Goal: Contribute content: Contribute content

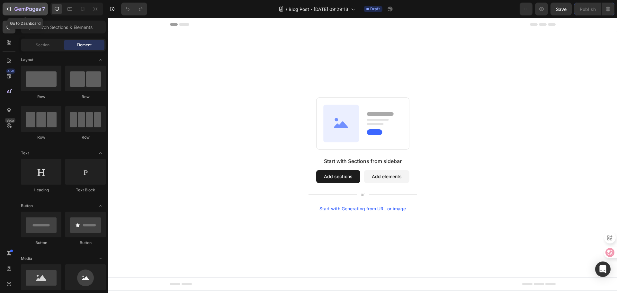
click at [10, 11] on icon "button" at bounding box center [9, 9] width 3 height 5
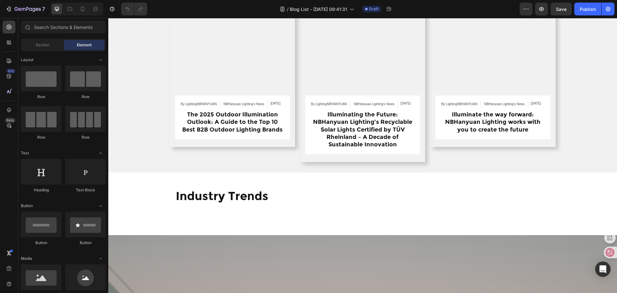
scroll to position [354, 0]
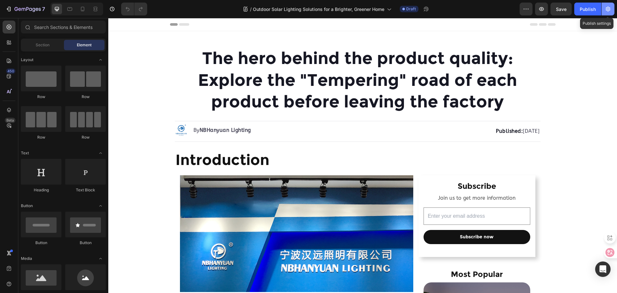
click at [612, 9] on button "button" at bounding box center [608, 9] width 13 height 13
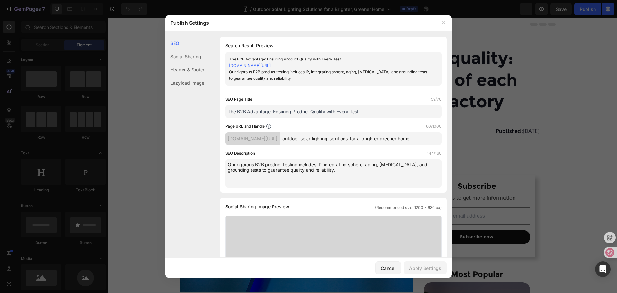
click at [328, 114] on input "The B2B Advantage: Ensuring Product Quality with Every Test" at bounding box center [333, 111] width 216 height 13
drag, startPoint x: 374, startPoint y: 111, endPoint x: 127, endPoint y: 113, distance: 247.6
click at [127, 113] on div "Publish Settings SEO Social Sharing Header & Footer Lazyload Image SEO Search R…" at bounding box center [308, 146] width 617 height 293
paste input "Outdoor Solar Lighting Solutions for a Brighter, Greener Home"
type input "Outdoor Solar Lighting Solutions for a Brighter, Greener Home"
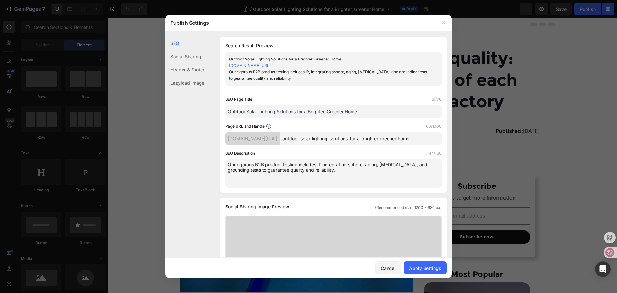
drag, startPoint x: 349, startPoint y: 176, endPoint x: 179, endPoint y: 158, distance: 171.1
paste textarea "Upgrade to our innovative outdoor solar lighting solutions and enjoy a brighter…"
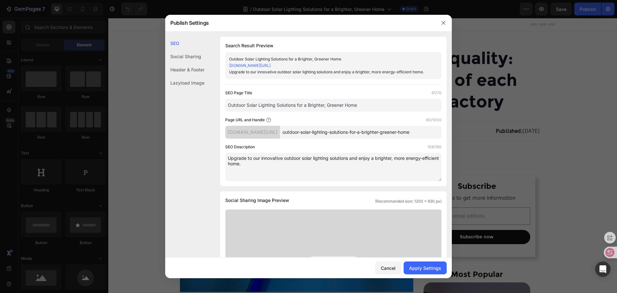
type textarea "Upgrade to our innovative outdoor solar lighting solutions and enjoy a brighter…"
click at [359, 146] on div "SEO Description 108/160" at bounding box center [333, 147] width 216 height 6
drag, startPoint x: 359, startPoint y: 130, endPoint x: 442, endPoint y: 124, distance: 83.5
click at [442, 124] on div "SEO Search Result Preview Outdoor Solar Lighting Solutions for a Brighter, Gree…" at bounding box center [308, 293] width 287 height 512
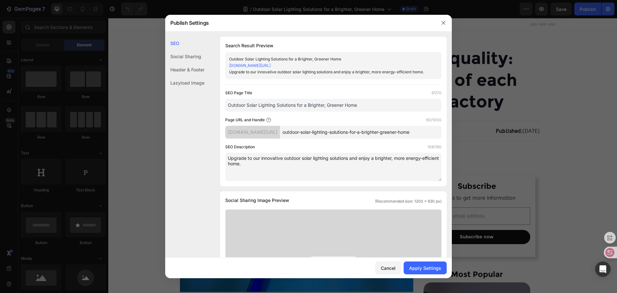
click at [386, 122] on div "Page URL and Handle 60/1000" at bounding box center [333, 120] width 216 height 6
click at [427, 265] on div "Apply Settings" at bounding box center [425, 268] width 32 height 7
click at [444, 20] on button "button" at bounding box center [444, 23] width 10 height 10
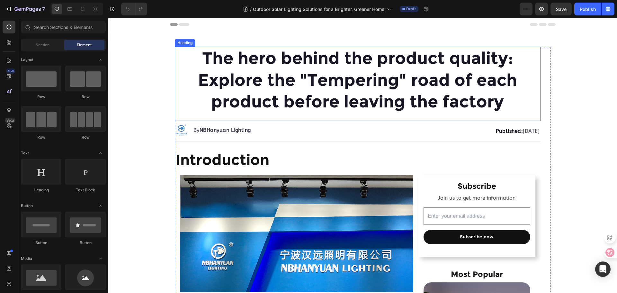
click at [328, 95] on h1 "The hero behind the product quality: Explore the "Tempering" road of each produ…" at bounding box center [358, 80] width 366 height 67
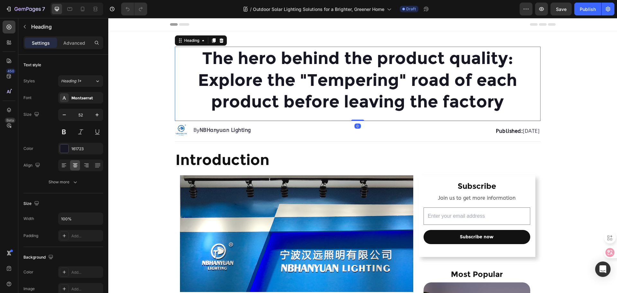
click at [319, 78] on h1 "The hero behind the product quality: Explore the "Tempering" road of each produ…" at bounding box center [358, 80] width 366 height 67
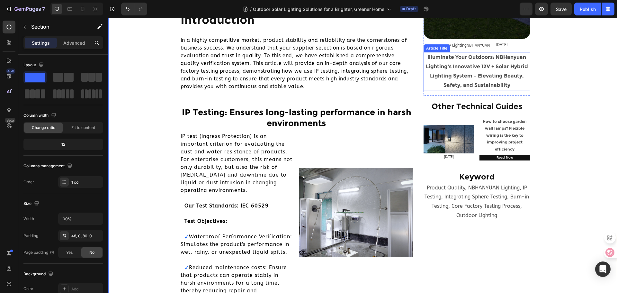
scroll to position [354, 0]
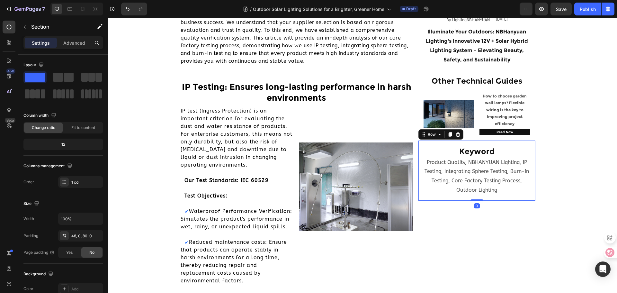
click at [450, 144] on div "Keyword Heading Product Quality, NBHANYUAN Lighting, IP Testing, Integrating Sp…" at bounding box center [477, 171] width 117 height 60
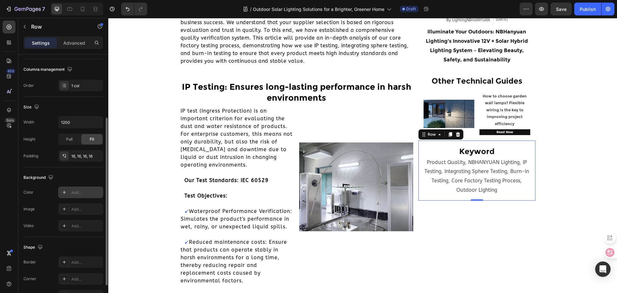
click at [86, 194] on div "Add..." at bounding box center [86, 193] width 30 height 6
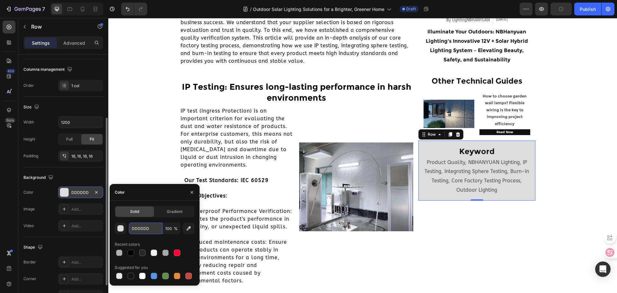
click at [154, 226] on input "DDDDDD" at bounding box center [145, 229] width 33 height 12
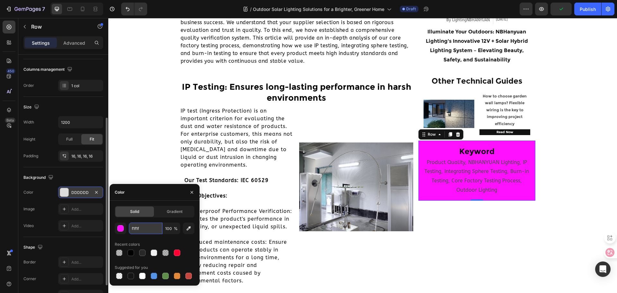
type input "f1f1f1"
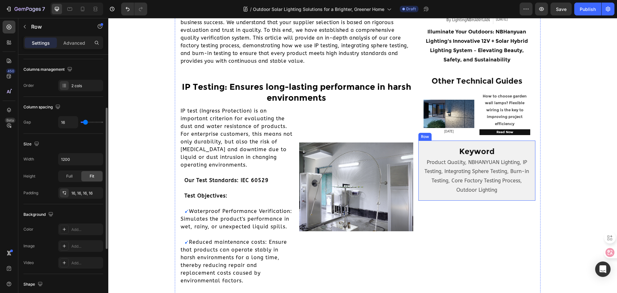
scroll to position [193, 0]
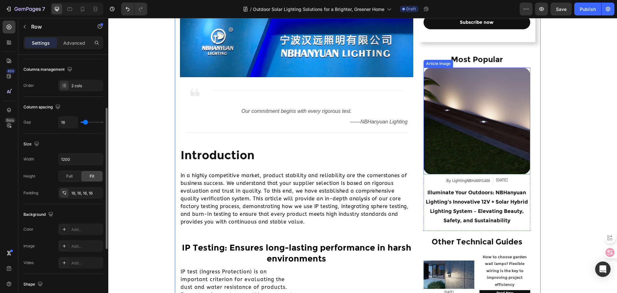
click at [435, 155] on img at bounding box center [477, 121] width 106 height 106
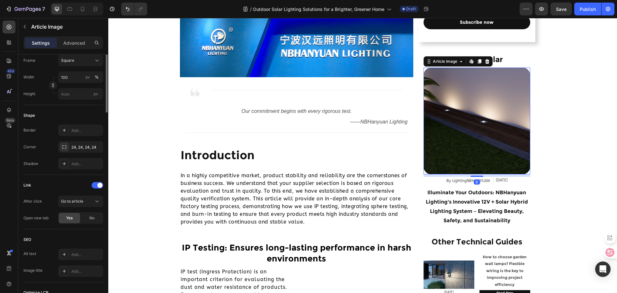
scroll to position [0, 0]
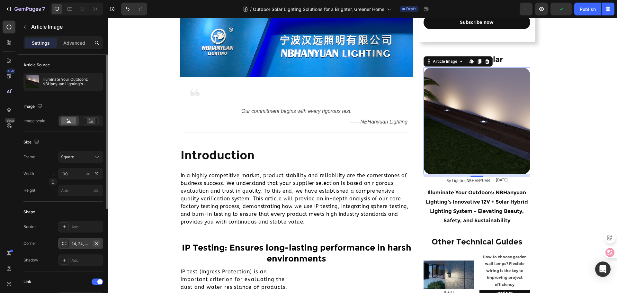
click at [98, 244] on icon "button" at bounding box center [96, 243] width 5 height 5
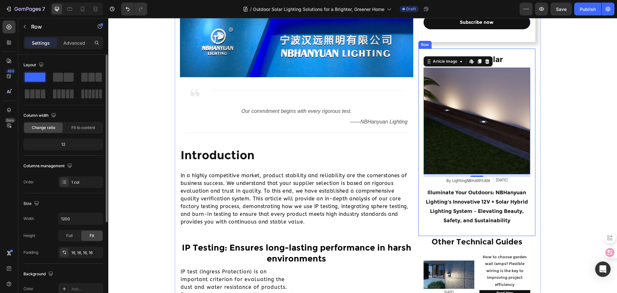
click at [419, 147] on div "Most Popular Heading Article Image Edit content in Shopify 8 By LightingNBHANYU…" at bounding box center [477, 142] width 117 height 187
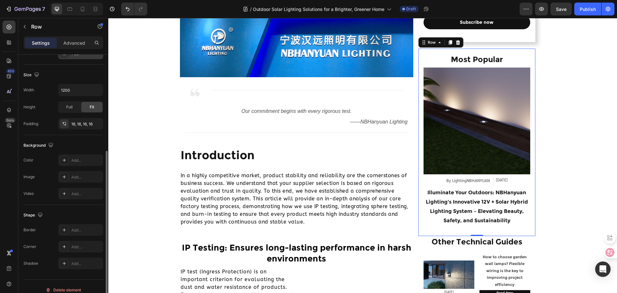
scroll to position [136, 0]
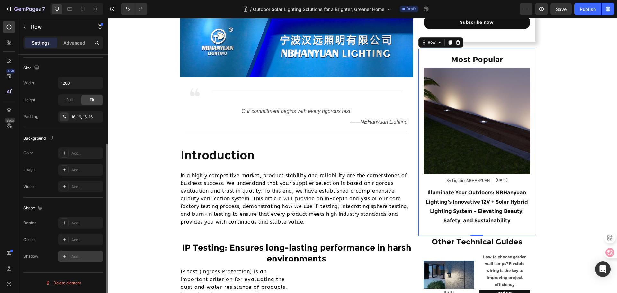
click at [79, 256] on div "Add..." at bounding box center [86, 257] width 30 height 6
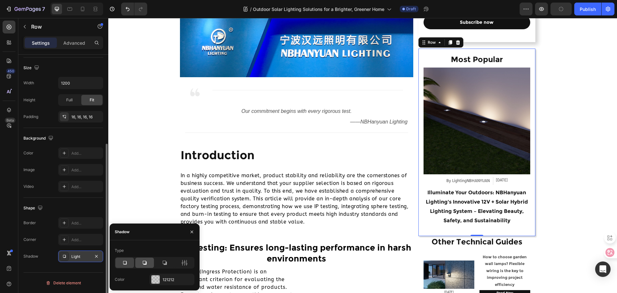
click at [143, 263] on icon at bounding box center [145, 263] width 6 height 6
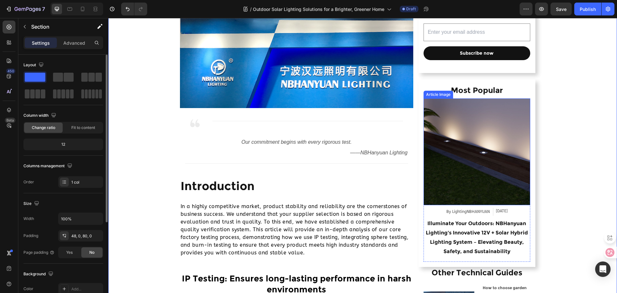
scroll to position [225, 0]
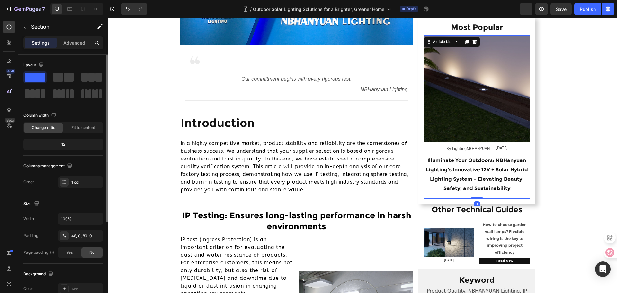
click at [523, 197] on div "Article Image By LightingNBHANYUAN Article Author Sep 01, 2024 Article Date Row…" at bounding box center [477, 116] width 106 height 163
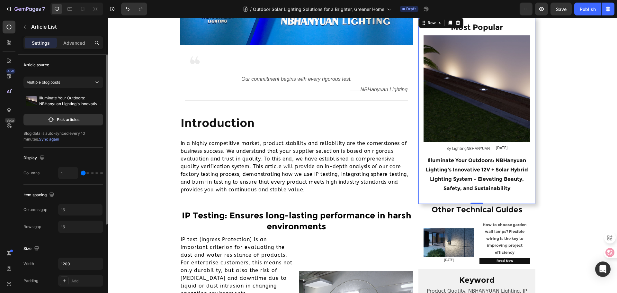
click at [529, 200] on div "Most Popular Heading Article Image By LightingNBHANYUAN Article Author Sep 01, …" at bounding box center [477, 109] width 117 height 187
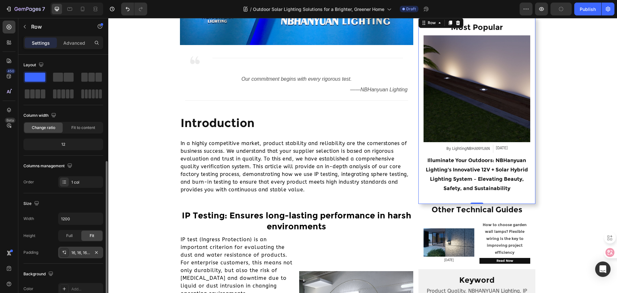
scroll to position [136, 0]
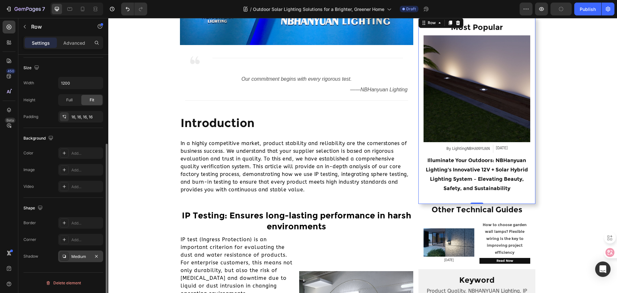
click at [87, 254] on div "Medium" at bounding box center [80, 257] width 19 height 6
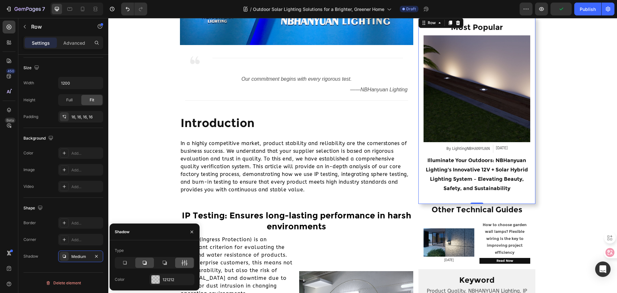
drag, startPoint x: 187, startPoint y: 260, endPoint x: 100, endPoint y: 230, distance: 92.7
click at [187, 260] on icon at bounding box center [184, 263] width 6 height 6
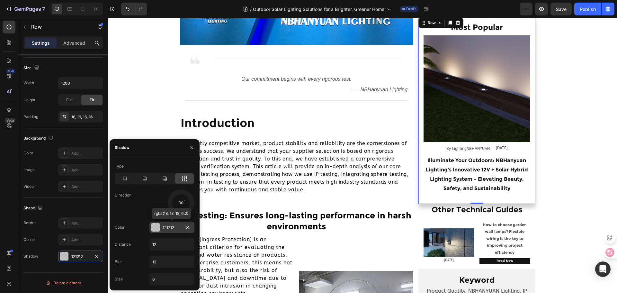
drag, startPoint x: 190, startPoint y: 210, endPoint x: 180, endPoint y: 225, distance: 18.1
click at [180, 225] on div "Type Direction 90 Color 121212 rgba(18, 18, 18, 0.2) Distance 12 Blur 12 Size 0" at bounding box center [155, 223] width 90 height 124
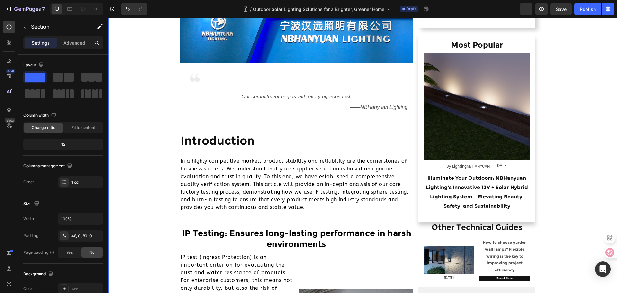
scroll to position [193, 0]
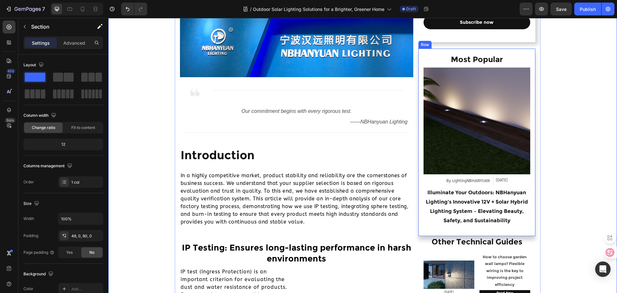
click at [532, 233] on div "Most Popular Heading Article Image By LightingNBHANYUAN Article Author Sep 01, …" at bounding box center [477, 142] width 117 height 187
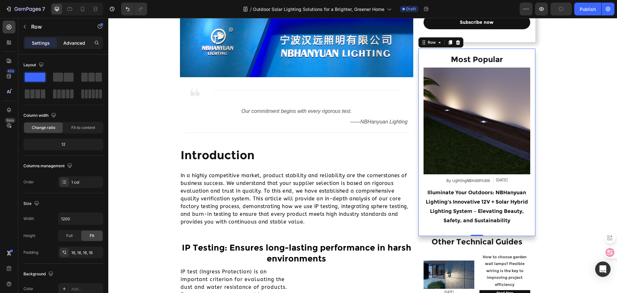
click at [81, 41] on p "Advanced" at bounding box center [74, 43] width 22 height 7
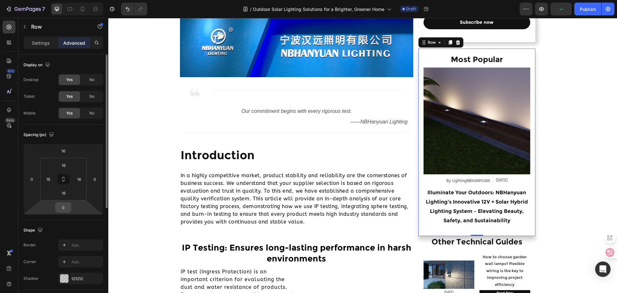
click at [66, 210] on input "0" at bounding box center [63, 208] width 13 height 10
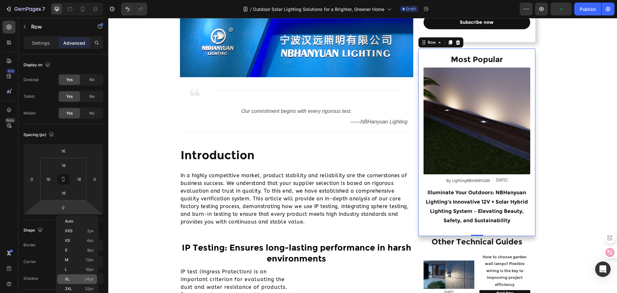
click at [84, 279] on p "XL 24px" at bounding box center [79, 279] width 29 height 5
type input "24"
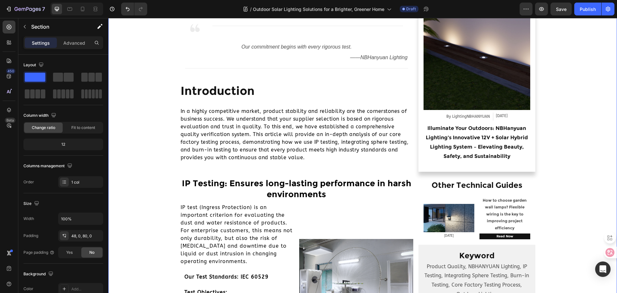
scroll to position [322, 0]
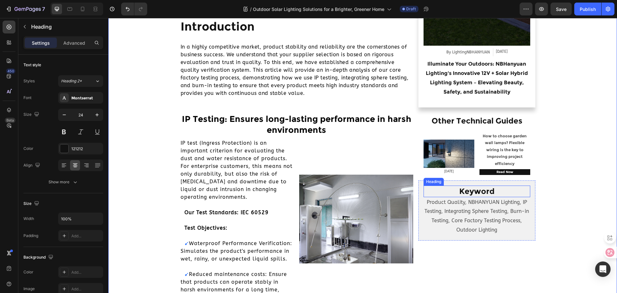
click at [473, 188] on h2 "Keyword" at bounding box center [477, 191] width 106 height 11
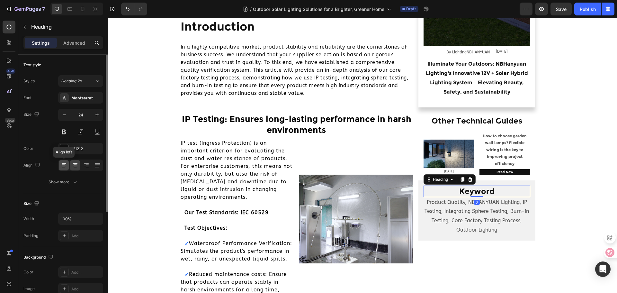
drag, startPoint x: 60, startPoint y: 167, endPoint x: 148, endPoint y: 157, distance: 88.4
click at [60, 167] on div at bounding box center [64, 165] width 10 height 10
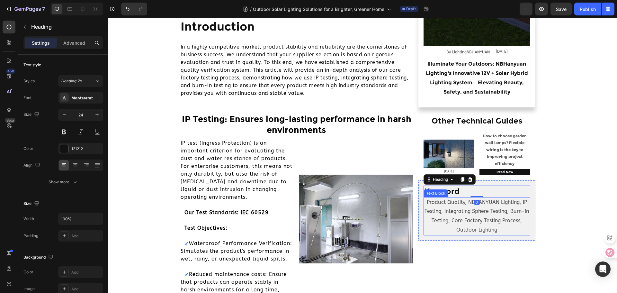
click at [465, 216] on p "Product Quality, NBHANYUAN Lighting, IP Testing, Integrating Sphere Testing, Bu…" at bounding box center [477, 216] width 105 height 37
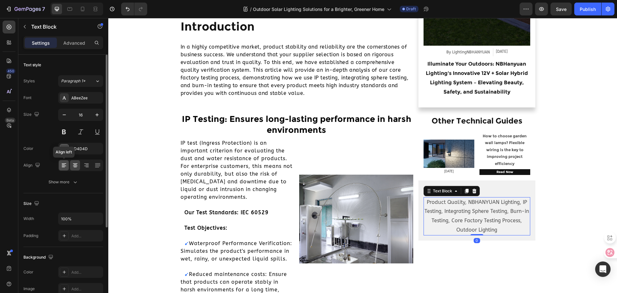
click at [62, 162] on div at bounding box center [64, 165] width 10 height 10
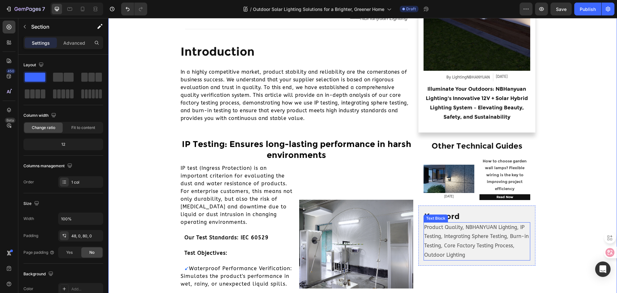
scroll to position [257, 0]
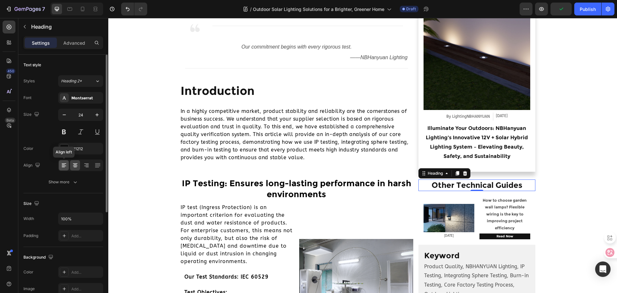
click at [68, 166] on div at bounding box center [64, 165] width 10 height 10
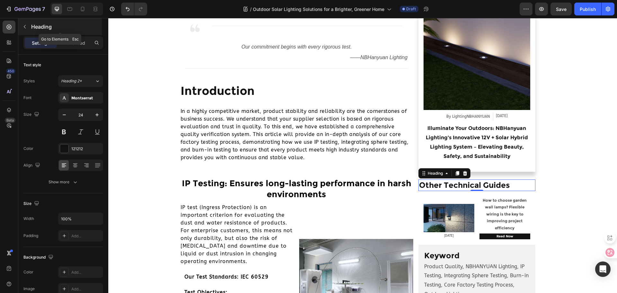
click at [24, 24] on button "button" at bounding box center [25, 27] width 10 height 10
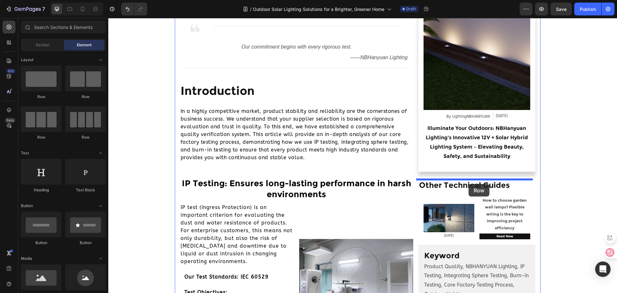
drag, startPoint x: 140, startPoint y: 103, endPoint x: 469, endPoint y: 184, distance: 338.4
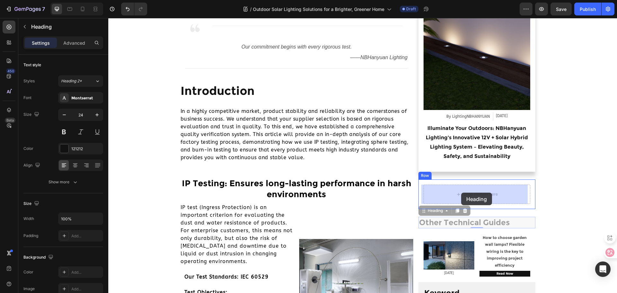
drag, startPoint x: 459, startPoint y: 221, endPoint x: 461, endPoint y: 197, distance: 24.2
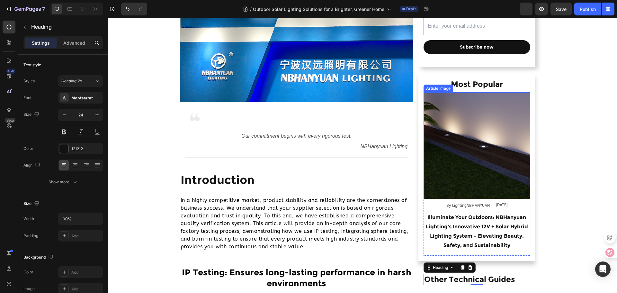
scroll to position [161, 0]
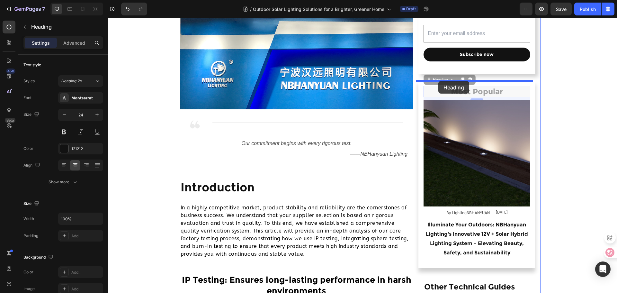
drag, startPoint x: 461, startPoint y: 90, endPoint x: 439, endPoint y: 81, distance: 23.7
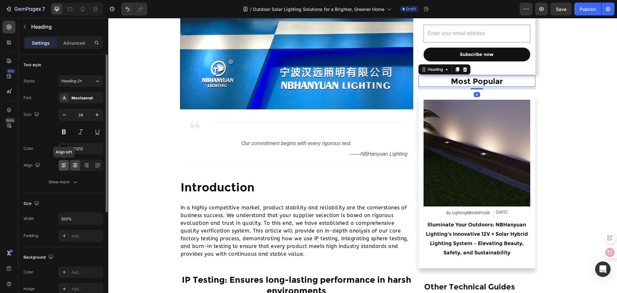
click at [65, 167] on icon at bounding box center [64, 165] width 6 height 6
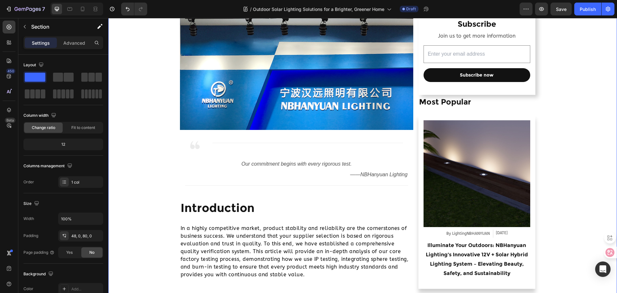
scroll to position [32, 0]
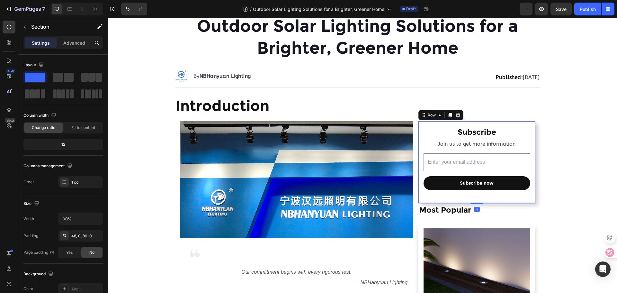
click at [530, 198] on div "Subscribe Heading Join us to get more information Text Block Email Field Row Su…" at bounding box center [477, 162] width 117 height 82
click at [82, 46] on p "Advanced" at bounding box center [74, 43] width 22 height 7
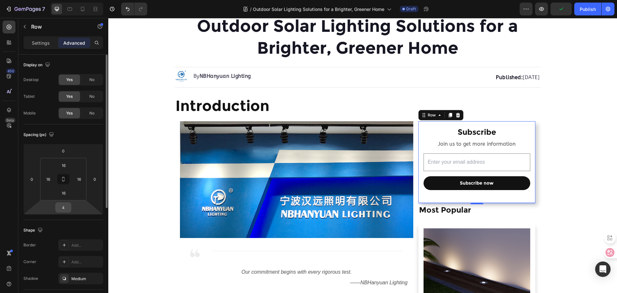
click at [59, 207] on input "4" at bounding box center [63, 208] width 13 height 10
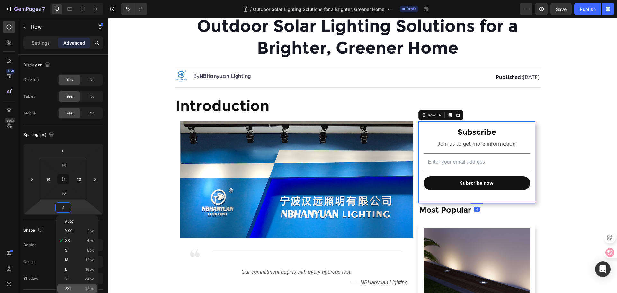
click at [78, 285] on div "2XL 32px" at bounding box center [77, 289] width 40 height 10
type input "32"
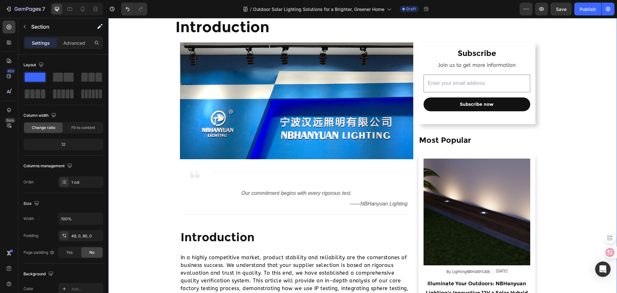
scroll to position [225, 0]
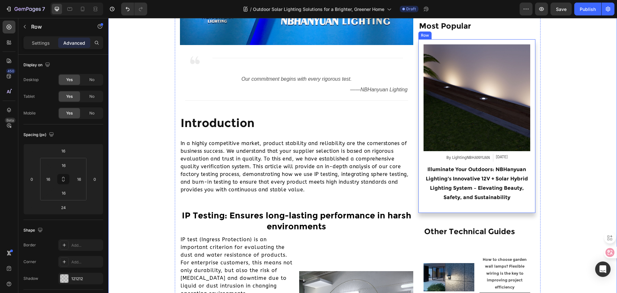
click at [527, 211] on div "Article Image By LightingNBHANYUAN Article Author Sep 01, 2024 Article Date Row…" at bounding box center [477, 126] width 117 height 174
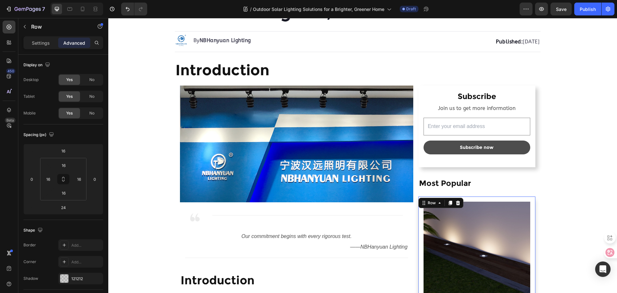
scroll to position [64, 0]
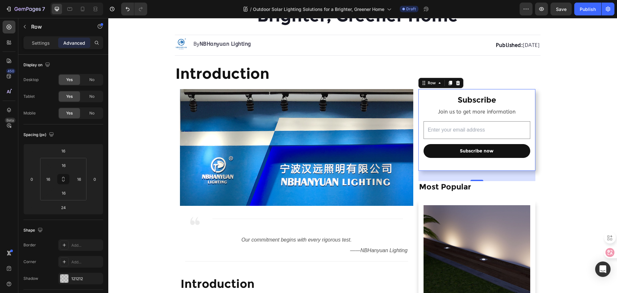
click at [528, 167] on div "Subscribe Heading Join us to get more information Text Block Email Field Row Su…" at bounding box center [477, 130] width 117 height 82
click at [59, 209] on input "32" at bounding box center [63, 208] width 13 height 10
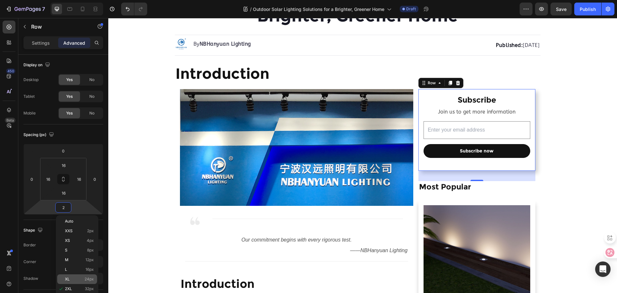
click at [88, 276] on div "XL 24px" at bounding box center [77, 279] width 40 height 10
type input "24"
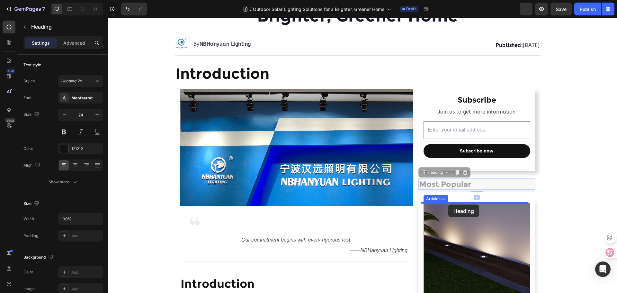
drag, startPoint x: 445, startPoint y: 185, endPoint x: 449, endPoint y: 205, distance: 20.2
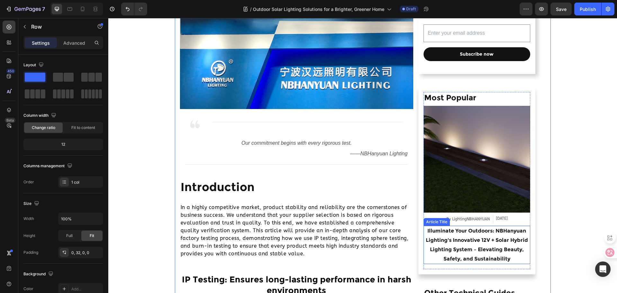
scroll to position [161, 0]
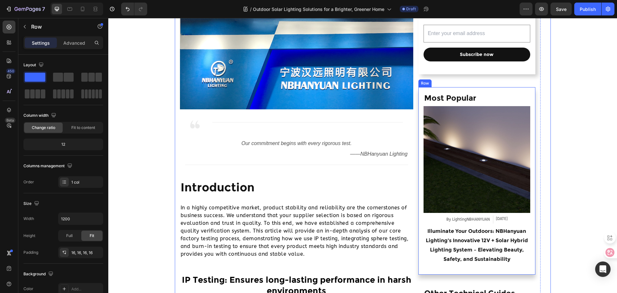
click at [530, 100] on div "Most Popular Heading Article Image By LightingNBHANYUAN Article Author Sep 01, …" at bounding box center [477, 180] width 117 height 187
click at [450, 83] on icon at bounding box center [450, 80] width 5 height 5
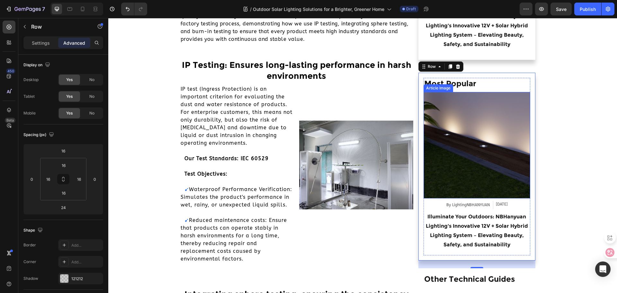
scroll to position [408, 0]
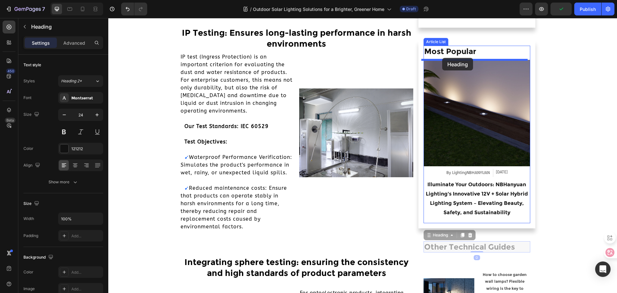
drag, startPoint x: 458, startPoint y: 250, endPoint x: 443, endPoint y: 58, distance: 192.3
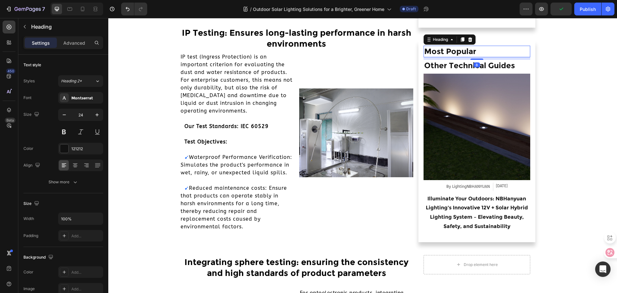
click at [489, 53] on h2 "Most Popular" at bounding box center [477, 51] width 106 height 11
click at [469, 41] on icon at bounding box center [471, 39] width 4 height 5
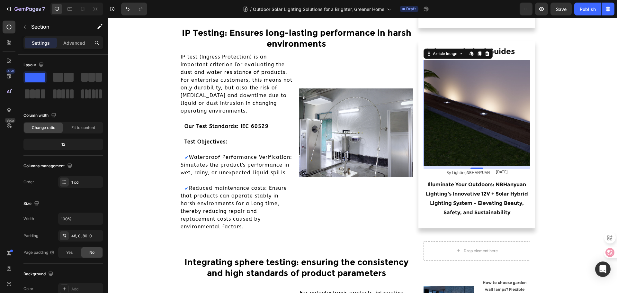
click at [459, 127] on img at bounding box center [477, 113] width 106 height 106
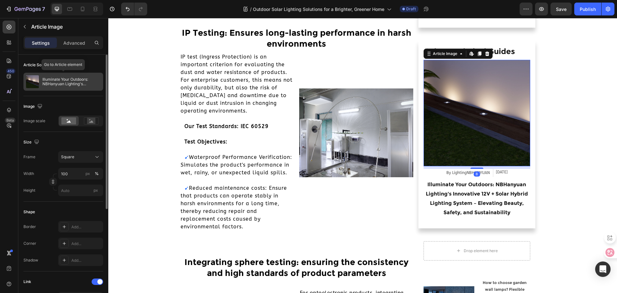
click at [69, 84] on p "Illuminate Your Outdoors: NBHanyuan Lighting's Innovative 12V + Solar Hybrid Li…" at bounding box center [71, 81] width 58 height 9
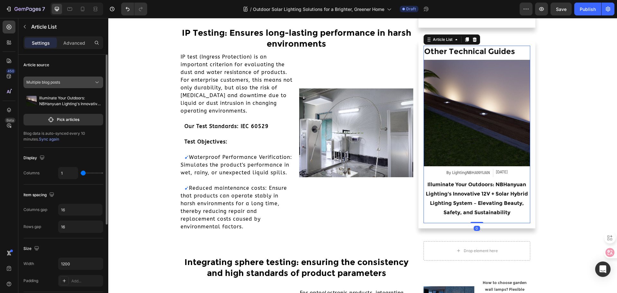
click at [95, 84] on icon at bounding box center [97, 82] width 6 height 6
click at [86, 185] on div "Article source Multiple blog posts Multiple blog posts A blog Illuminate Your O…" at bounding box center [63, 212] width 80 height 54
click at [78, 119] on p "Pick articles" at bounding box center [68, 120] width 23 height 6
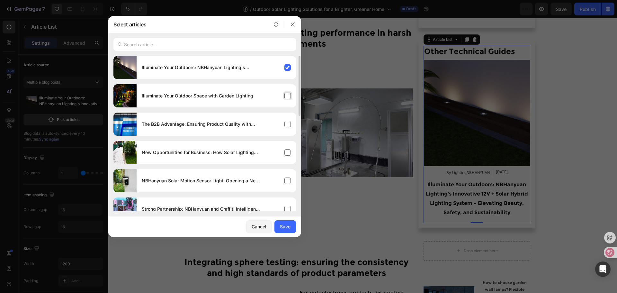
drag, startPoint x: 287, startPoint y: 121, endPoint x: 286, endPoint y: 103, distance: 18.4
click at [287, 120] on div "The B2B Advantage: Ensuring Product Quality with Every Test" at bounding box center [217, 124] width 160 height 18
click at [286, 64] on div "Illuminate Your Outdoors: NBHanyuan Lighting's Innovative 12V + Solar Hybrid Li…" at bounding box center [217, 68] width 160 height 18
click at [286, 226] on div "Save" at bounding box center [285, 226] width 11 height 7
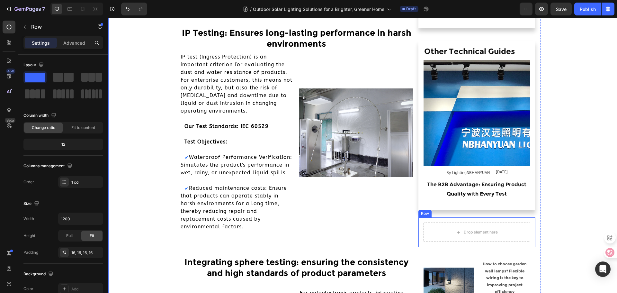
click at [497, 244] on div "Drop element here Row" at bounding box center [477, 232] width 117 height 30
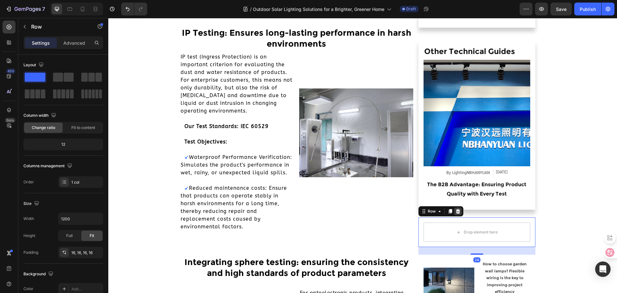
click at [456, 208] on div at bounding box center [458, 211] width 8 height 8
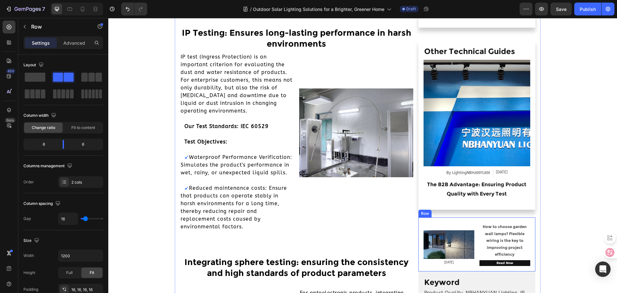
click at [476, 247] on div "Image Aug 07, 2025 Text Block How to choose garden wall lamps? Flexible wiring …" at bounding box center [477, 244] width 117 height 54
click at [454, 211] on div at bounding box center [458, 211] width 8 height 8
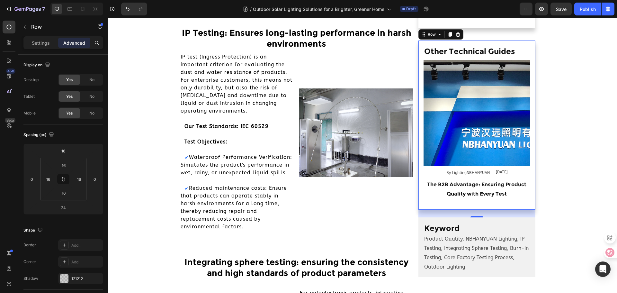
click at [530, 206] on div "Other Technical Guides Heading Article Image By LightingNBHANYUAN Article Autho…" at bounding box center [477, 125] width 117 height 169
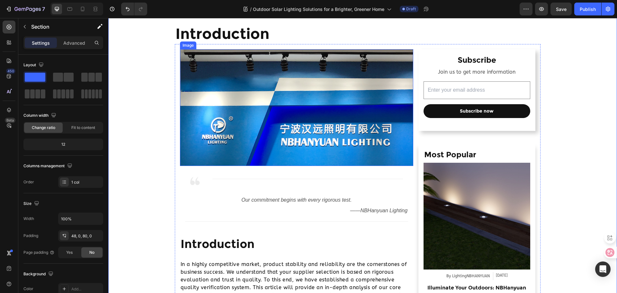
scroll to position [161, 0]
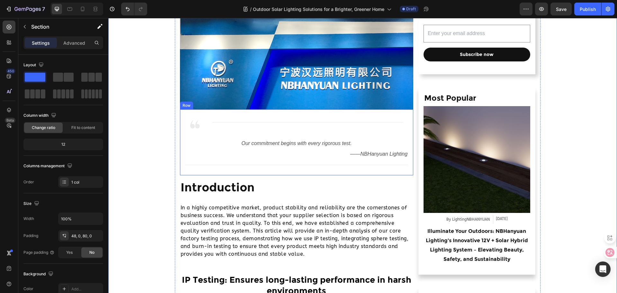
click at [353, 171] on div "Image Title Line Row Row Our commitment begins with every rigorous test. Text B…" at bounding box center [297, 142] width 234 height 66
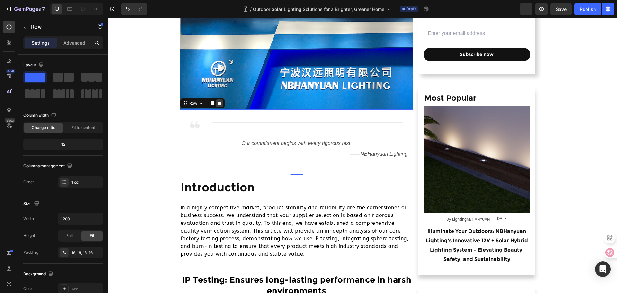
click at [219, 105] on icon at bounding box center [219, 103] width 5 height 5
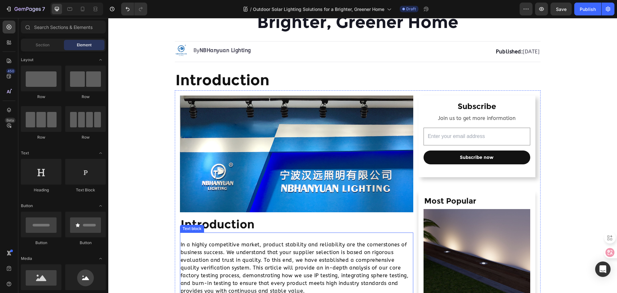
scroll to position [32, 0]
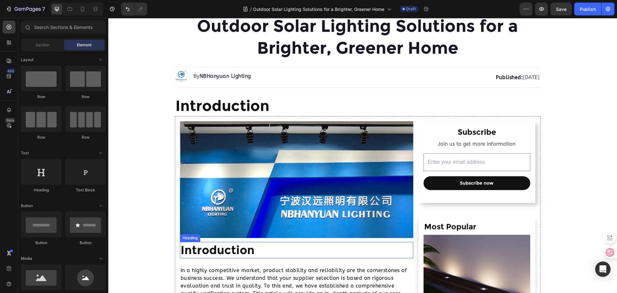
click at [298, 250] on h2 "Introduction" at bounding box center [297, 250] width 234 height 16
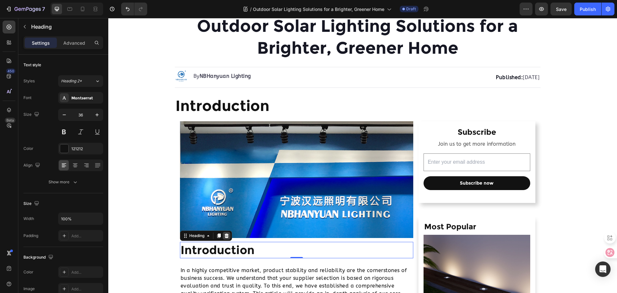
click at [227, 235] on div at bounding box center [227, 236] width 8 height 8
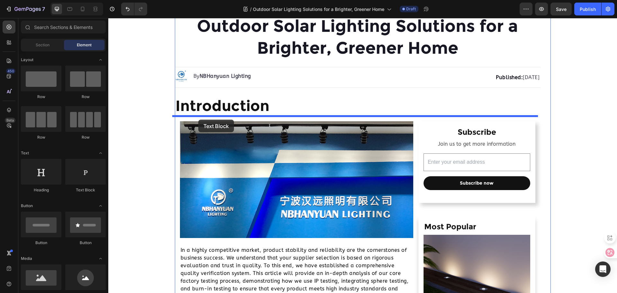
drag, startPoint x: 193, startPoint y: 190, endPoint x: 198, endPoint y: 120, distance: 70.3
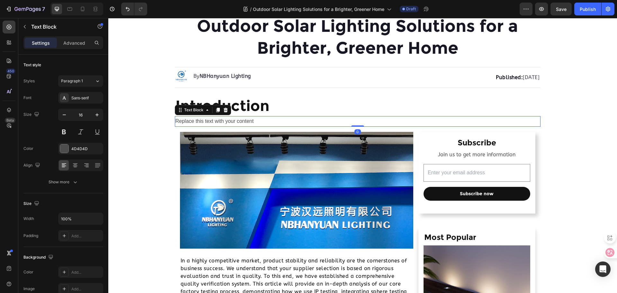
click at [227, 116] on div "Replace this text with your content" at bounding box center [358, 121] width 366 height 11
click at [227, 122] on p "Replace this text with your content" at bounding box center [358, 121] width 365 height 9
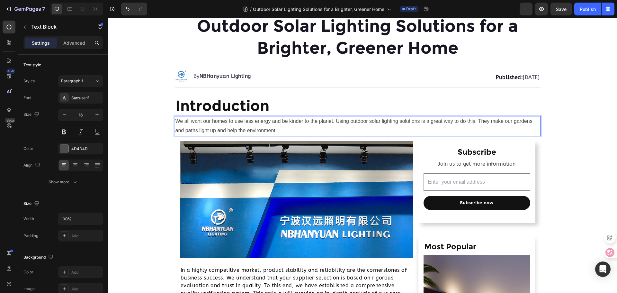
click at [497, 123] on p "We all want our homes to use less energy and be kinder to the planet. Using out…" at bounding box center [358, 126] width 365 height 19
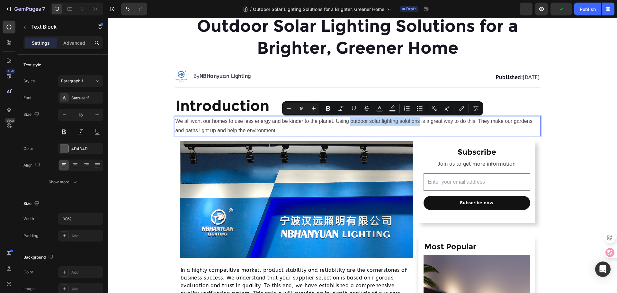
drag, startPoint x: 349, startPoint y: 122, endPoint x: 417, endPoint y: 123, distance: 68.2
click at [417, 123] on p "We all want our homes to use less energy and be kinder to the planet. Using out…" at bounding box center [358, 126] width 365 height 19
drag, startPoint x: 328, startPoint y: 108, endPoint x: 244, endPoint y: 97, distance: 85.0
click at [328, 108] on icon "Editor contextual toolbar" at bounding box center [328, 108] width 4 height 5
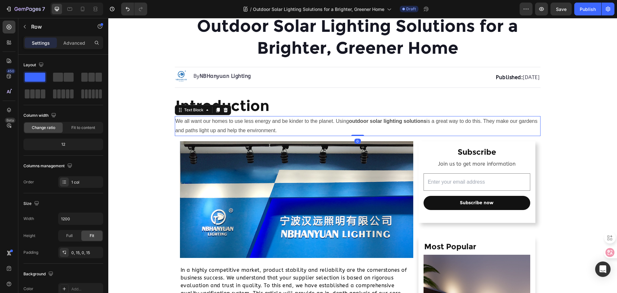
click at [482, 123] on p "We all want our homes to use less energy and be kinder to the planet. Using out…" at bounding box center [358, 126] width 365 height 19
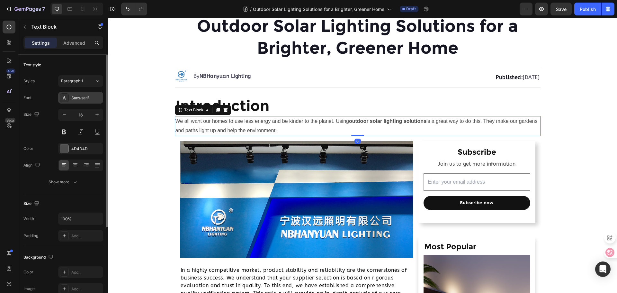
click at [89, 97] on div "Sans-serif" at bounding box center [86, 98] width 30 height 6
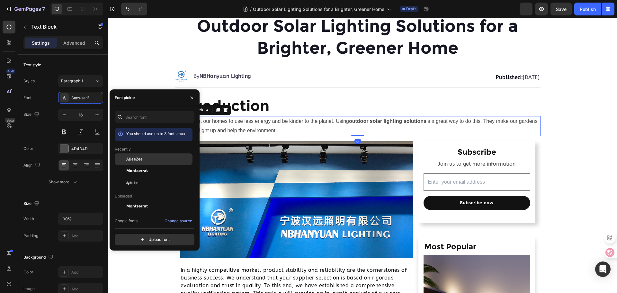
click at [134, 157] on span "ABeeZee" at bounding box center [134, 159] width 16 height 6
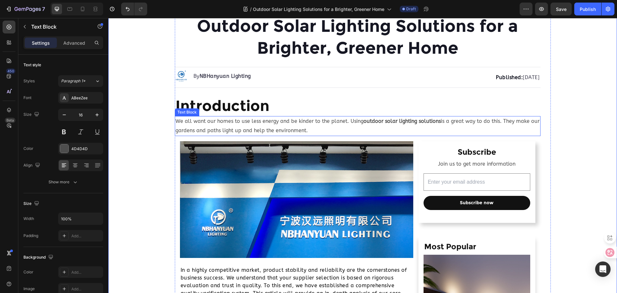
click at [209, 125] on p "We all want our homes to use less energy and be kinder to the planet. Using out…" at bounding box center [358, 126] width 365 height 19
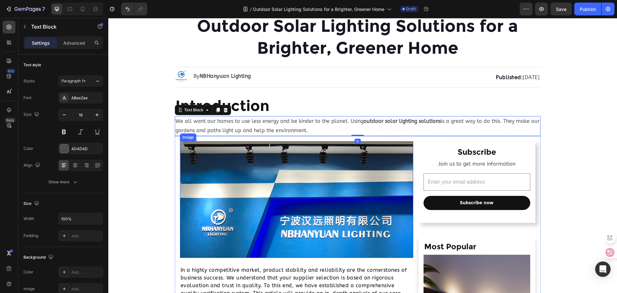
scroll to position [129, 0]
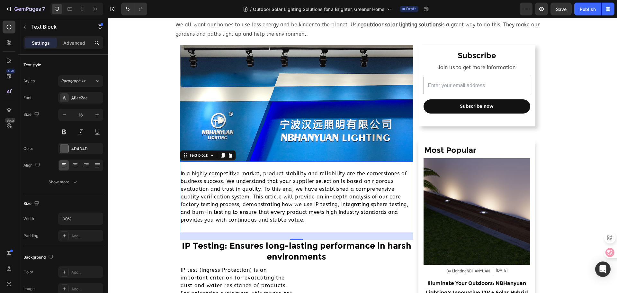
click at [215, 189] on p "In a highly competitive market, product stability and reliability are the corne…" at bounding box center [297, 197] width 233 height 54
click at [216, 188] on p "In a highly competitive market, product stability and reliability are the corne…" at bounding box center [297, 197] width 233 height 54
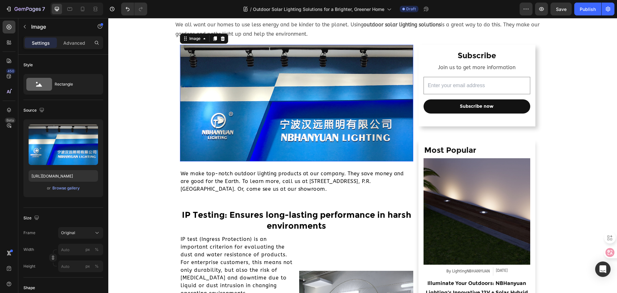
drag, startPoint x: 246, startPoint y: 93, endPoint x: 126, endPoint y: 128, distance: 125.0
click at [246, 93] on img at bounding box center [297, 103] width 234 height 117
click at [54, 180] on input "https://cdn.shopify.com/s/files/1/0251/3505/4922/files/Blog-product-quality-ins…" at bounding box center [63, 176] width 69 height 12
paste input "667cfa36-6b55-4554-8615-25e35a6fd3ca.jpg?v=1756261426"
type input "https://cdn.shopify.com/s/files/1/0251/3505/4922/files/667cfa36-6b55-4554-8615-…"
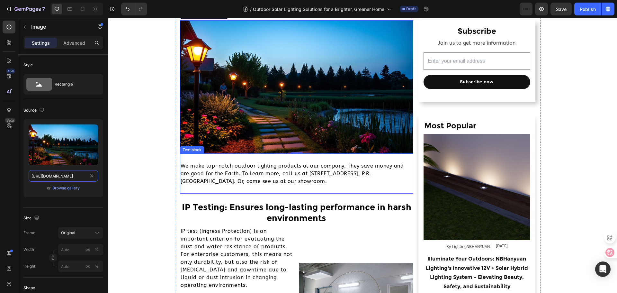
scroll to position [225, 0]
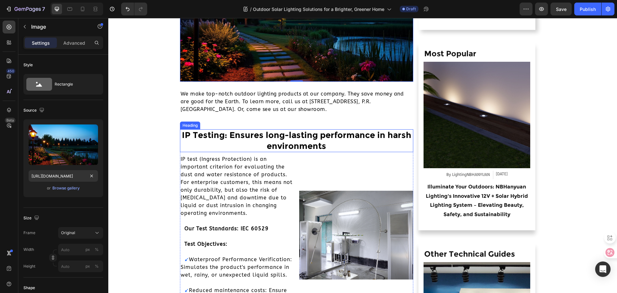
click at [306, 145] on h2 "IP Testing: Ensures long-lasting performance in harsh environments" at bounding box center [297, 140] width 234 height 23
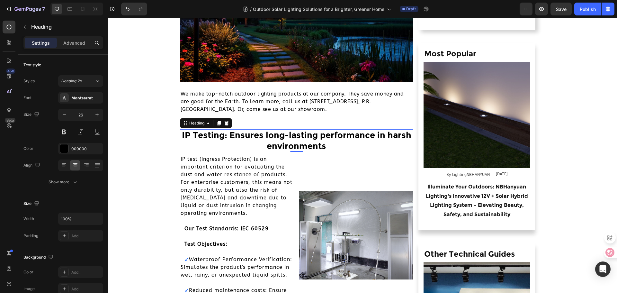
click at [232, 139] on h2 "IP Testing: Ensures long-lasting performance in harsh environments" at bounding box center [297, 140] width 234 height 23
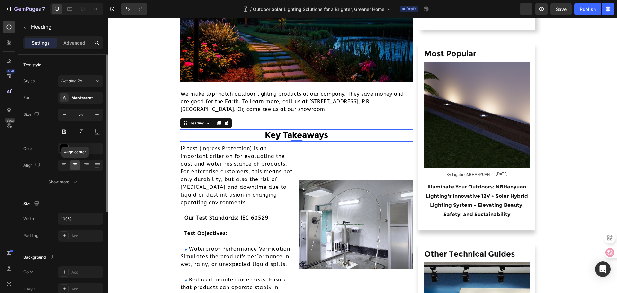
click at [70, 162] on div at bounding box center [75, 165] width 10 height 10
click at [67, 164] on div at bounding box center [64, 165] width 10 height 10
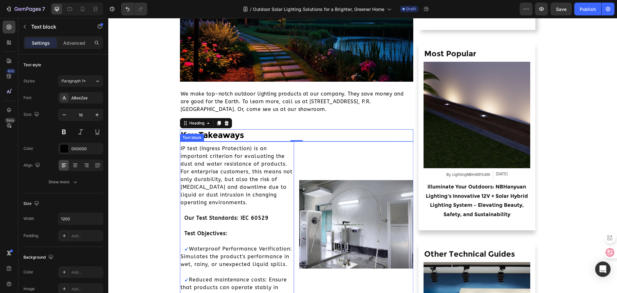
click at [194, 159] on p "IP test (Ingress Protection) is an important criterion for evaluating the dust …" at bounding box center [237, 176] width 113 height 62
click at [274, 132] on p "Key Takeaways" at bounding box center [297, 135] width 233 height 11
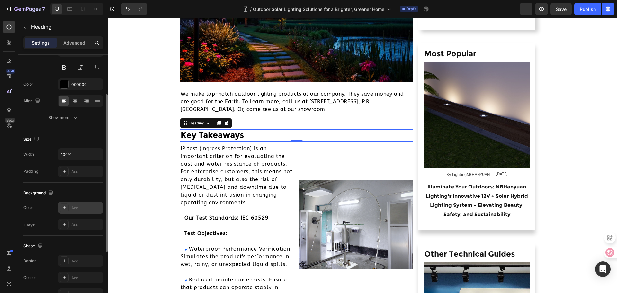
click at [78, 204] on div "Add..." at bounding box center [80, 208] width 45 height 12
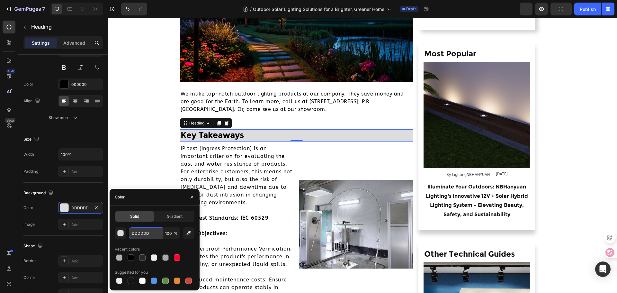
click at [151, 233] on input "DDDDDD" at bounding box center [145, 233] width 33 height 12
type input "发"
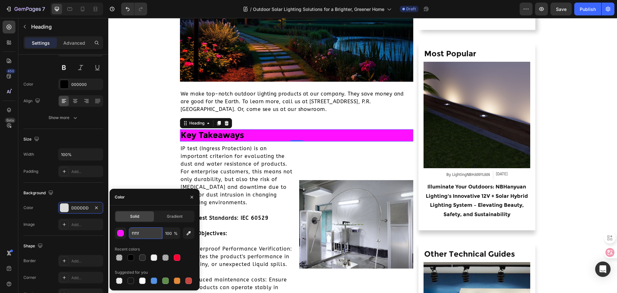
type input "f1f1f1"
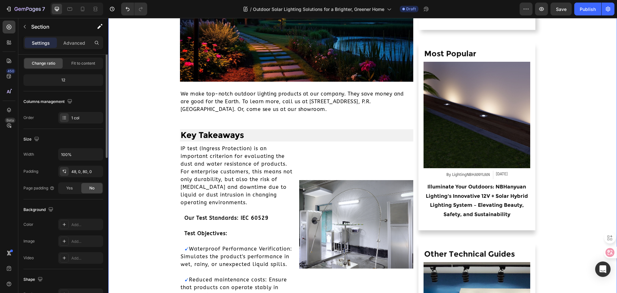
scroll to position [0, 0]
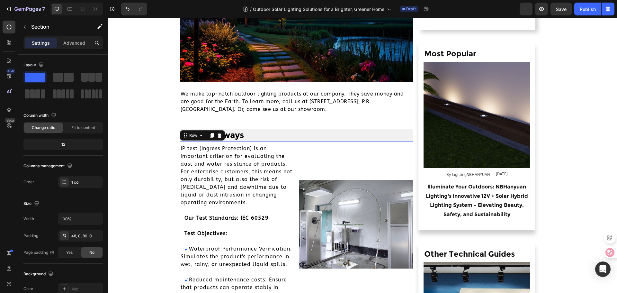
click at [299, 170] on div "Image" at bounding box center [356, 236] width 114 height 189
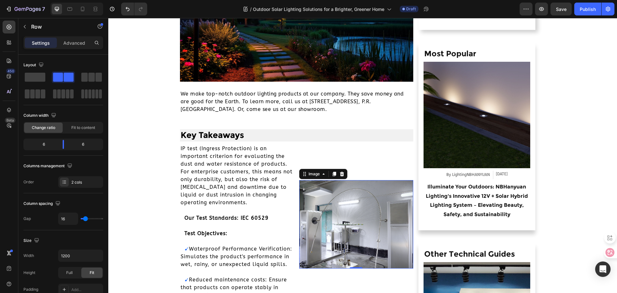
drag, startPoint x: 388, startPoint y: 207, endPoint x: 345, endPoint y: 197, distance: 44.5
click at [388, 207] on img at bounding box center [356, 224] width 114 height 89
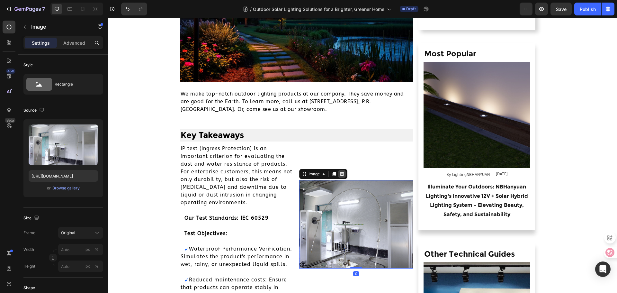
click at [340, 171] on icon at bounding box center [342, 173] width 5 height 5
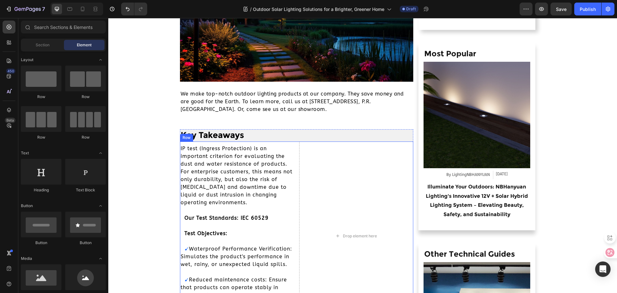
click at [292, 163] on div "IP test (Ingress Protection) is an important criterion for evaluating the dust …" at bounding box center [297, 236] width 234 height 189
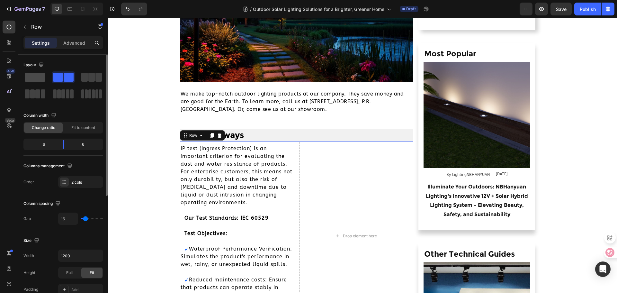
click at [32, 80] on span at bounding box center [35, 77] width 21 height 9
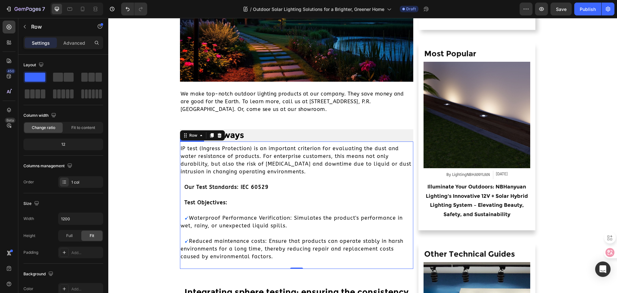
click at [199, 161] on p "IP test (Ingress Protection) is an important criterion for evaluating the dust …" at bounding box center [297, 160] width 233 height 31
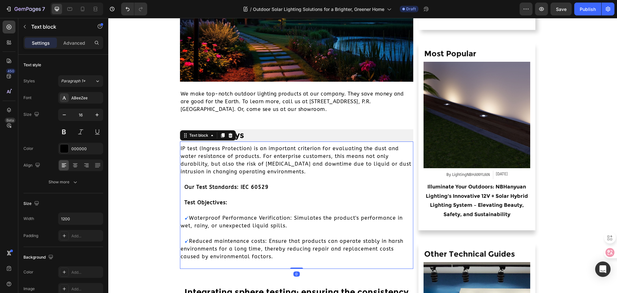
click at [199, 161] on p "IP test (Ingress Protection) is an important criterion for evaluating the dust …" at bounding box center [297, 160] width 233 height 31
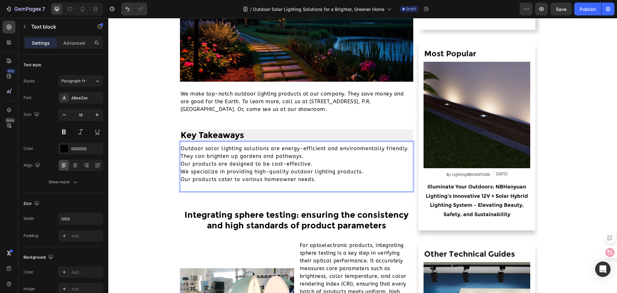
click at [181, 151] on p "Outdoor solar lighting solutions are energy-efficient and environmentally frien…" at bounding box center [297, 164] width 233 height 39
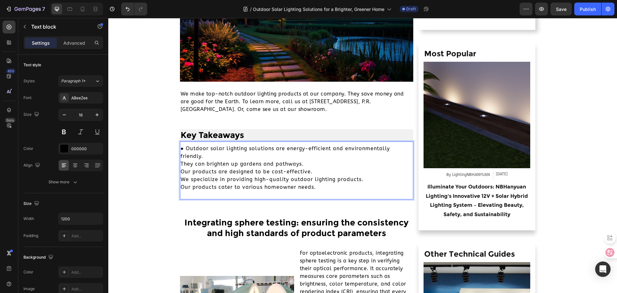
click at [181, 163] on p "● Outdoor solar lighting solutions are energy-efficient and environmentally fri…" at bounding box center [297, 168] width 233 height 46
click at [181, 149] on p "● Outdoor solar lighting solutions are energy-efficient and environmentally fri…" at bounding box center [297, 168] width 233 height 46
drag, startPoint x: 183, startPoint y: 150, endPoint x: 176, endPoint y: 150, distance: 6.8
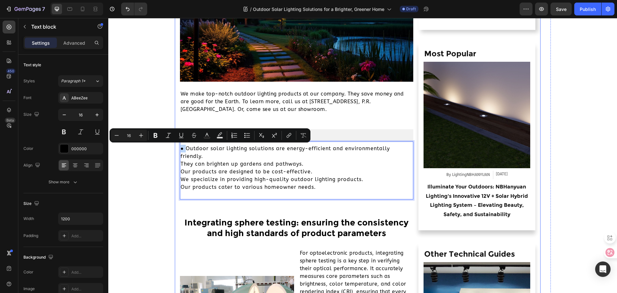
copy p "●"
click at [181, 163] on p "● Outdoor solar lighting solutions are energy-efficient and environmentally fri…" at bounding box center [297, 168] width 233 height 46
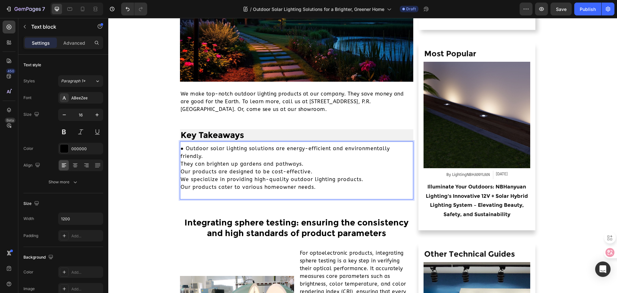
click at [181, 163] on p "● Outdoor solar lighting solutions are energy-efficient and environmentally fri…" at bounding box center [297, 168] width 233 height 46
click at [181, 172] on p "● Outdoor solar lighting solutions are energy-efficient and environmentally fri…" at bounding box center [297, 168] width 233 height 46
click at [181, 181] on p "● Outdoor solar lighting solutions are energy-efficient and environmentally fri…" at bounding box center [297, 168] width 233 height 46
click at [181, 186] on p "● Outdoor solar lighting solutions are energy-efficient and environmentally fri…" at bounding box center [297, 168] width 233 height 46
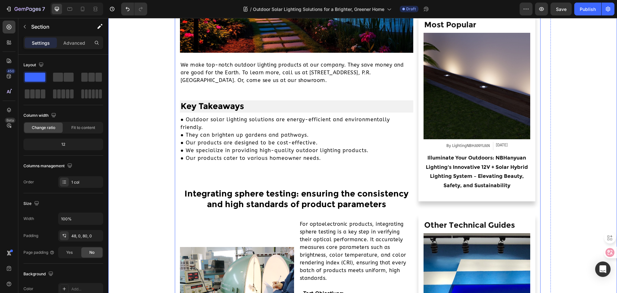
scroll to position [354, 0]
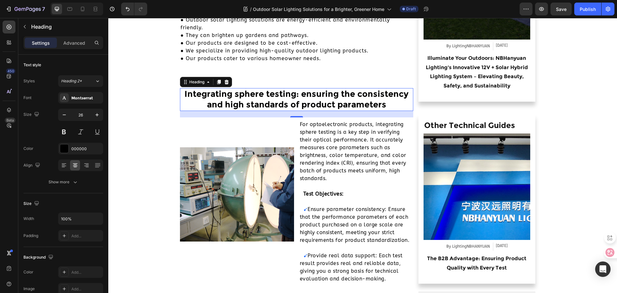
click at [233, 96] on h2 "Integrating sphere testing: ensuring the consistency and high standards of prod…" at bounding box center [297, 99] width 234 height 23
click at [66, 166] on icon at bounding box center [64, 165] width 6 height 6
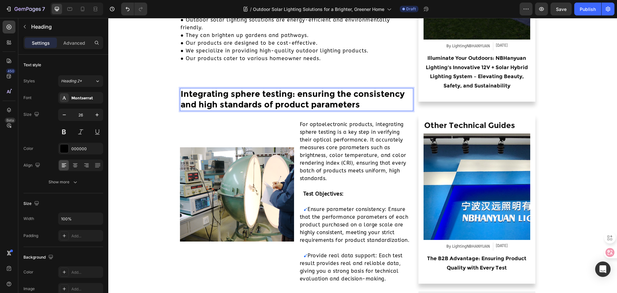
click at [229, 96] on h2 "Integrating sphere testing: ensuring the consistency and high standards of prod…" at bounding box center [297, 99] width 234 height 23
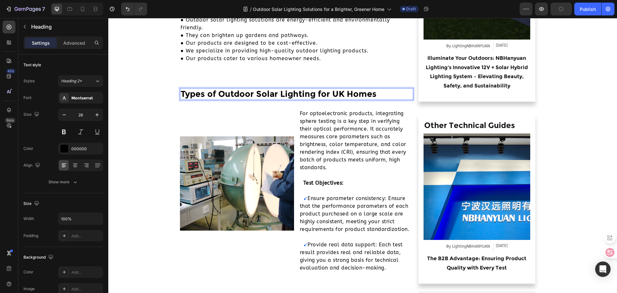
click at [390, 94] on p "Types of Outdoor Solar Lighting for UK Homes" at bounding box center [297, 94] width 233 height 11
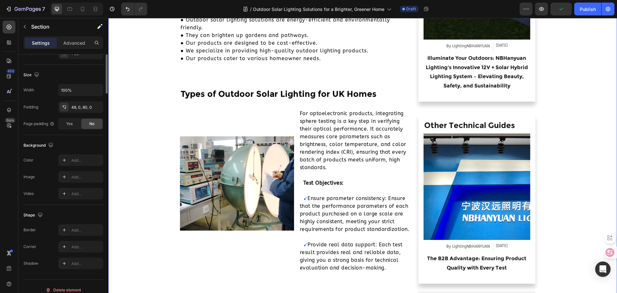
scroll to position [0, 0]
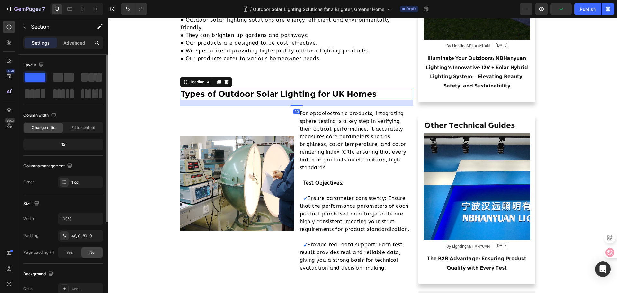
click at [381, 94] on p "Types of Outdoor Solar Lighting for UK Homes" at bounding box center [297, 94] width 233 height 11
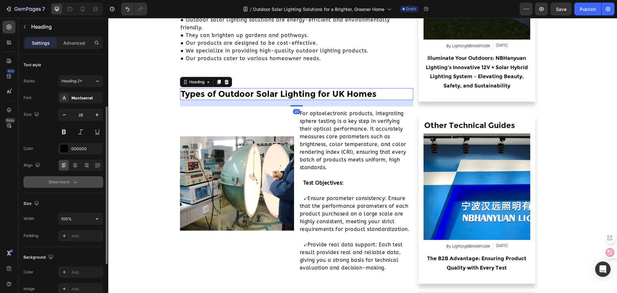
scroll to position [96, 0]
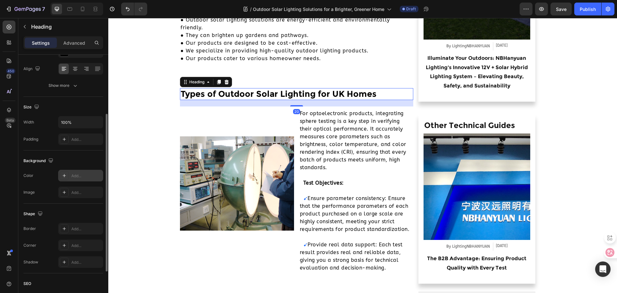
click at [80, 173] on div "Add..." at bounding box center [86, 176] width 30 height 6
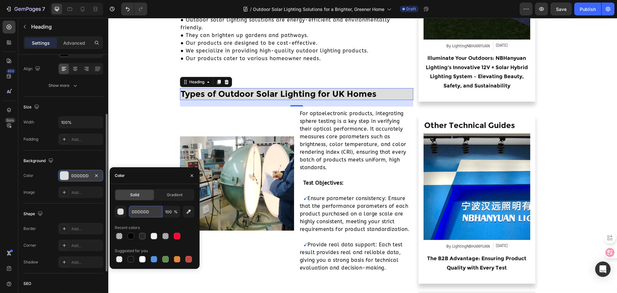
click at [152, 213] on input "DDDDDD" at bounding box center [145, 212] width 33 height 12
type input "发"
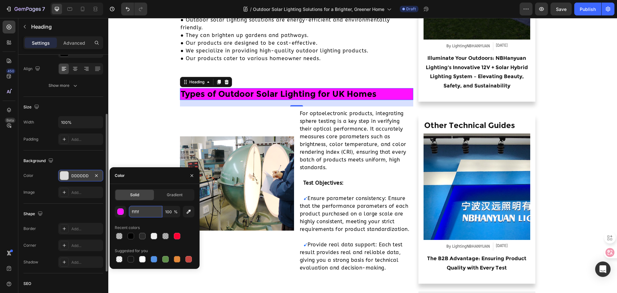
type input "f1f1f1"
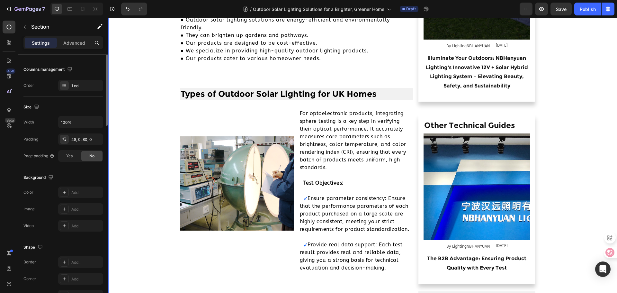
scroll to position [0, 0]
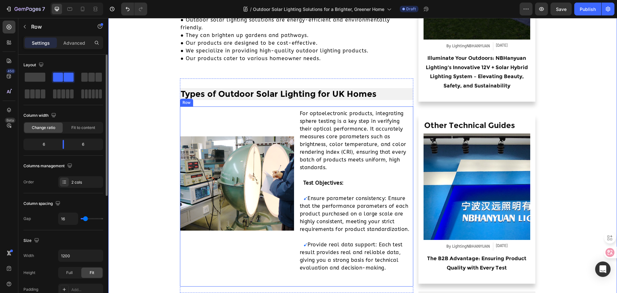
click at [294, 130] on div "Image For optoelectronic products, integrating sphere testing is a key step in …" at bounding box center [297, 196] width 234 height 180
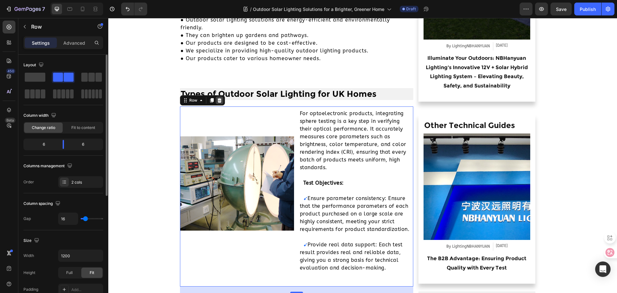
click at [217, 98] on icon at bounding box center [219, 100] width 4 height 5
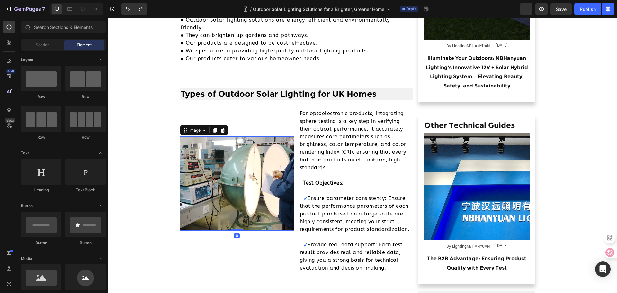
click at [273, 191] on img at bounding box center [237, 183] width 114 height 94
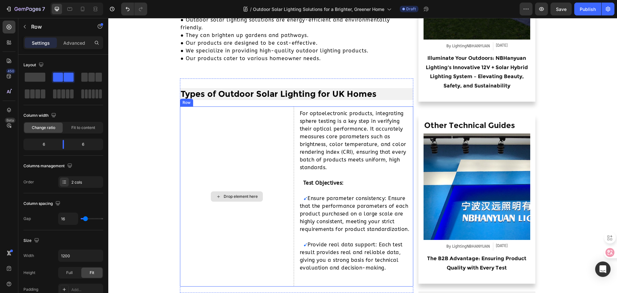
click at [291, 132] on div "Drop element here" at bounding box center [237, 196] width 114 height 180
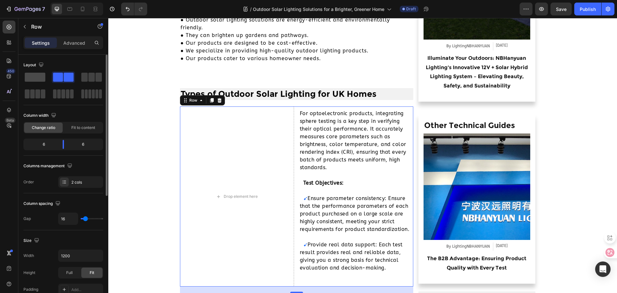
click at [26, 76] on span at bounding box center [35, 77] width 21 height 9
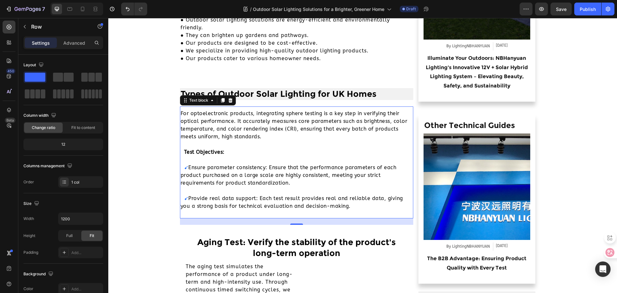
click at [245, 116] on p "For optoelectronic products, integrating sphere testing is a key step in verify…" at bounding box center [297, 125] width 233 height 31
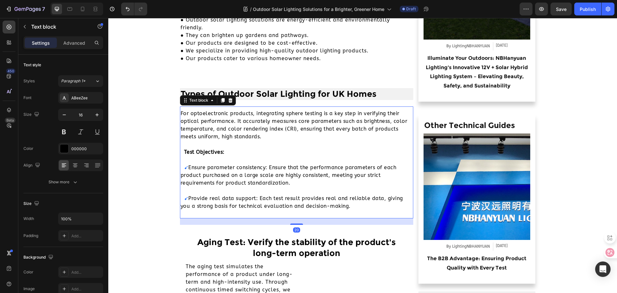
click at [254, 140] on p "For optoelectronic products, integrating sphere testing is a key step in verify…" at bounding box center [297, 125] width 233 height 31
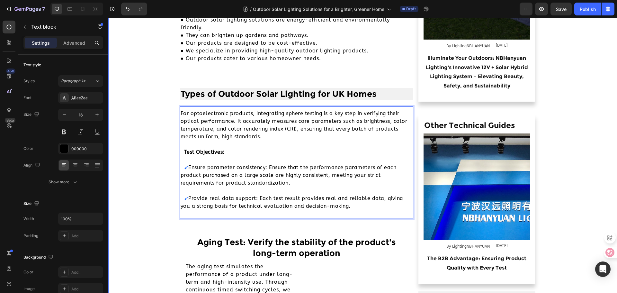
drag, startPoint x: 261, startPoint y: 137, endPoint x: 149, endPoint y: 100, distance: 118.2
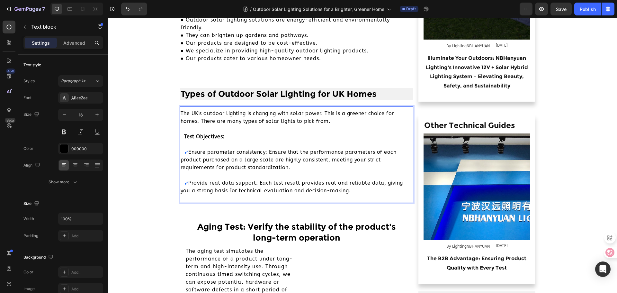
click at [181, 113] on p "The UK's outdoor lighting is changing with solar power. This is a greener choic…" at bounding box center [297, 117] width 233 height 15
click at [279, 143] on p "Rich Text Editor. Editing area: main" at bounding box center [297, 145] width 233 height 8
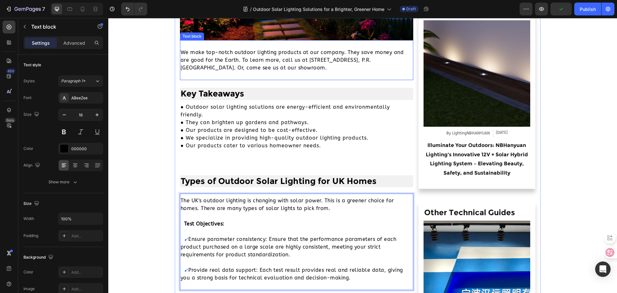
scroll to position [354, 0]
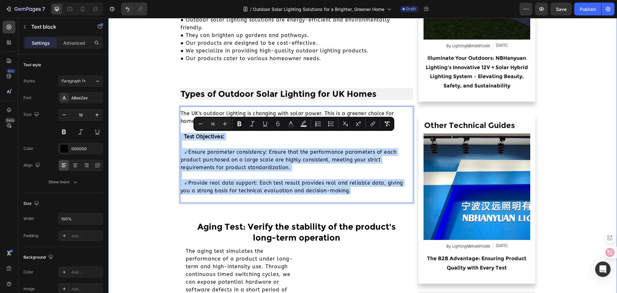
drag, startPoint x: 348, startPoint y: 190, endPoint x: 162, endPoint y: 137, distance: 193.5
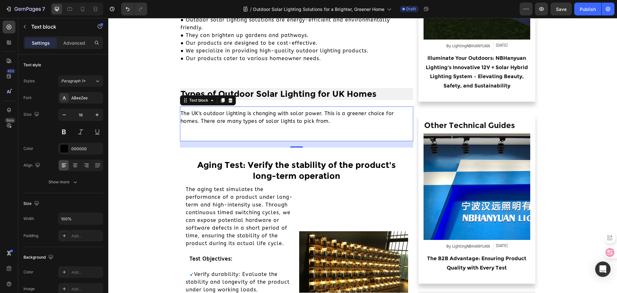
click at [188, 136] on div "The UK's outdoor lighting is changing with solar power. This is a greener choic…" at bounding box center [297, 123] width 234 height 35
click at [182, 134] on div "The UK's outdoor lighting is changing with solar power. This is a greener choic…" at bounding box center [297, 123] width 234 height 35
click at [185, 130] on p "Rich Text Editor. Editing area: main" at bounding box center [297, 129] width 233 height 8
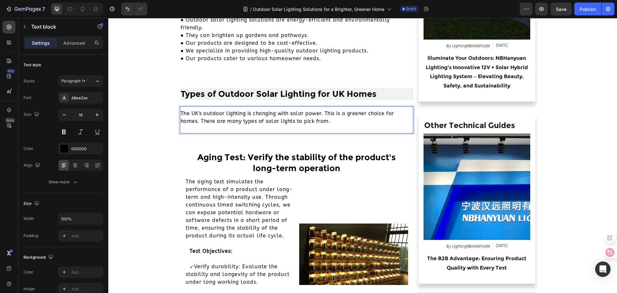
click at [185, 128] on div "The UK's outdoor lighting is changing with solar power. This is a greener choic…" at bounding box center [297, 119] width 234 height 27
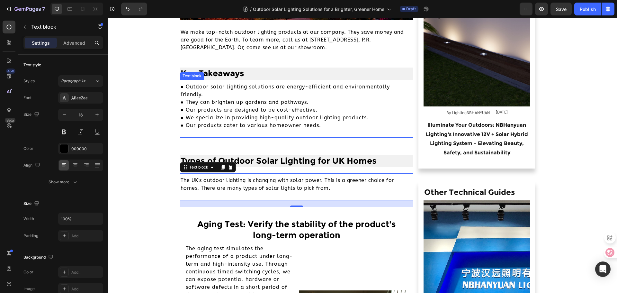
scroll to position [289, 0]
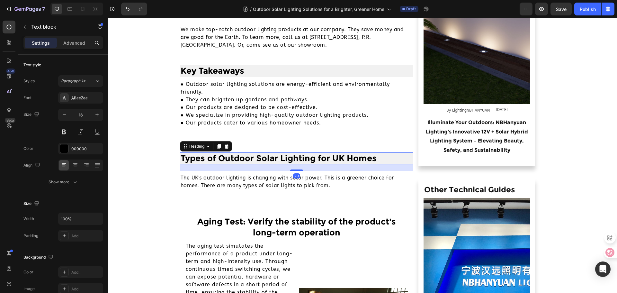
click at [280, 160] on p "Types of Outdoor Solar Lighting for UK Homes" at bounding box center [297, 158] width 233 height 11
click at [26, 26] on icon "button" at bounding box center [24, 26] width 5 height 5
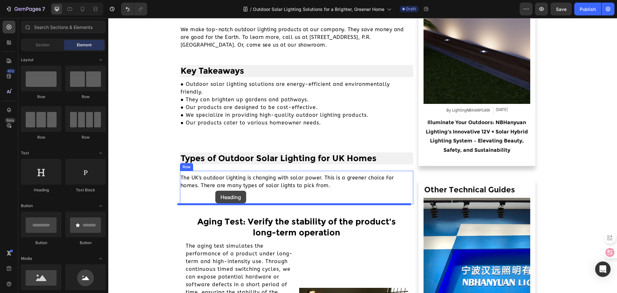
drag, startPoint x: 156, startPoint y: 190, endPoint x: 215, endPoint y: 191, distance: 59.8
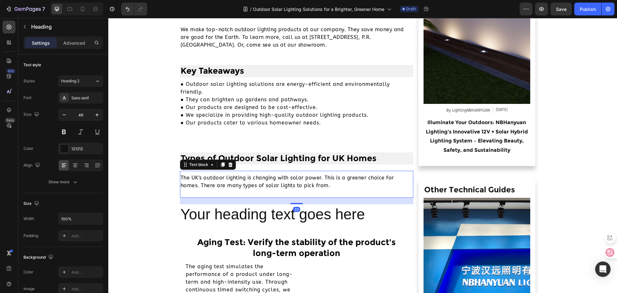
click at [291, 181] on p "The UK's outdoor lighting is changing with solar power. This is a greener choic…" at bounding box center [297, 181] width 233 height 15
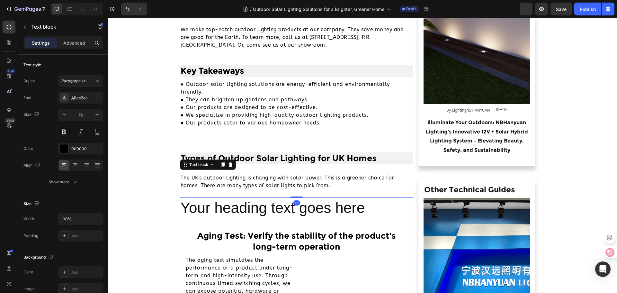
drag, startPoint x: 293, startPoint y: 204, endPoint x: 295, endPoint y: 192, distance: 12.2
click at [295, 192] on div "The UK's outdoor lighting is changing with solar power. This is a greener choic…" at bounding box center [297, 184] width 234 height 27
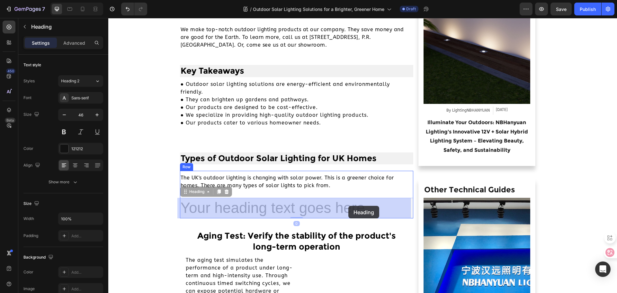
drag, startPoint x: 250, startPoint y: 207, endPoint x: 338, endPoint y: 207, distance: 88.4
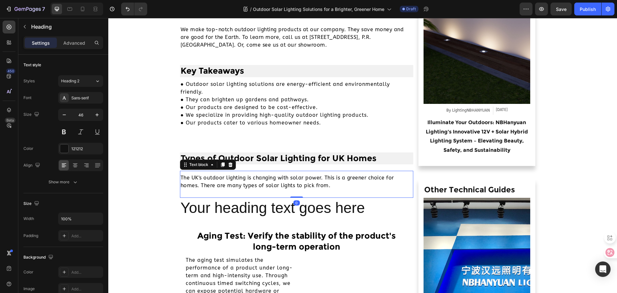
click at [320, 181] on p "The UK's outdoor lighting is changing with solar power. This is a greener choic…" at bounding box center [297, 181] width 233 height 15
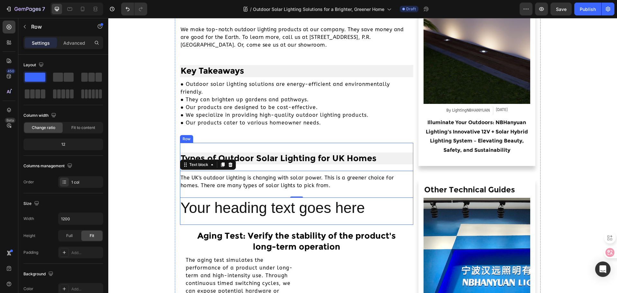
click at [276, 147] on div "Types of Outdoor Solar Lighting for UK Homes Heading The UK's outdoor lighting …" at bounding box center [297, 184] width 234 height 82
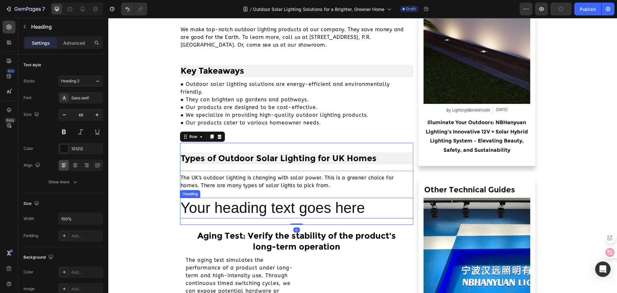
click at [229, 207] on h2 "Your heading text goes here" at bounding box center [297, 208] width 234 height 21
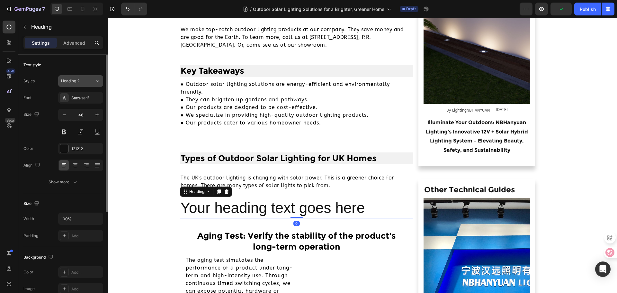
click at [96, 85] on button "Heading 2" at bounding box center [80, 81] width 45 height 12
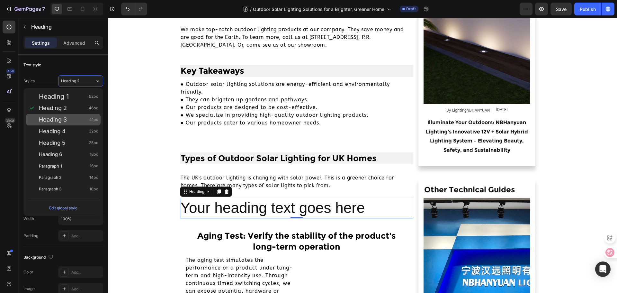
click at [87, 122] on div "Heading 3 41px" at bounding box center [68, 119] width 59 height 6
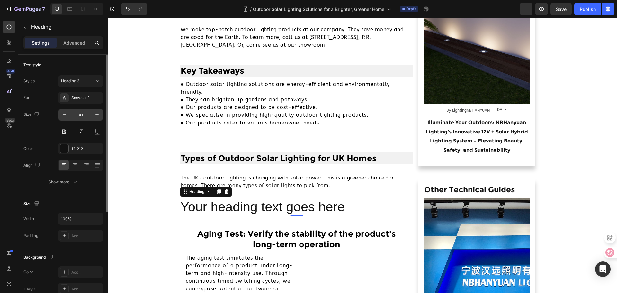
click at [80, 113] on input "41" at bounding box center [80, 115] width 21 height 12
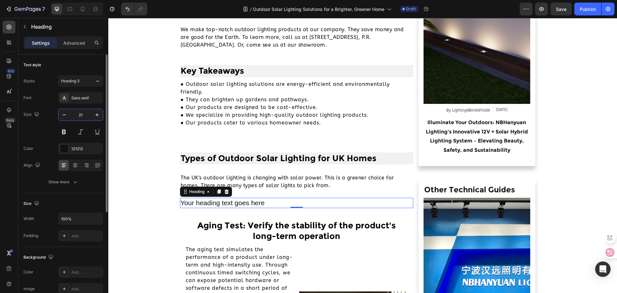
type input "21"
click at [90, 104] on div "Font Sans-serif Size 21 Color 121212 Align Show more" at bounding box center [63, 140] width 80 height 96
click at [92, 91] on div "Styles Heading 3 Font Sans-serif Size 21 Color 121212 Align Show more" at bounding box center [63, 131] width 80 height 113
click at [87, 96] on div "Sans-serif" at bounding box center [86, 98] width 30 height 6
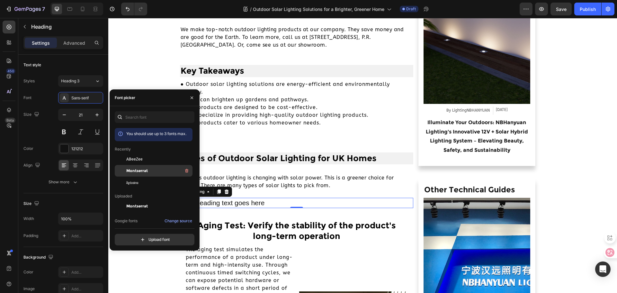
click at [133, 173] on span "Montserrat" at bounding box center [137, 171] width 22 height 6
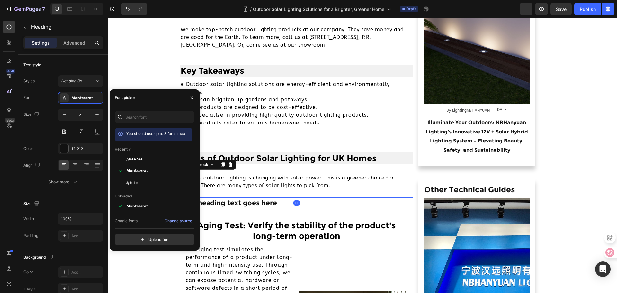
click at [309, 180] on p "The UK's outdoor lighting is changing with solar power. This is a greener choic…" at bounding box center [297, 181] width 233 height 15
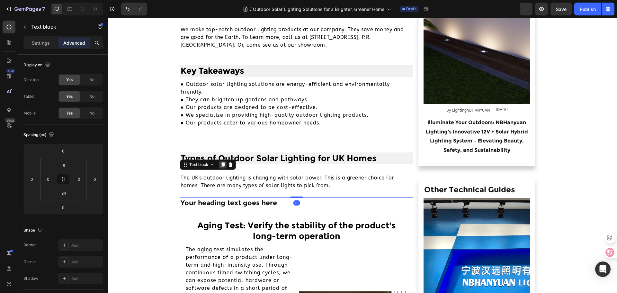
click at [221, 164] on icon at bounding box center [223, 165] width 4 height 5
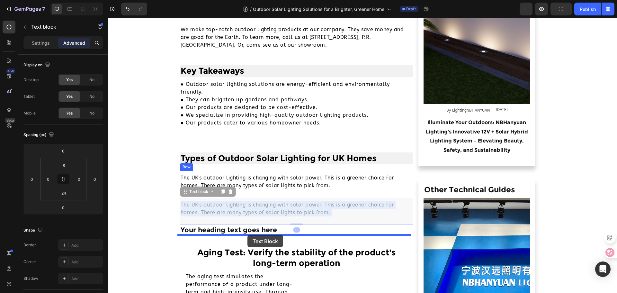
drag, startPoint x: 252, startPoint y: 214, endPoint x: 248, endPoint y: 235, distance: 21.5
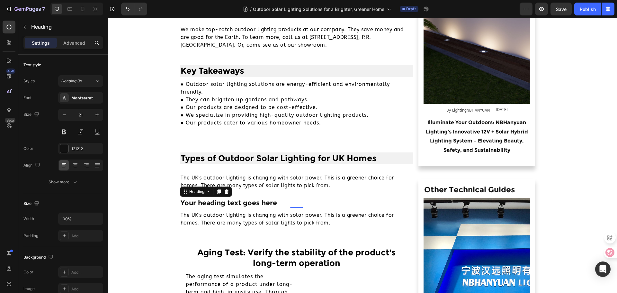
click at [315, 204] on h2 "Your heading text goes here" at bounding box center [297, 203] width 234 height 10
click at [217, 191] on icon at bounding box center [219, 192] width 4 height 5
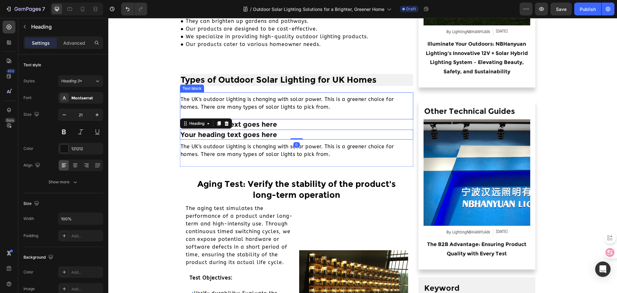
scroll to position [386, 0]
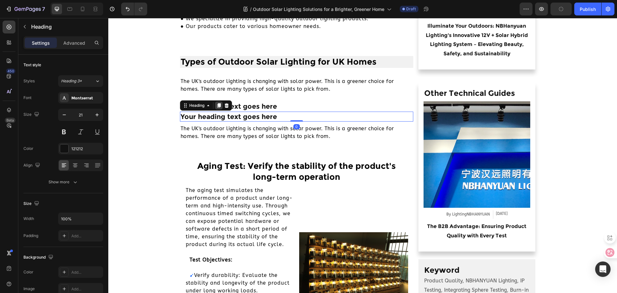
click at [217, 105] on icon at bounding box center [219, 105] width 4 height 5
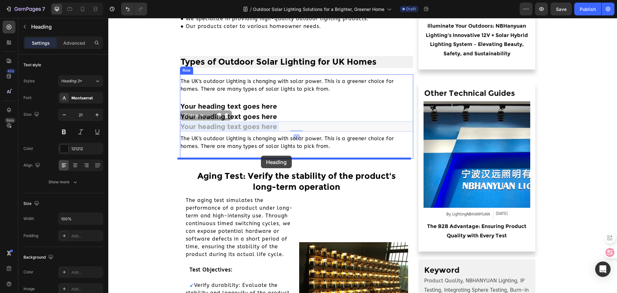
drag, startPoint x: 261, startPoint y: 126, endPoint x: 261, endPoint y: 156, distance: 29.9
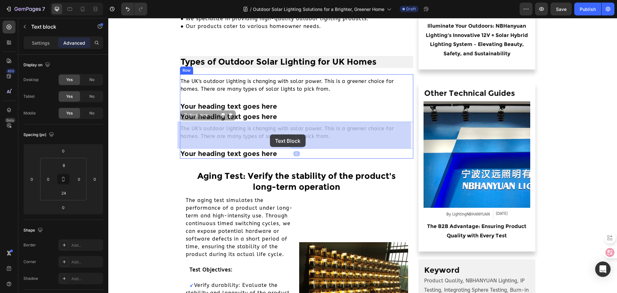
drag, startPoint x: 271, startPoint y: 130, endPoint x: 270, endPoint y: 134, distance: 4.4
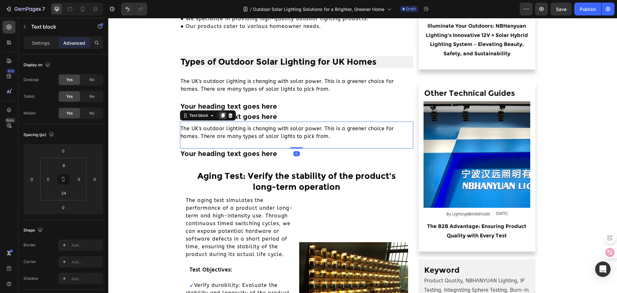
click at [221, 116] on icon at bounding box center [223, 115] width 4 height 5
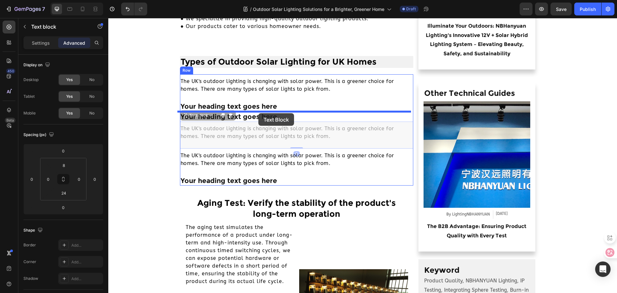
drag, startPoint x: 262, startPoint y: 132, endPoint x: 259, endPoint y: 113, distance: 19.0
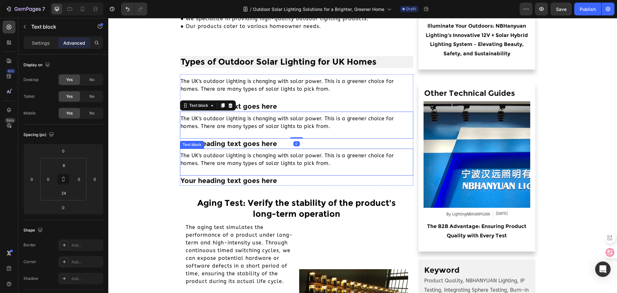
click at [256, 157] on p "The UK's outdoor lighting is changing with solar power. This is a greener choic…" at bounding box center [297, 159] width 233 height 15
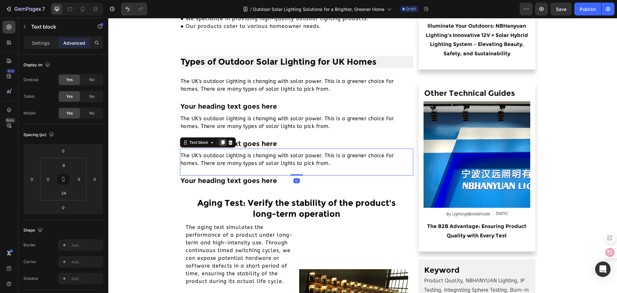
click at [220, 141] on icon at bounding box center [222, 142] width 5 height 5
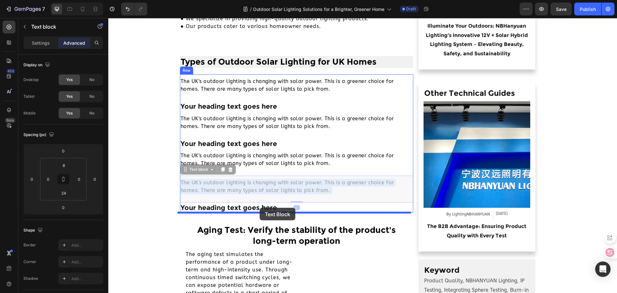
drag, startPoint x: 259, startPoint y: 183, endPoint x: 260, endPoint y: 208, distance: 24.5
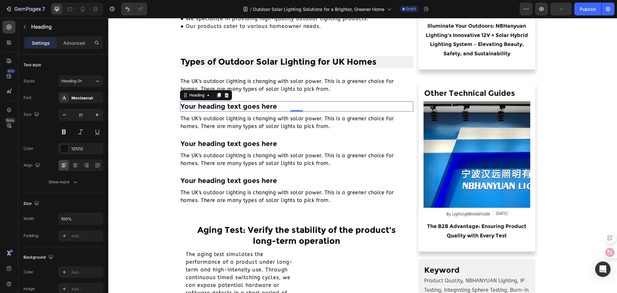
click at [269, 106] on h2 "Your heading text goes here" at bounding box center [297, 106] width 234 height 10
click at [248, 107] on h2 "Your heading text goes here" at bounding box center [297, 106] width 234 height 10
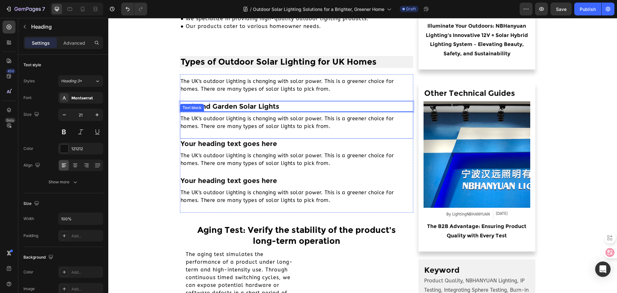
click at [246, 128] on p "The UK's outdoor lighting is changing with solar power. This is a greener choic…" at bounding box center [297, 122] width 233 height 15
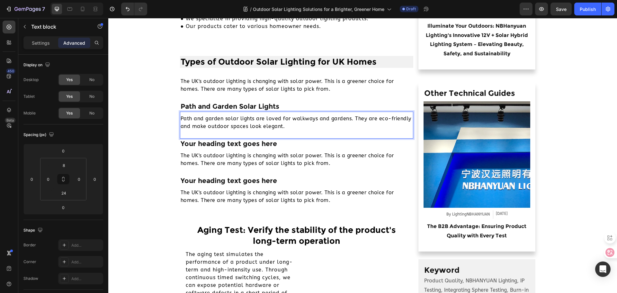
click at [180, 118] on div "Path and garden solar lights are loved for walkways and gardens. They are eco-f…" at bounding box center [297, 122] width 234 height 17
click at [294, 75] on div "The UK's outdoor lighting is changing with solar power. This is a greener choic…" at bounding box center [297, 87] width 234 height 27
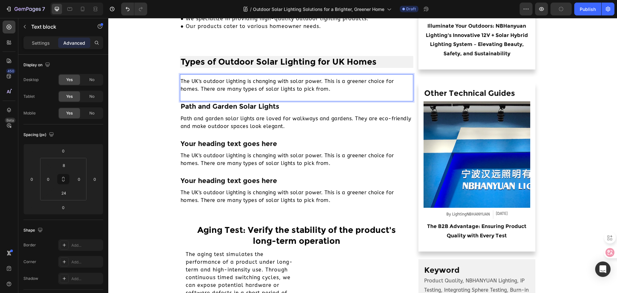
click at [268, 90] on p "The UK's outdoor lighting is changing with solar power. This is a greener choic…" at bounding box center [297, 85] width 233 height 15
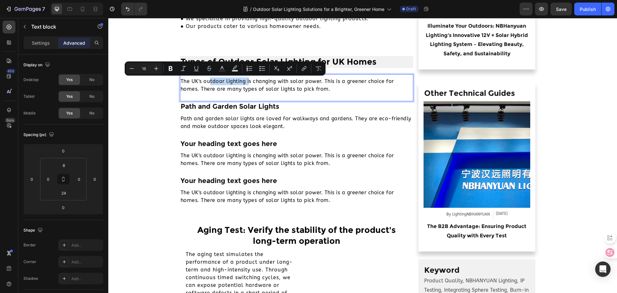
drag, startPoint x: 205, startPoint y: 81, endPoint x: 245, endPoint y: 84, distance: 40.3
click at [245, 84] on p "The UK's outdoor lighting is changing with solar power. This is a greener choic…" at bounding box center [297, 85] width 233 height 15
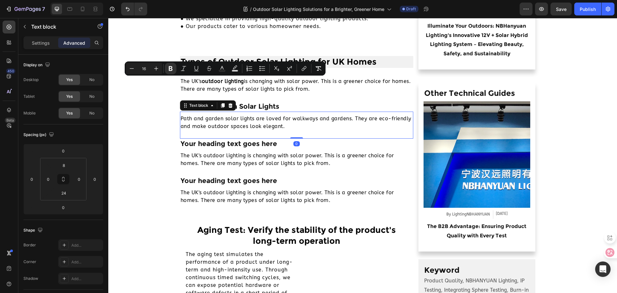
click at [246, 122] on p "Path and garden solar lights are loved for walkways and gardens. They are eco-f…" at bounding box center [297, 122] width 233 height 15
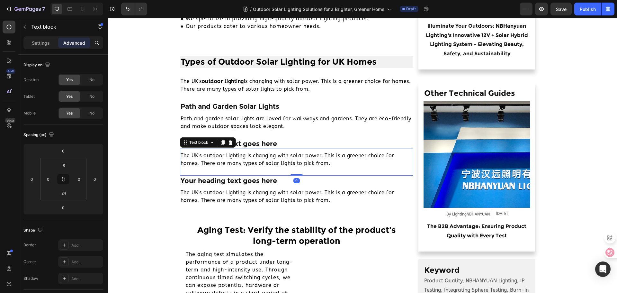
click at [256, 160] on p "The UK's outdoor lighting is changing with solar power. This is a greener choic…" at bounding box center [297, 159] width 233 height 15
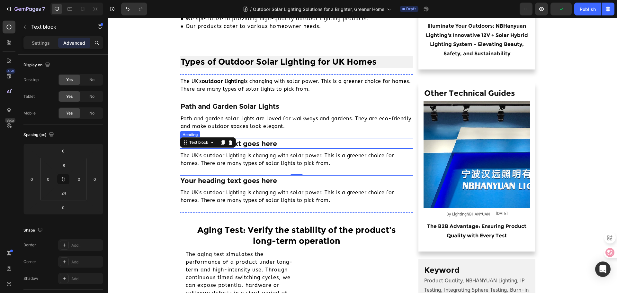
click at [266, 143] on h2 "Your heading text goes here" at bounding box center [297, 144] width 234 height 10
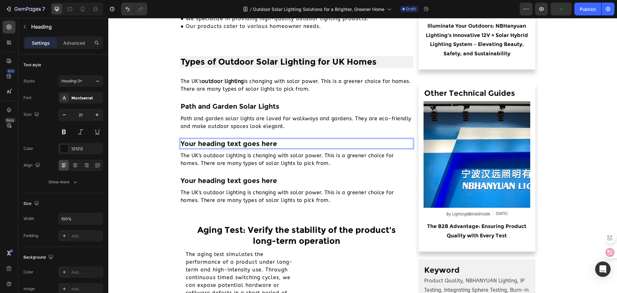
click at [266, 143] on h2 "Your heading text goes here" at bounding box center [297, 144] width 234 height 10
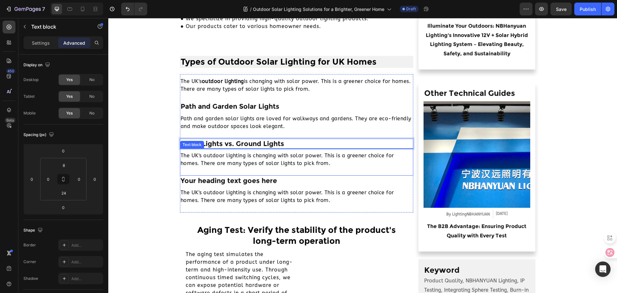
click at [257, 159] on p "The UK's outdoor lighting is changing with solar power. This is a greener choic…" at bounding box center [297, 159] width 233 height 15
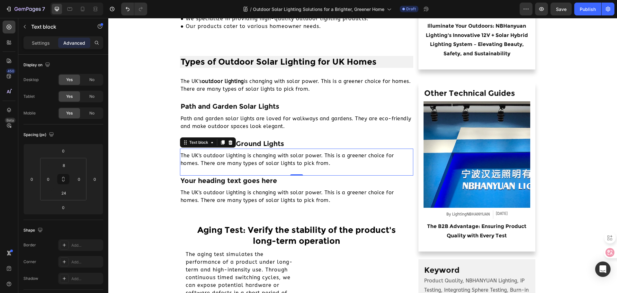
click at [252, 161] on p "The UK's outdoor lighting is changing with solar power. This is a greener choic…" at bounding box center [297, 159] width 233 height 15
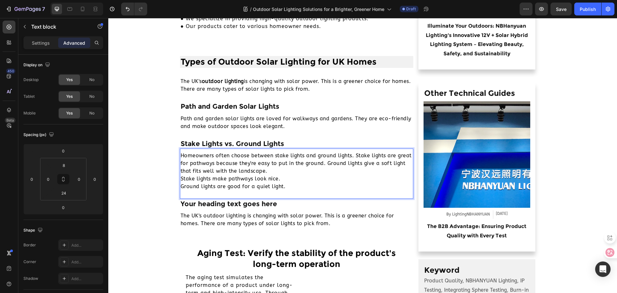
click at [181, 154] on p "Homeowners often choose between stake lights and ground lights. Stake lights ar…" at bounding box center [297, 171] width 233 height 39
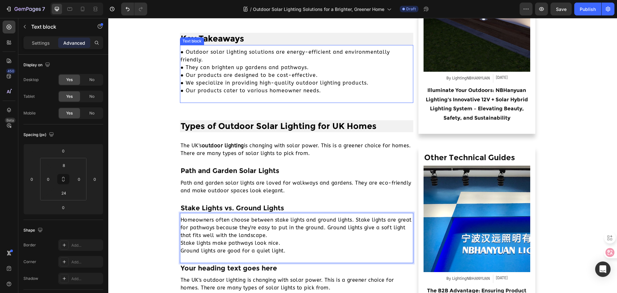
click at [181, 68] on p "● Outdoor solar lighting solutions are energy-efficient and environmentally fri…" at bounding box center [297, 71] width 233 height 46
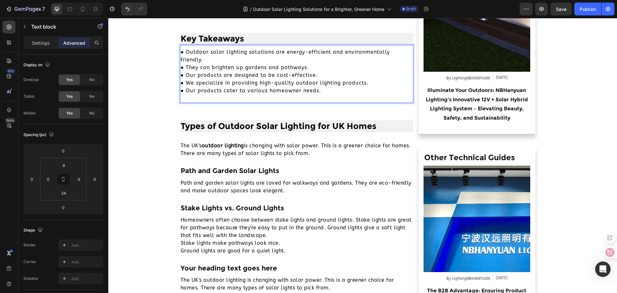
click at [181, 67] on p "● Outdoor solar lighting solutions are energy-efficient and environmentally fri…" at bounding box center [297, 71] width 233 height 46
drag, startPoint x: 185, startPoint y: 67, endPoint x: 163, endPoint y: 69, distance: 21.9
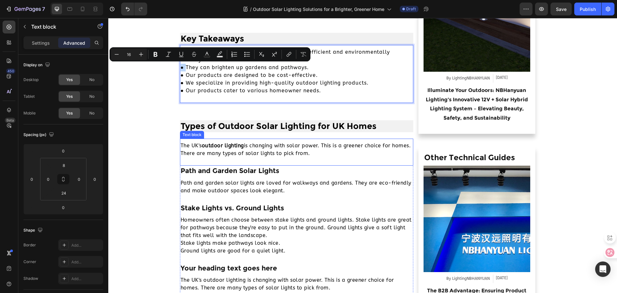
copy p "●"
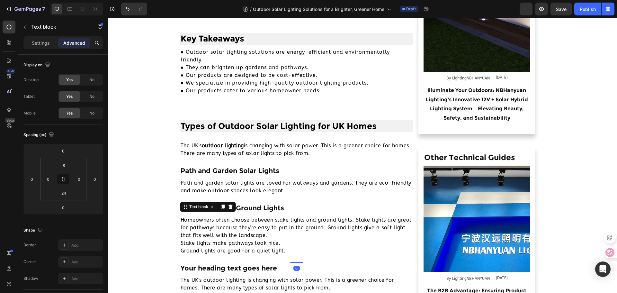
click at [182, 231] on p "Homeowners often choose between stake lights and ground lights. Stake lights ar…" at bounding box center [297, 235] width 233 height 39
click at [181, 236] on p "Homeowners often choose between stake lights and ground lights. Stake lights ar…" at bounding box center [297, 235] width 233 height 39
click at [181, 244] on p "Homeowners often choose between stake lights and ground lights. Stake lights ar…" at bounding box center [297, 235] width 233 height 39
click at [181, 252] on p "Homeowners often choose between stake lights and ground lights. Stake lights ar…" at bounding box center [297, 235] width 233 height 39
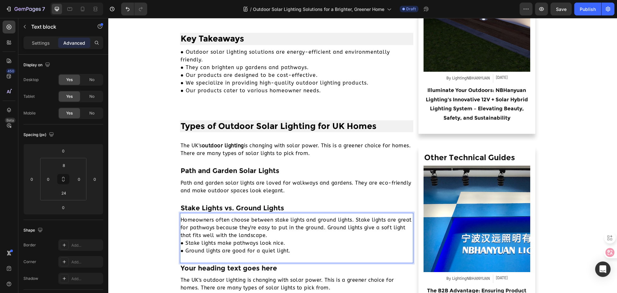
click at [329, 217] on p "Homeowners often choose between stake lights and ground lights. Stake lights ar…" at bounding box center [297, 235] width 233 height 39
click at [357, 222] on p "Homeowners often choose between stake lights and ground lights. Stake lights ar…" at bounding box center [297, 235] width 233 height 39
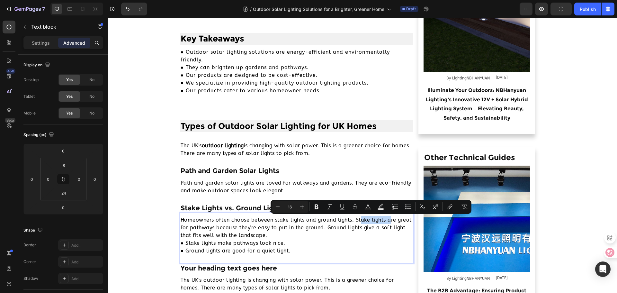
drag, startPoint x: 357, startPoint y: 222, endPoint x: 387, endPoint y: 222, distance: 30.2
click at [387, 222] on p "Homeowners often choose between stake lights and ground lights. Stake lights ar…" at bounding box center [297, 235] width 233 height 39
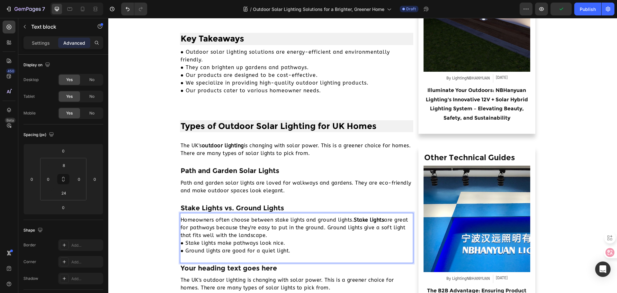
click at [354, 241] on p "Homeowners often choose between stake lights and ground lights. Stake lights ar…" at bounding box center [297, 235] width 233 height 39
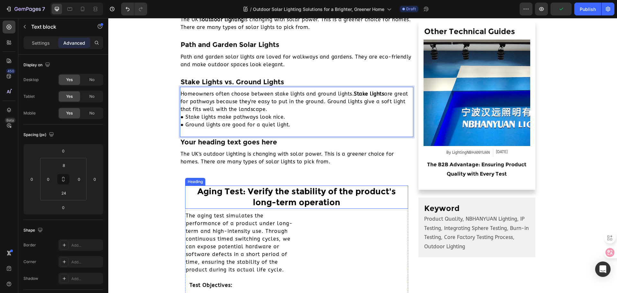
scroll to position [450, 0]
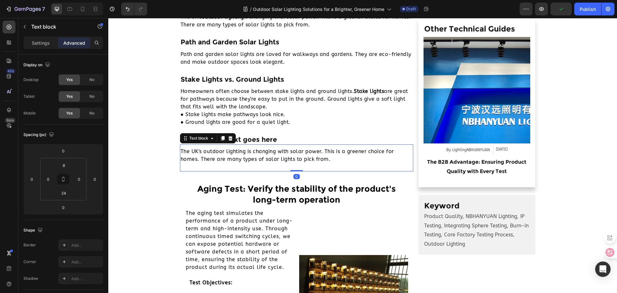
click at [263, 153] on p "The UK's outdoor lighting is changing with solar power. This is a greener choic…" at bounding box center [297, 155] width 233 height 15
click at [272, 138] on p "Your heading text goes here" at bounding box center [297, 139] width 233 height 9
click at [263, 159] on p "The UK's outdoor lighting is changing with solar power. This is a greener choic…" at bounding box center [297, 155] width 233 height 15
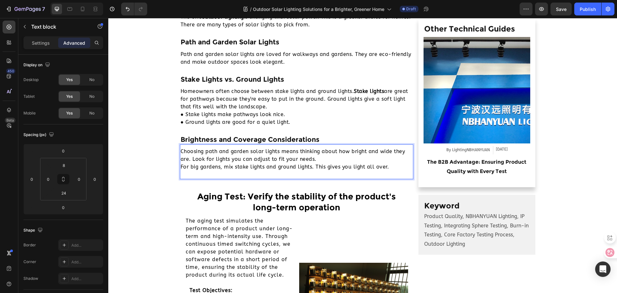
click at [181, 152] on p "Choosing path and garden solar lights means thinking about how bright and wide …" at bounding box center [297, 159] width 233 height 23
click at [181, 168] on p "Choosing path and garden solar lights means thinking about how bright and wide …" at bounding box center [297, 159] width 233 height 23
click at [255, 170] on p "Choosing path and garden solar lights means thinking about how bright and wide …" at bounding box center [297, 159] width 233 height 23
click at [31, 26] on p "Text block" at bounding box center [58, 27] width 55 height 8
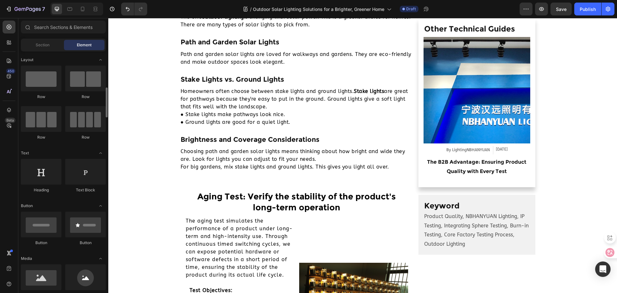
scroll to position [161, 0]
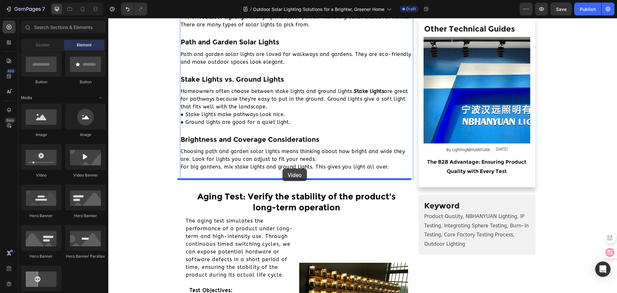
drag, startPoint x: 158, startPoint y: 182, endPoint x: 283, endPoint y: 169, distance: 125.2
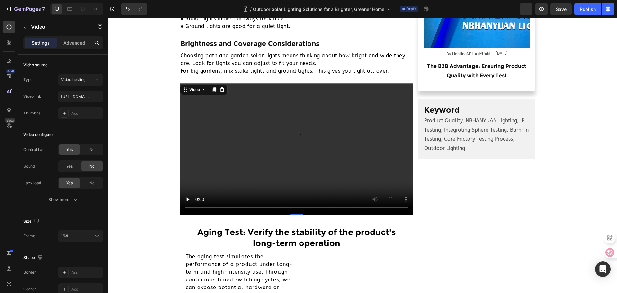
scroll to position [547, 0]
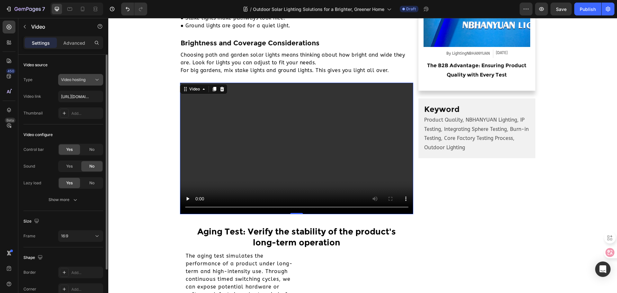
click at [91, 78] on div "Video hosting" at bounding box center [77, 80] width 33 height 6
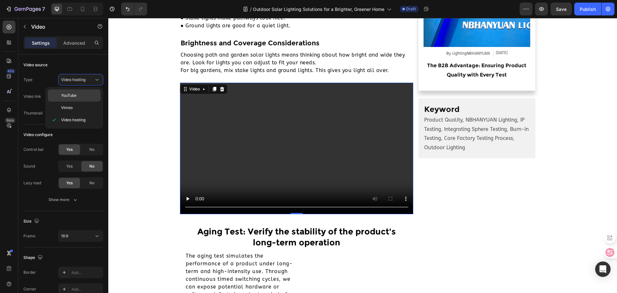
click at [87, 102] on div "YouTube" at bounding box center [74, 108] width 53 height 12
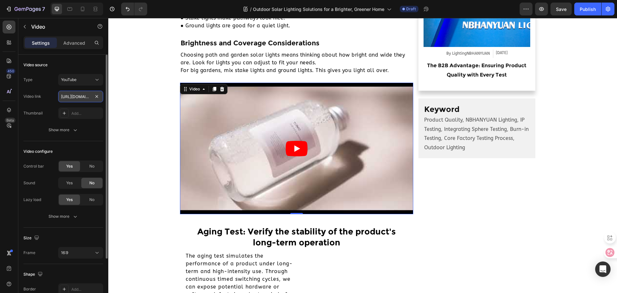
click at [76, 92] on input "https://www.youtube.com/watch?v=drIt4RH_kyQ" at bounding box center [80, 97] width 45 height 12
paste input "hgFMHFbtmIk&t=2s"
type input "https://www.youtube.com/watch?v=hgFMHFbtmIk&t=2s"
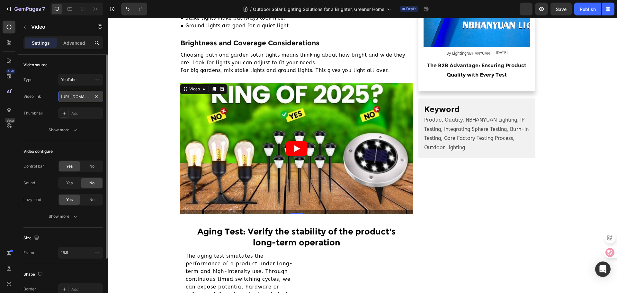
scroll to position [0, 74]
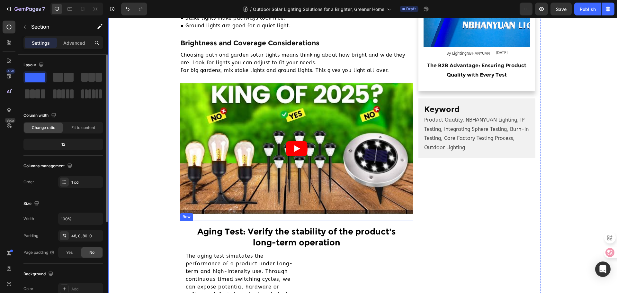
scroll to position [675, 0]
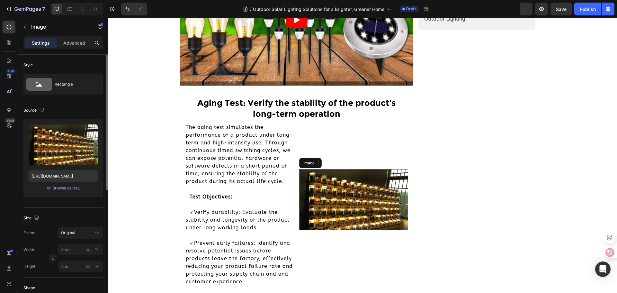
click at [365, 189] on img at bounding box center [353, 199] width 109 height 61
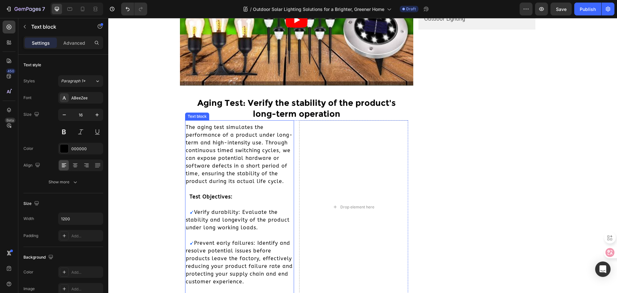
click at [290, 167] on p "The aging test simulates the performance of a product under long-term and high-…" at bounding box center [240, 154] width 108 height 62
click at [292, 163] on div "The aging test simulates the performance of a product under long-term and high-…" at bounding box center [239, 204] width 109 height 163
click at [293, 163] on div "The aging test simulates the performance of a product under long-term and high-…" at bounding box center [297, 207] width 224 height 174
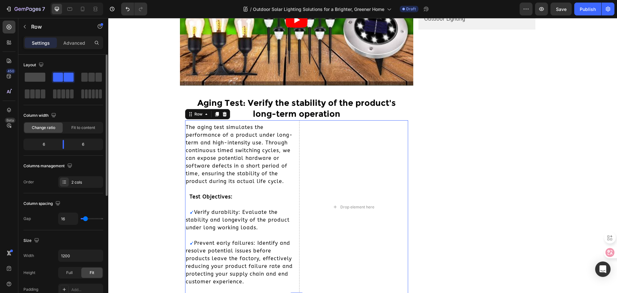
click at [38, 80] on span at bounding box center [35, 77] width 21 height 9
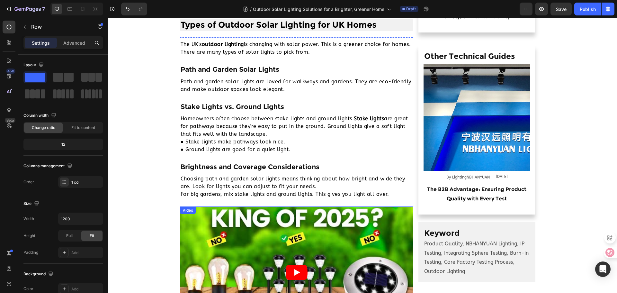
scroll to position [418, 0]
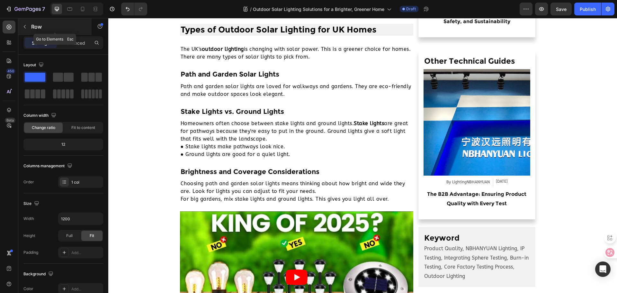
click at [23, 26] on icon "button" at bounding box center [24, 26] width 5 height 5
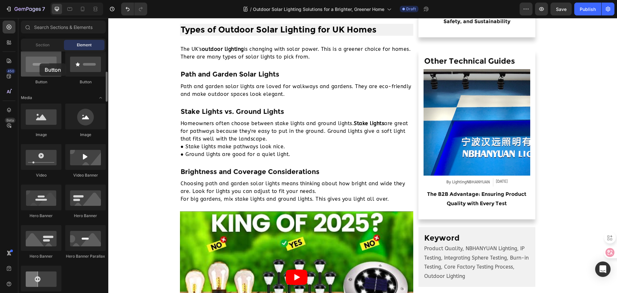
drag, startPoint x: 45, startPoint y: 70, endPoint x: 40, endPoint y: 65, distance: 7.1
click at [40, 65] on div at bounding box center [41, 64] width 41 height 26
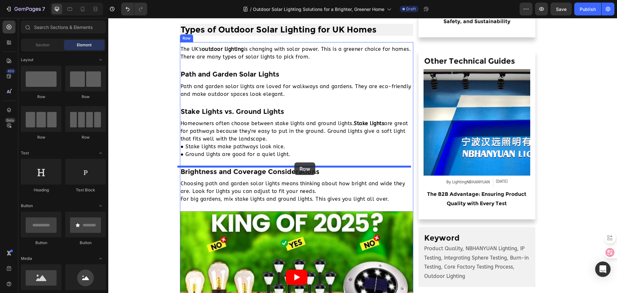
drag, startPoint x: 158, startPoint y: 104, endPoint x: 295, endPoint y: 162, distance: 148.7
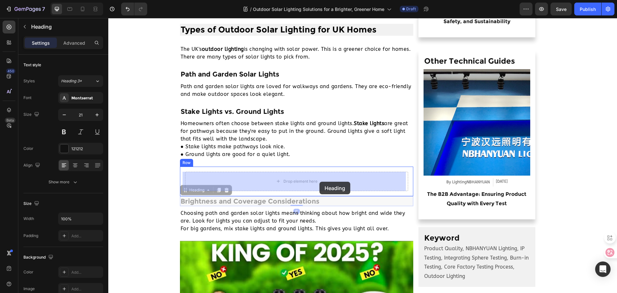
drag, startPoint x: 316, startPoint y: 201, endPoint x: 319, endPoint y: 182, distance: 19.5
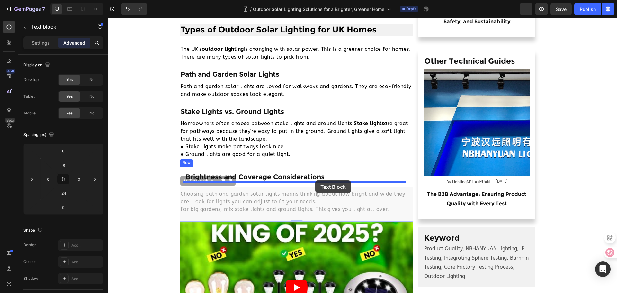
drag, startPoint x: 309, startPoint y: 191, endPoint x: 315, endPoint y: 180, distance: 12.5
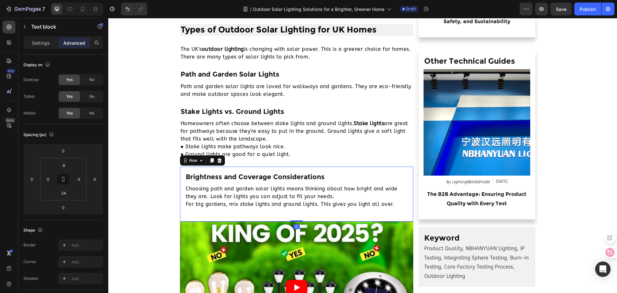
click at [393, 170] on div "Brightness and Coverage Considerations Heading Choosing path and garden solar l…" at bounding box center [297, 194] width 234 height 55
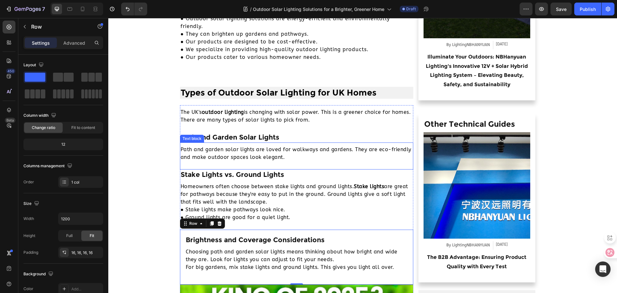
scroll to position [354, 0]
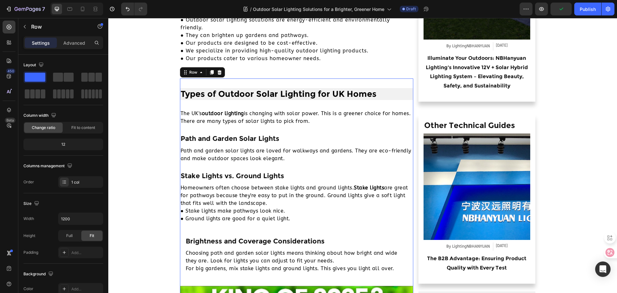
click at [216, 84] on div "Types of Outdoor Solar Lighting for UK Homes Heading The UK's outdoor lighting …" at bounding box center [297, 250] width 234 height 345
click at [35, 29] on p "Row" at bounding box center [58, 27] width 55 height 8
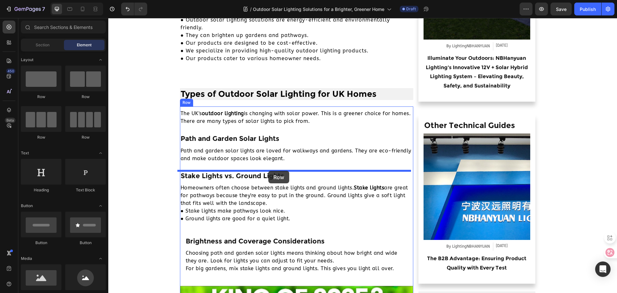
drag, startPoint x: 163, startPoint y: 102, endPoint x: 269, endPoint y: 171, distance: 126.0
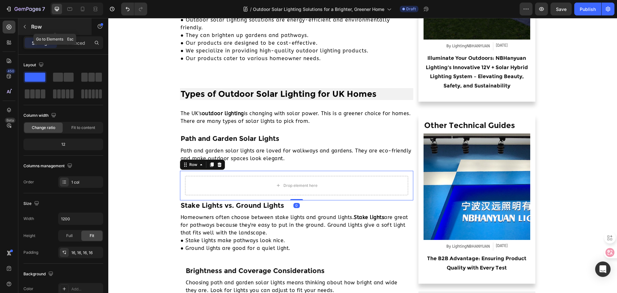
click at [30, 27] on div "Row" at bounding box center [54, 26] width 73 height 17
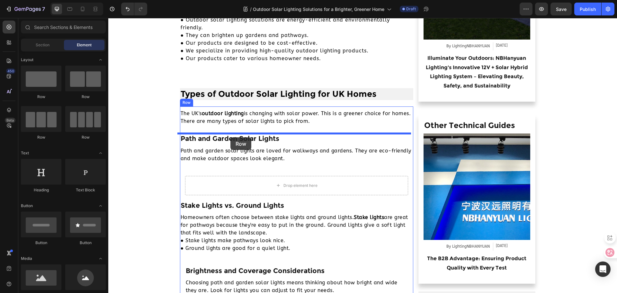
drag, startPoint x: 149, startPoint y: 96, endPoint x: 231, endPoint y: 137, distance: 91.3
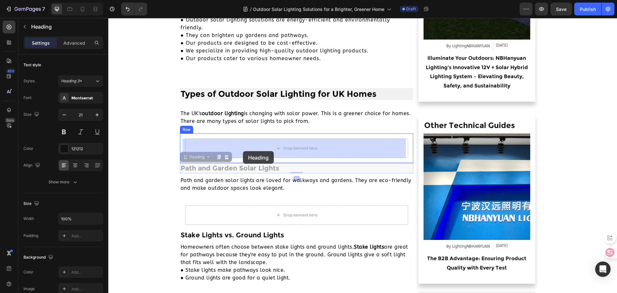
drag, startPoint x: 240, startPoint y: 168, endPoint x: 243, endPoint y: 151, distance: 17.3
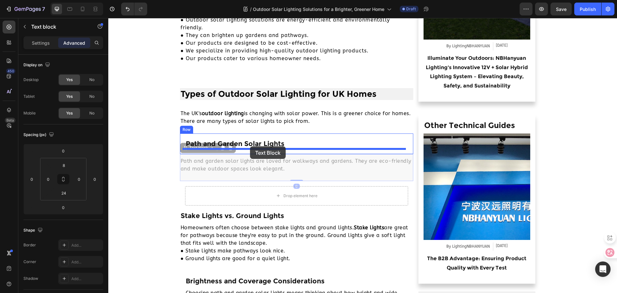
drag, startPoint x: 245, startPoint y: 163, endPoint x: 250, endPoint y: 146, distance: 17.9
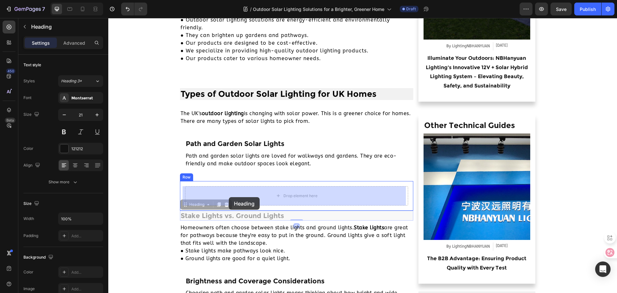
drag, startPoint x: 219, startPoint y: 217, endPoint x: 229, endPoint y: 197, distance: 22.4
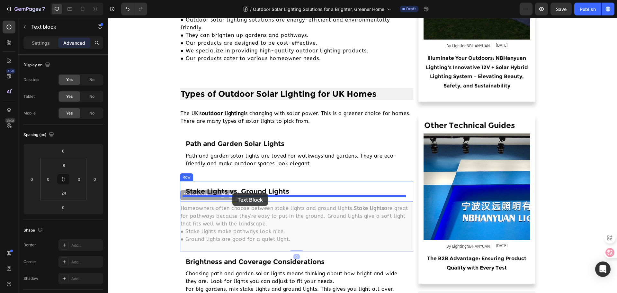
drag, startPoint x: 226, startPoint y: 223, endPoint x: 233, endPoint y: 193, distance: 29.9
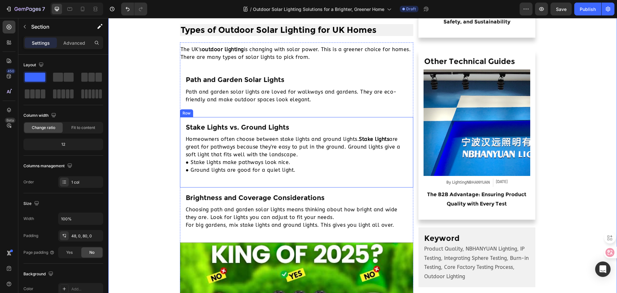
scroll to position [418, 0]
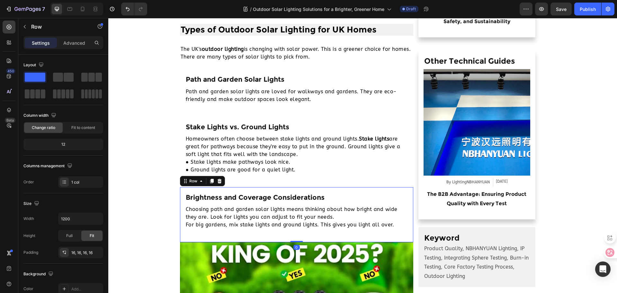
click at [347, 190] on div "Brightness and Coverage Considerations Heading Choosing path and garden solar l…" at bounding box center [297, 214] width 234 height 55
click at [210, 182] on icon at bounding box center [212, 181] width 4 height 5
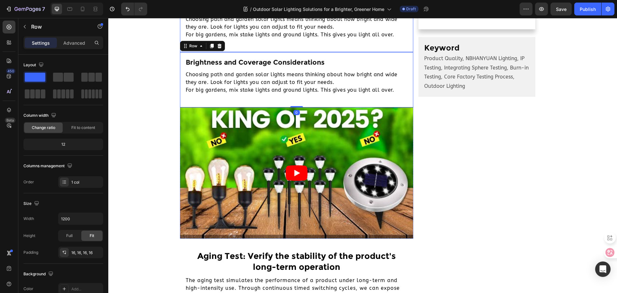
scroll to position [611, 0]
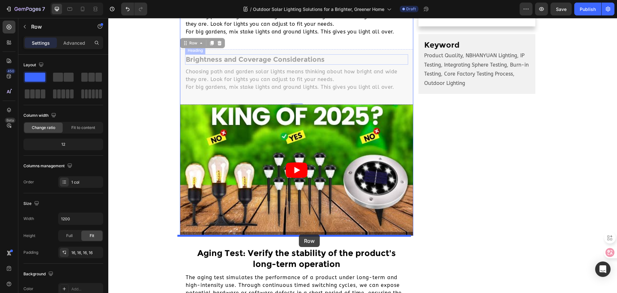
drag, startPoint x: 344, startPoint y: 53, endPoint x: 299, endPoint y: 234, distance: 187.1
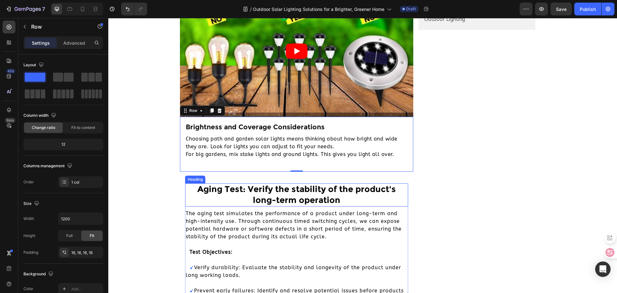
scroll to position [675, 0]
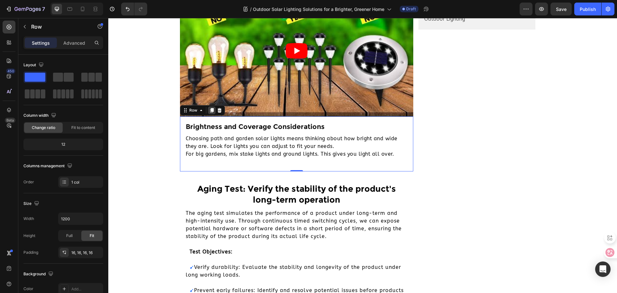
click at [210, 112] on icon at bounding box center [212, 110] width 4 height 5
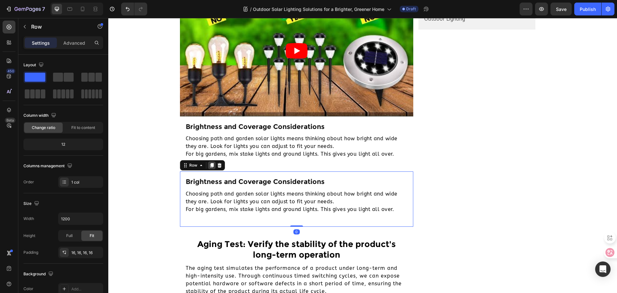
click at [210, 168] on icon at bounding box center [212, 165] width 4 height 5
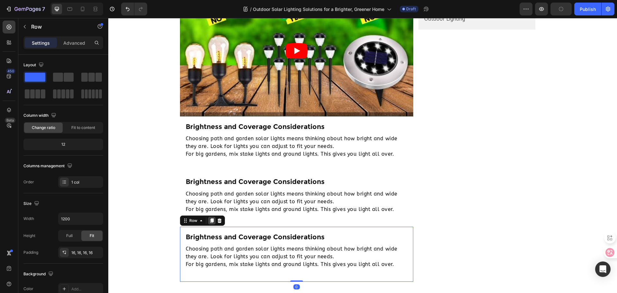
click at [209, 218] on icon at bounding box center [211, 220] width 5 height 5
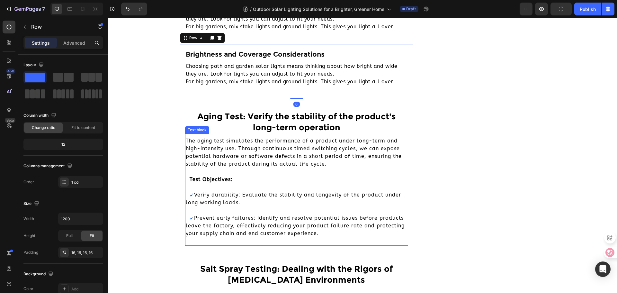
scroll to position [917, 0]
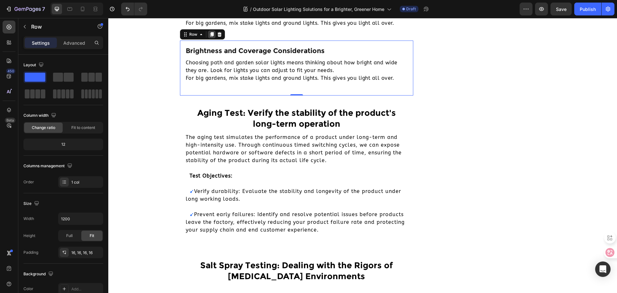
click at [209, 35] on icon at bounding box center [211, 34] width 5 height 5
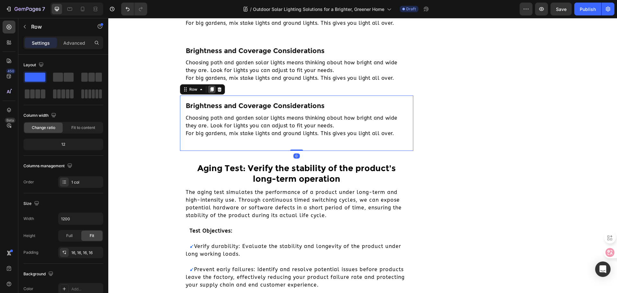
click at [210, 91] on icon at bounding box center [211, 89] width 5 height 5
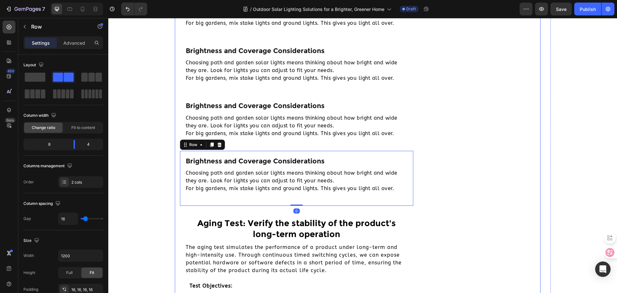
click at [532, 124] on div "Subscribe Heading Join us to get more information Text Block Email Field Row Su…" at bounding box center [477, 123] width 117 height 1732
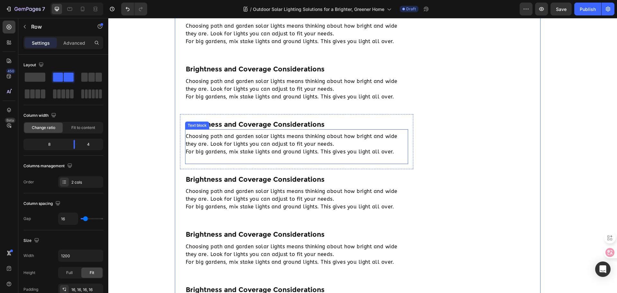
scroll to position [659, 0]
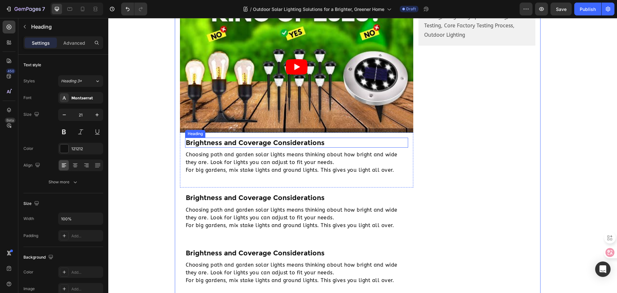
click at [270, 145] on h2 "Brightness and Coverage Considerations" at bounding box center [297, 143] width 224 height 10
click at [233, 142] on h2 "Brightness and Coverage Considerations" at bounding box center [297, 143] width 224 height 10
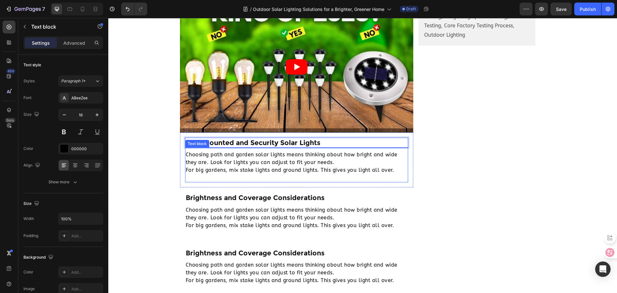
click at [260, 171] on p "Choosing path and garden solar lights means thinking about how bright and wide …" at bounding box center [297, 162] width 222 height 23
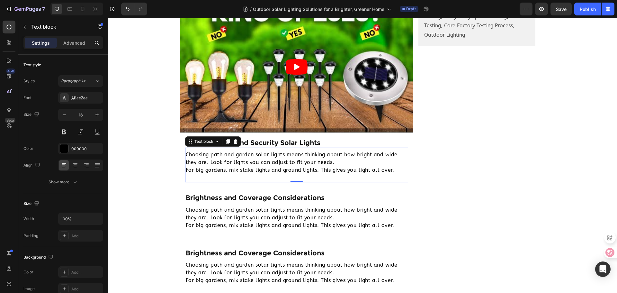
click at [236, 161] on p "Choosing path and garden solar lights means thinking about how bright and wide …" at bounding box center [297, 162] width 222 height 23
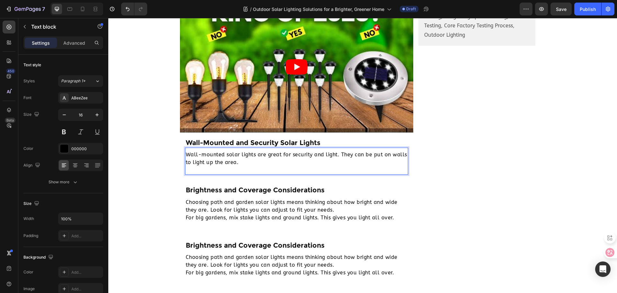
click at [186, 155] on p "Wall-mounted solar lights are great for security and light. They can be put on …" at bounding box center [297, 158] width 222 height 15
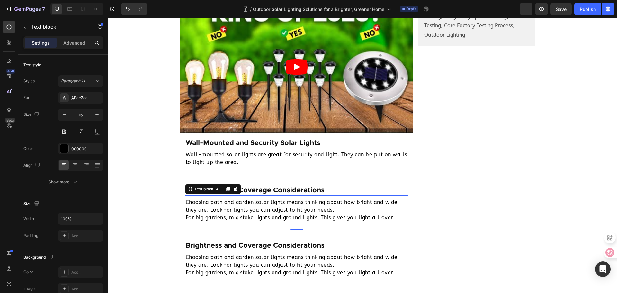
click at [253, 204] on p "Choosing path and garden solar lights means thinking about how bright and wide …" at bounding box center [297, 209] width 222 height 23
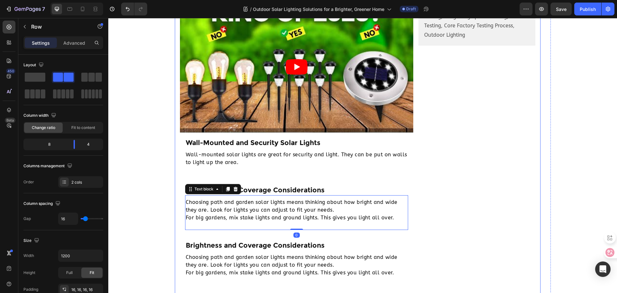
click at [233, 188] on h2 "Brightness and Coverage Considerations" at bounding box center [297, 190] width 224 height 10
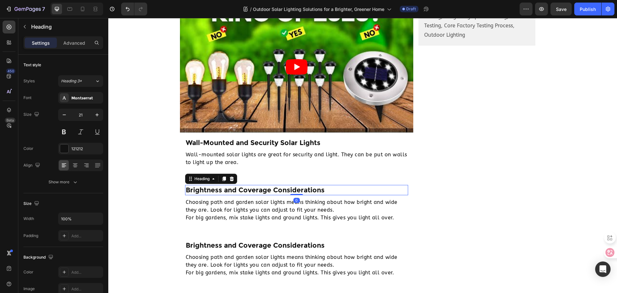
click at [233, 188] on h2 "Brightness and Coverage Considerations" at bounding box center [297, 190] width 224 height 10
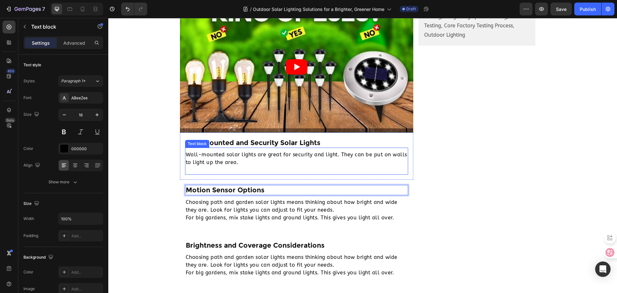
click at [298, 169] on div "Wall-mounted solar lights are great for security and light. They can be put on …" at bounding box center [297, 161] width 224 height 27
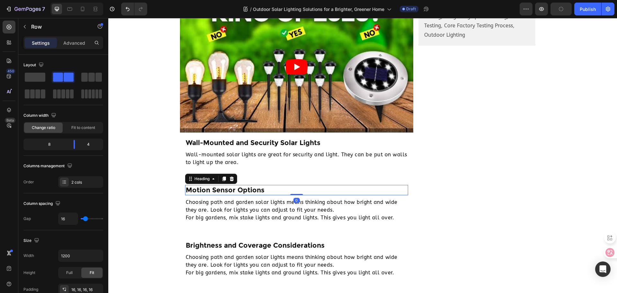
click at [207, 190] on p "Motion Sensor Options" at bounding box center [297, 190] width 222 height 9
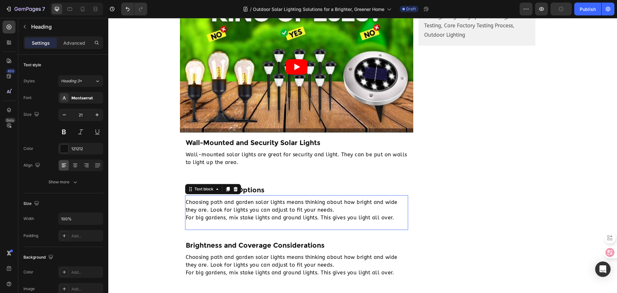
click at [215, 205] on p "Choosing path and garden solar lights means thinking about how bright and wide …" at bounding box center [297, 209] width 222 height 23
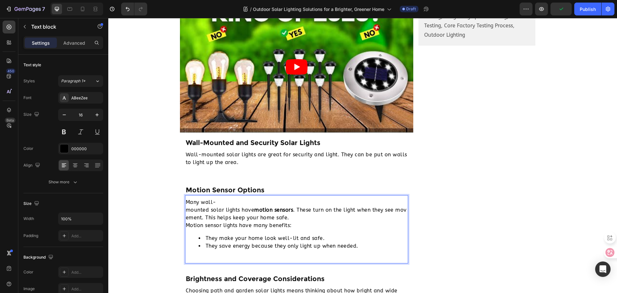
click at [186, 204] on p "Many wall-mounted solar lights have motion sensors . These turn on the light wh…" at bounding box center [297, 209] width 222 height 23
click at [233, 201] on p "Many wall-mounted solar lights have motion sensors . These turn on the light wh…" at bounding box center [297, 209] width 222 height 23
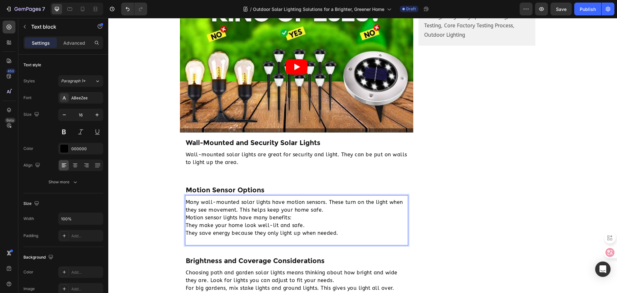
click at [186, 200] on p "Many wall-mounted solar lights have motion sensors. These turn on the light whe…" at bounding box center [297, 217] width 222 height 39
click at [186, 218] on p "Many wall-mounted solar lights have motion sensors. These turn on the light whe…" at bounding box center [297, 217] width 222 height 39
click at [186, 224] on p "Many wall-mounted solar lights have motion sensors. These turn on the light whe…" at bounding box center [297, 217] width 222 height 39
click at [186, 232] on p "Many wall-mounted solar lights have motion sensors. These turn on the light whe…" at bounding box center [297, 217] width 222 height 39
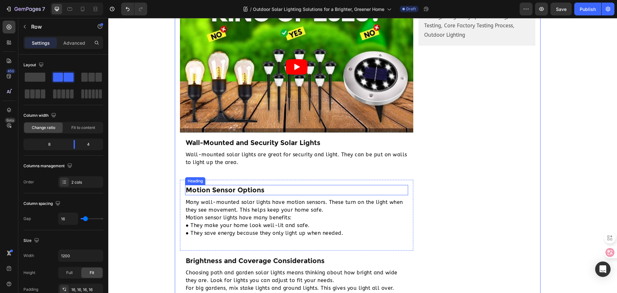
click at [206, 193] on p "Motion Sensor Options" at bounding box center [297, 190] width 222 height 9
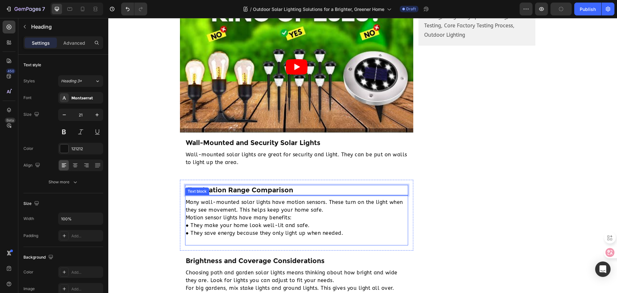
click at [247, 204] on p "Many wall-mounted solar lights have motion sensors. These turn on the light whe…" at bounding box center [297, 217] width 222 height 39
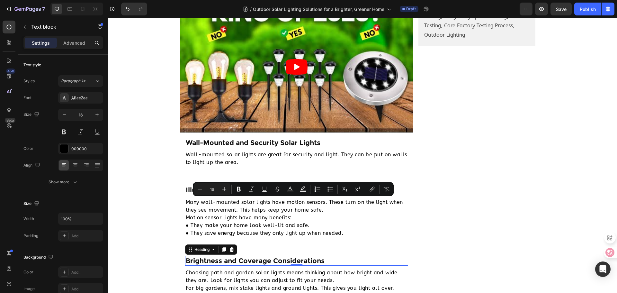
click at [203, 260] on h2 "Brightness and Coverage Considerations" at bounding box center [297, 261] width 224 height 10
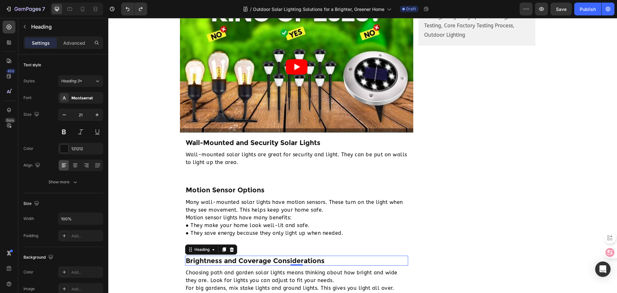
click at [243, 260] on h2 "Brightness and Coverage Considerations" at bounding box center [297, 261] width 224 height 10
click at [243, 260] on p "Brightness and Coverage Considerations" at bounding box center [297, 260] width 222 height 9
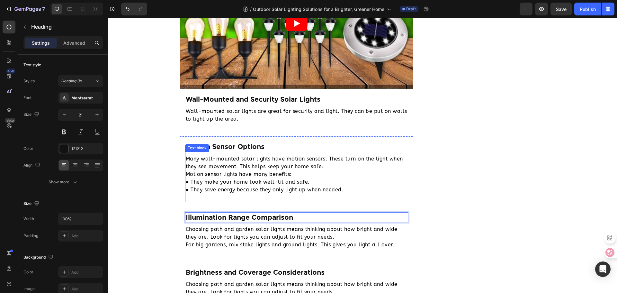
scroll to position [788, 0]
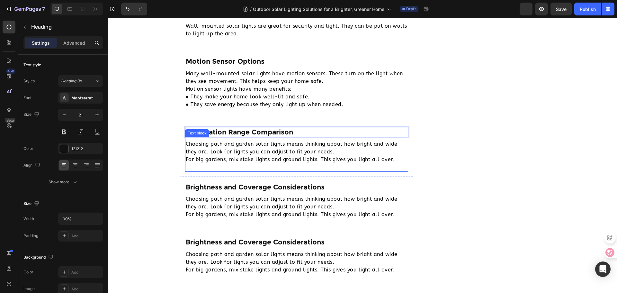
click at [238, 157] on p "Choosing path and garden solar lights means thinking about how bright and wide …" at bounding box center [297, 151] width 222 height 23
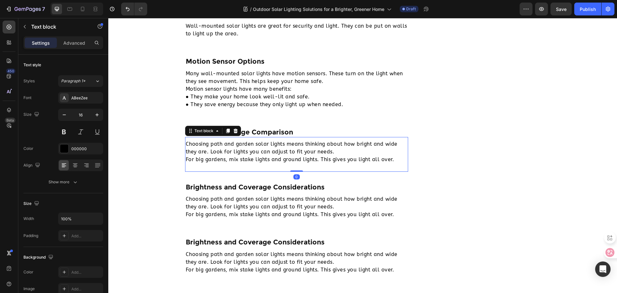
click at [238, 157] on p "Choosing path and garden solar lights means thinking about how bright and wide …" at bounding box center [297, 151] width 222 height 23
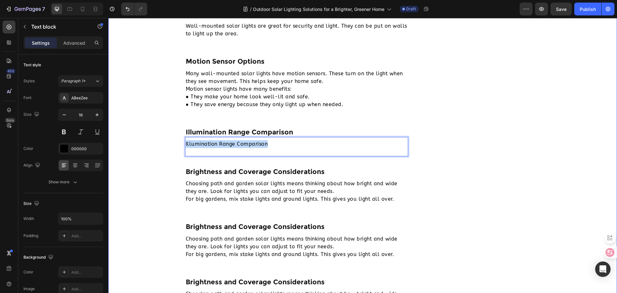
drag, startPoint x: 272, startPoint y: 142, endPoint x: 163, endPoint y: 146, distance: 109.7
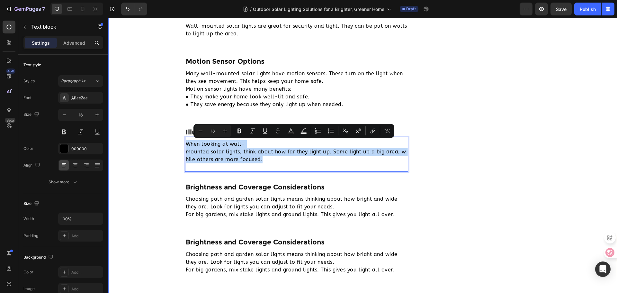
drag, startPoint x: 269, startPoint y: 159, endPoint x: 166, endPoint y: 133, distance: 105.7
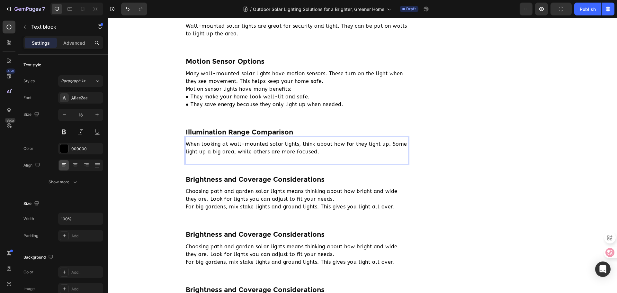
click at [186, 144] on p "When looking at wall-mounted solar lights, think about how far they light up. S…" at bounding box center [297, 147] width 222 height 15
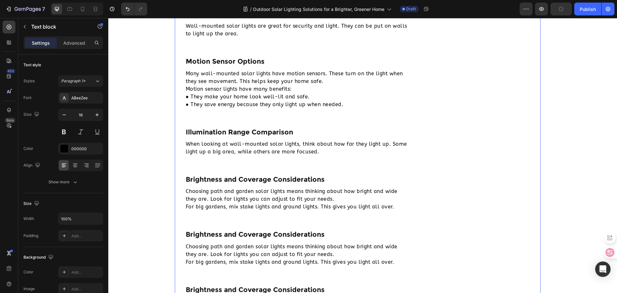
click at [443, 163] on div "Subscribe Heading Join us to get more information Text Block Email Field Row Su…" at bounding box center [477, 251] width 117 height 1732
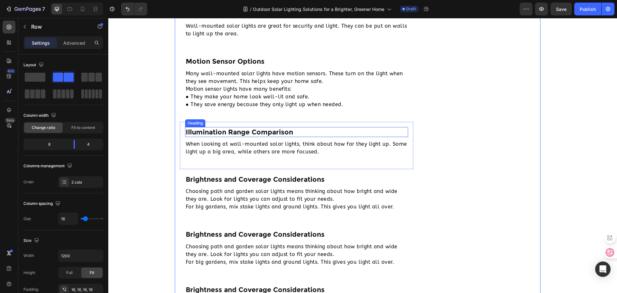
click at [251, 131] on p "Illumination Range Comparison" at bounding box center [297, 132] width 222 height 9
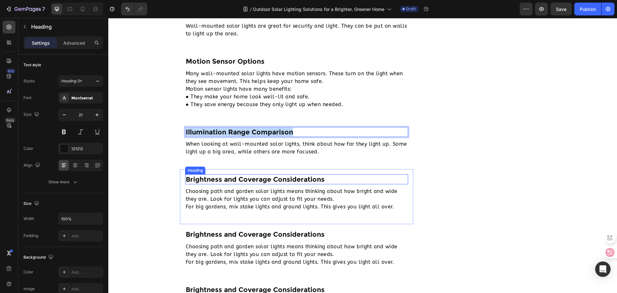
click at [228, 182] on h2 "Brightness and Coverage Considerations" at bounding box center [297, 179] width 224 height 10
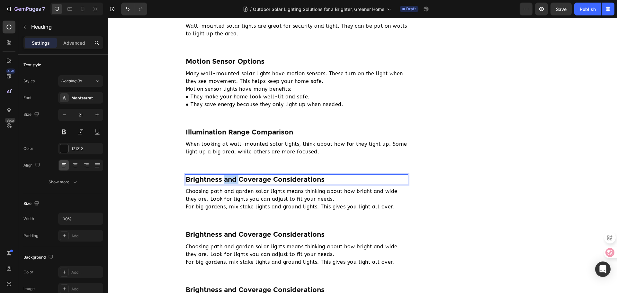
click at [228, 182] on h2 "Brightness and Coverage Considerations" at bounding box center [297, 179] width 224 height 10
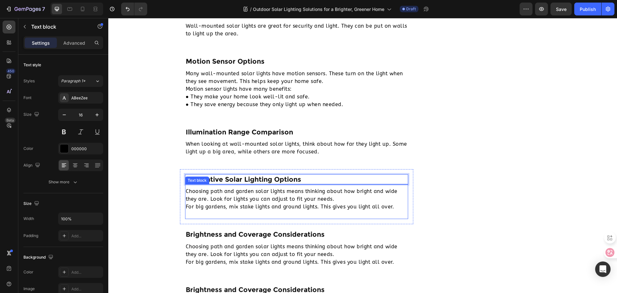
click at [230, 192] on p "Choosing path and garden solar lights means thinking about how bright and wide …" at bounding box center [297, 198] width 222 height 23
click at [221, 196] on p "Choosing path and garden solar lights means thinking about how bright and wide …" at bounding box center [297, 198] width 222 height 23
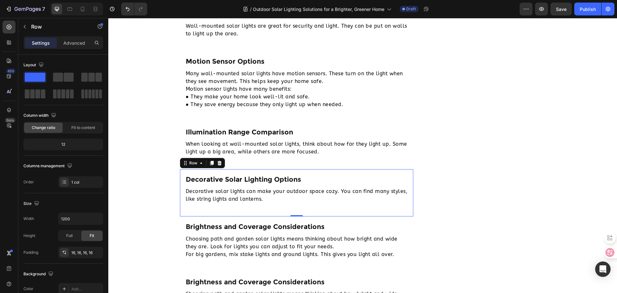
click at [182, 190] on div "Decorative Solar Lighting Options Heading Decorative solar lights can make your…" at bounding box center [297, 192] width 234 height 47
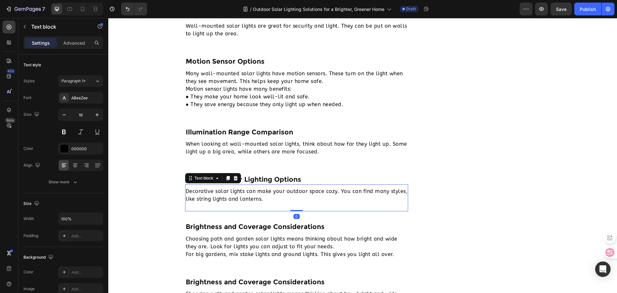
click at [186, 192] on p "Decorative solar lights can make your outdoor space cozy. You can find many sty…" at bounding box center [297, 194] width 222 height 15
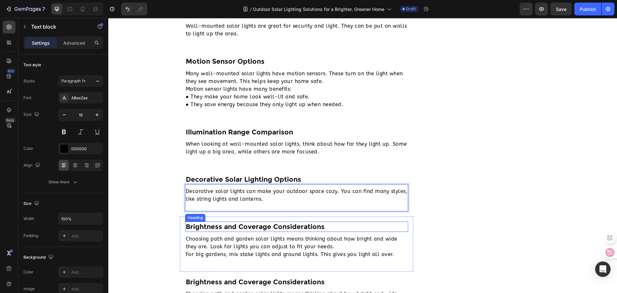
click at [228, 226] on h2 "Brightness and Coverage Considerations" at bounding box center [297, 227] width 224 height 10
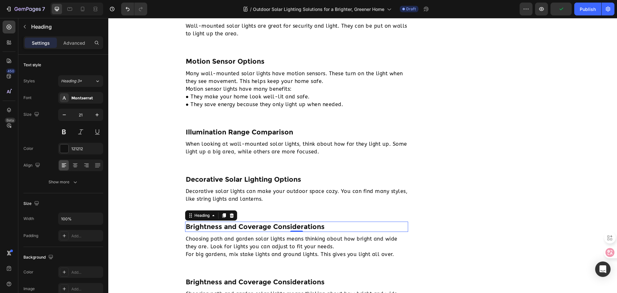
click at [216, 227] on h2 "Brightness and Coverage Considerations" at bounding box center [297, 227] width 224 height 10
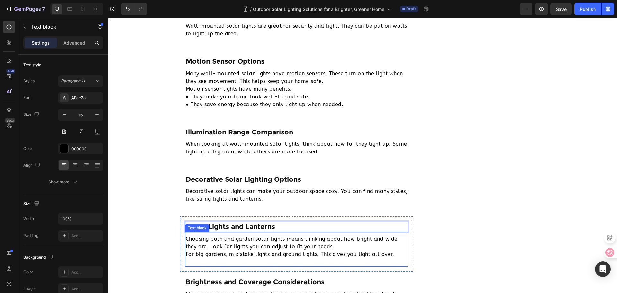
click at [221, 245] on p "Choosing path and garden solar lights means thinking about how bright and wide …" at bounding box center [297, 246] width 222 height 23
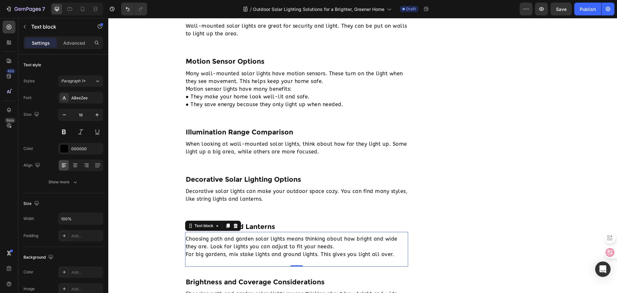
click at [208, 245] on p "Choosing path and garden solar lights means thinking about how bright and wide …" at bounding box center [297, 246] width 222 height 23
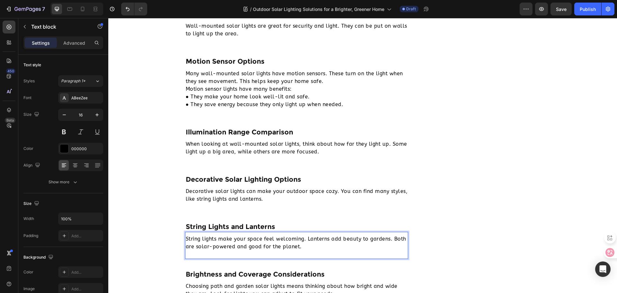
click at [186, 237] on p "String lights make your space feel welcoming. Lanterns add beauty to gardens. B…" at bounding box center [297, 242] width 222 height 15
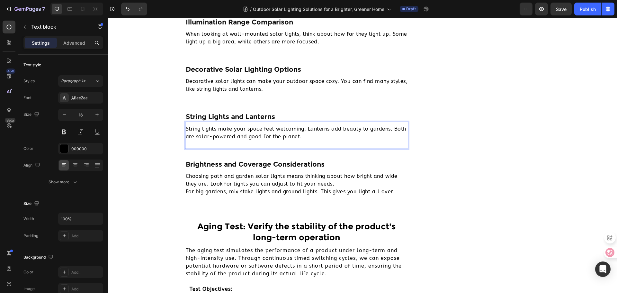
scroll to position [917, 0]
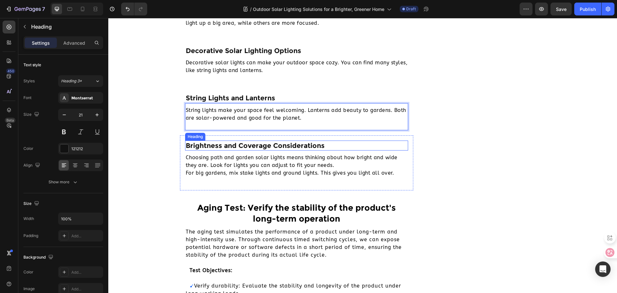
click at [217, 146] on h2 "Brightness and Coverage Considerations" at bounding box center [297, 146] width 224 height 10
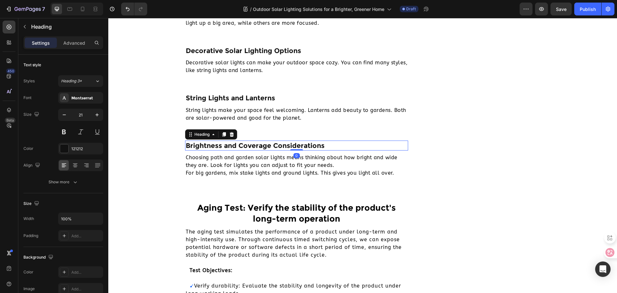
click at [217, 146] on h2 "Brightness and Coverage Considerations" at bounding box center [297, 146] width 224 height 10
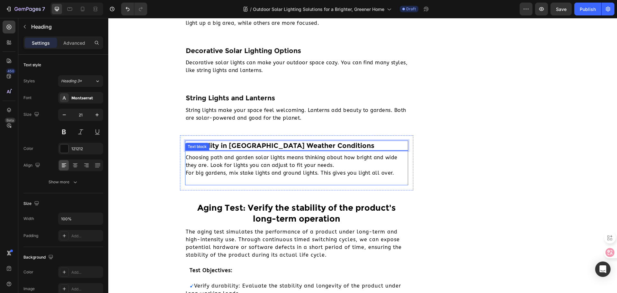
click at [220, 162] on p "Choosing path and garden solar lights means thinking about how bright and wide …" at bounding box center [297, 165] width 222 height 23
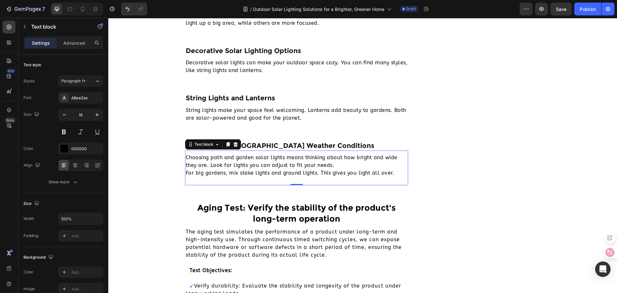
click at [237, 162] on p "Choosing path and garden solar lights means thinking about how bright and wide …" at bounding box center [297, 165] width 222 height 23
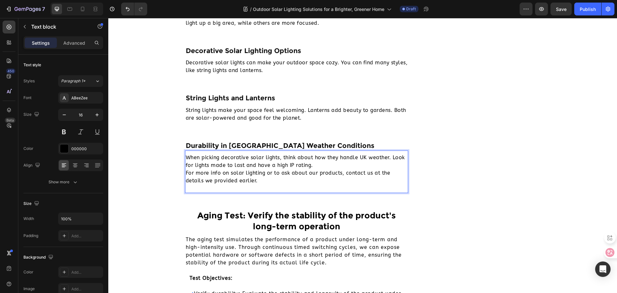
click at [185, 156] on div "When picking decorative solar lights, think about how they handle UK weather. L…" at bounding box center [297, 169] width 224 height 32
click at [267, 221] on h2 "Aging Test: Verify the stability of the product's long-term operation" at bounding box center [297, 221] width 224 height 23
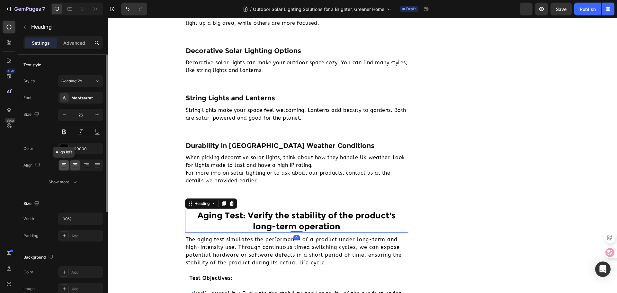
click at [65, 167] on icon at bounding box center [64, 165] width 6 height 6
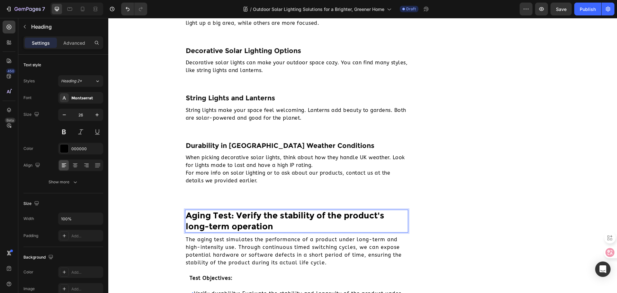
click at [197, 221] on h2 "Aging Test: Verify the stability of the product's long-term operation" at bounding box center [297, 221] width 224 height 23
click at [239, 251] on p "The aging test simulates the performance of a product under long-term and high-…" at bounding box center [297, 251] width 222 height 31
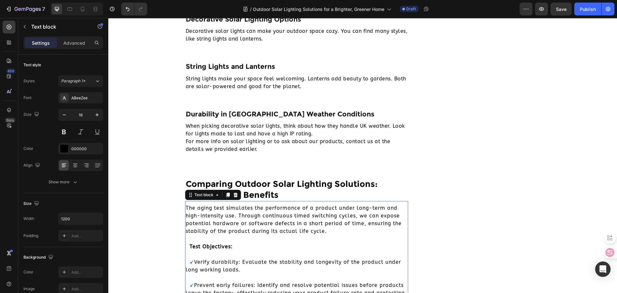
scroll to position [1013, 0]
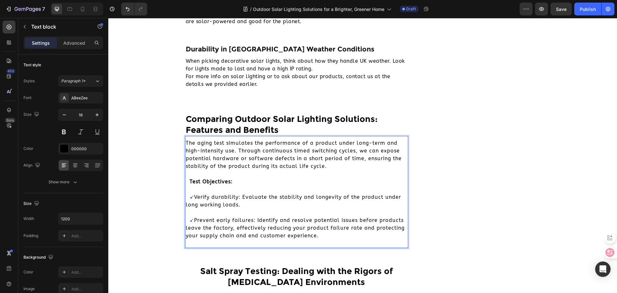
click at [293, 152] on p "The aging test simulates the performance of a product under long-term and high-…" at bounding box center [297, 154] width 222 height 31
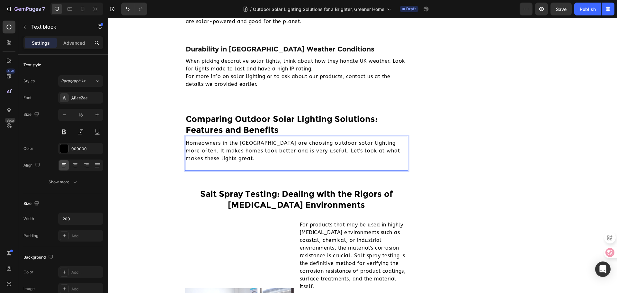
click at [186, 140] on p "Homeowners in the [GEOGRAPHIC_DATA] are choosing outdoor solar lighting more of…" at bounding box center [297, 150] width 222 height 23
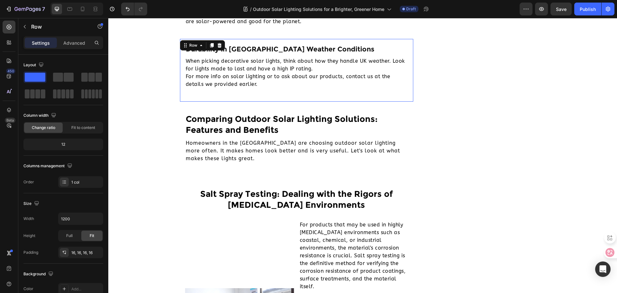
click at [407, 77] on div "Durability in UK Weather Conditions Heading When picking decorative solar light…" at bounding box center [297, 70] width 234 height 63
click at [209, 45] on icon at bounding box center [211, 45] width 5 height 5
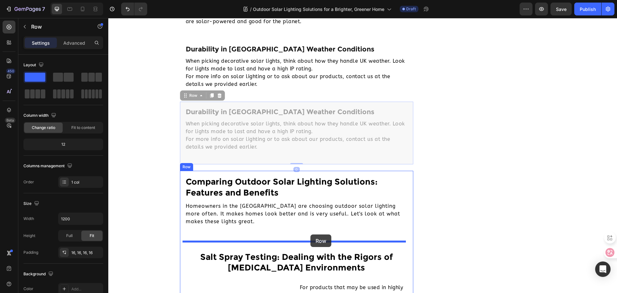
drag, startPoint x: 406, startPoint y: 106, endPoint x: 311, endPoint y: 234, distance: 160.0
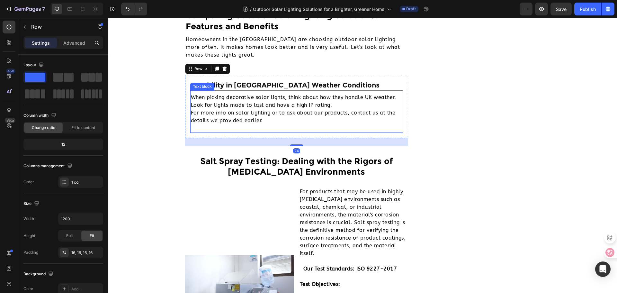
scroll to position [1142, 0]
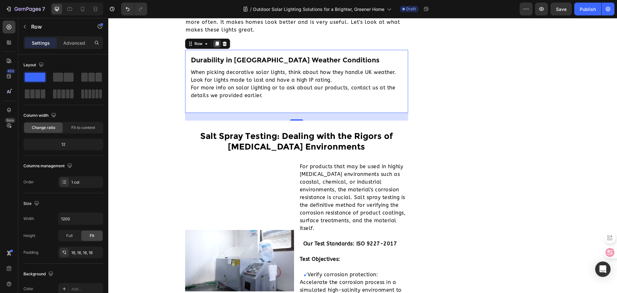
click at [215, 43] on icon at bounding box center [217, 43] width 5 height 5
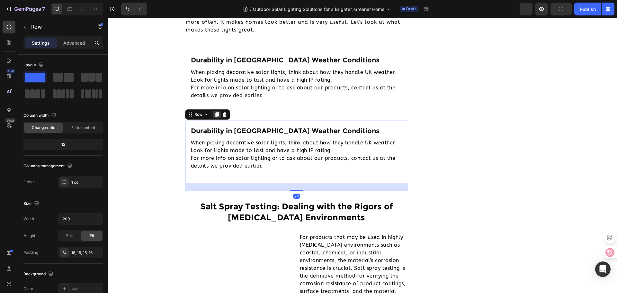
click at [214, 111] on div at bounding box center [217, 115] width 8 height 8
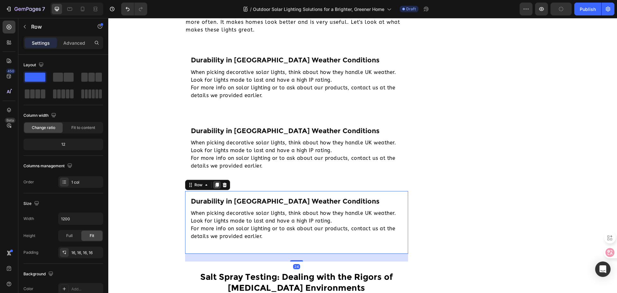
click at [215, 184] on icon at bounding box center [217, 185] width 4 height 5
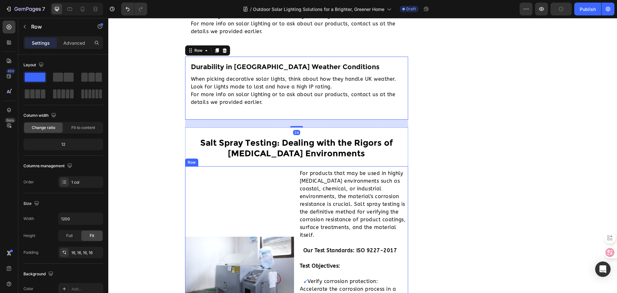
scroll to position [1363, 0]
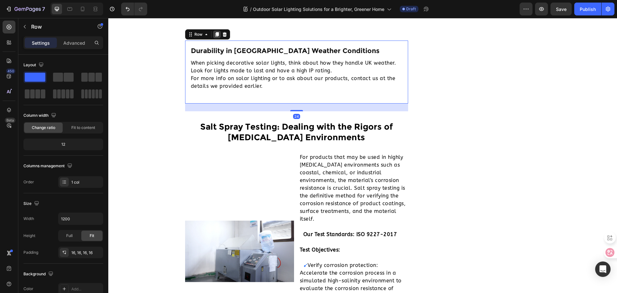
click at [216, 35] on icon at bounding box center [217, 34] width 4 height 5
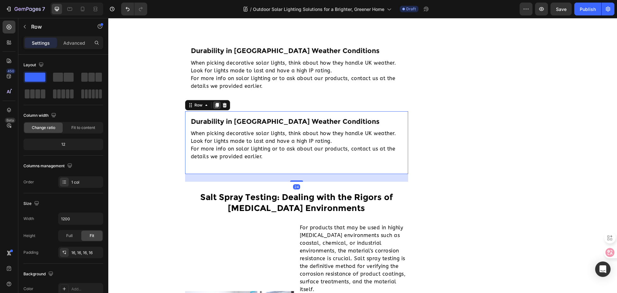
click at [216, 104] on icon at bounding box center [217, 105] width 4 height 5
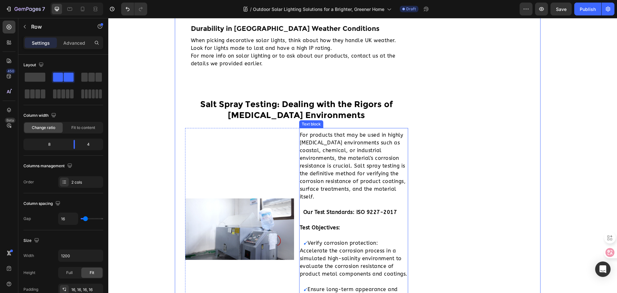
scroll to position [1523, 0]
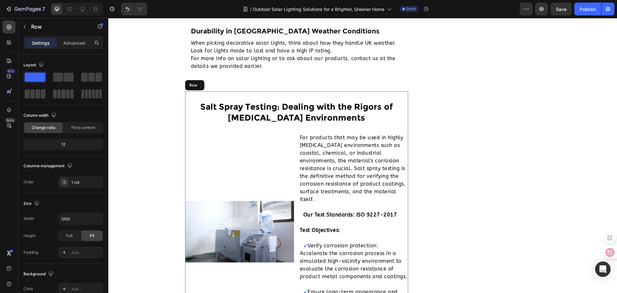
click at [279, 129] on div "Salt Spray Testing: Dealing with the Rigors of Corrosive Environments Heading I…" at bounding box center [297, 223] width 224 height 264
click at [224, 82] on div at bounding box center [225, 85] width 8 height 8
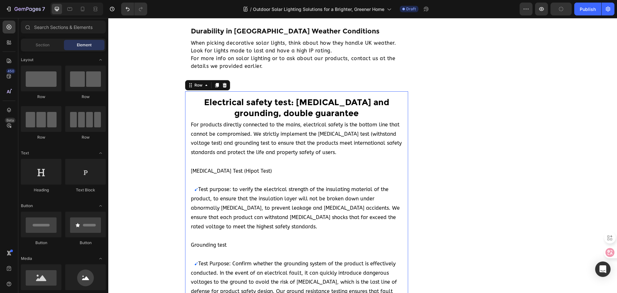
click at [187, 114] on div "Electrical safety test: high voltage and grounding, double guarantee Heading Fo…" at bounding box center [297, 224] width 224 height 266
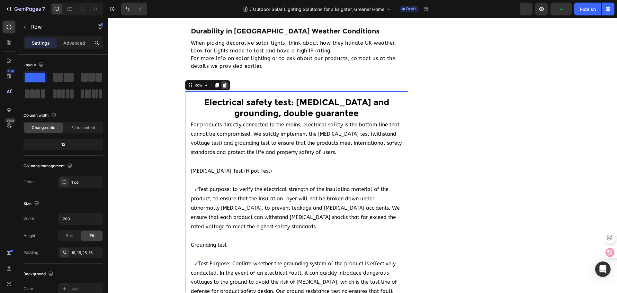
click at [222, 86] on icon at bounding box center [224, 85] width 5 height 5
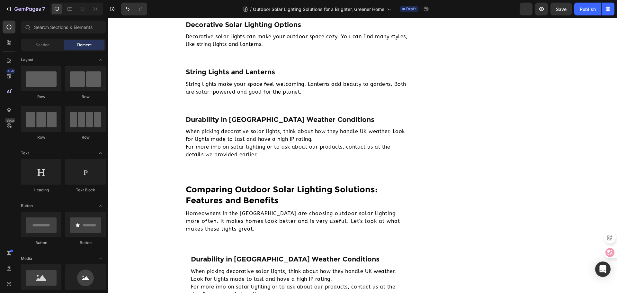
scroll to position [965, 0]
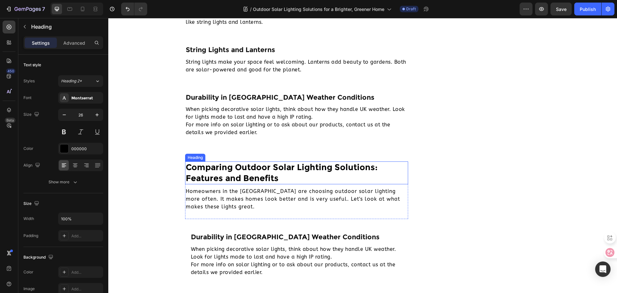
click at [195, 170] on p "Comparing Outdoor Solar Lighting Solutions: Features and Benefits" at bounding box center [297, 173] width 222 height 22
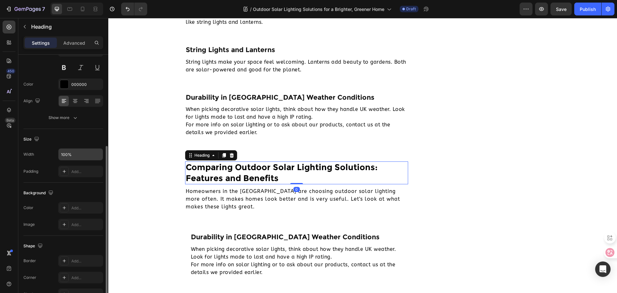
scroll to position [96, 0]
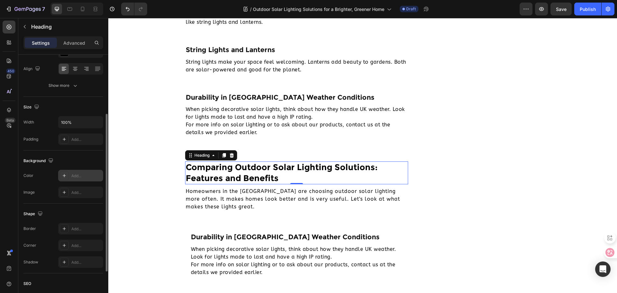
click at [84, 179] on div "Add..." at bounding box center [80, 176] width 45 height 12
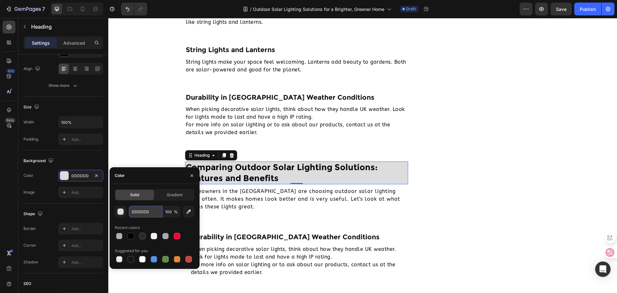
click at [140, 213] on input "DDDDDD" at bounding box center [145, 212] width 33 height 12
type input "发"
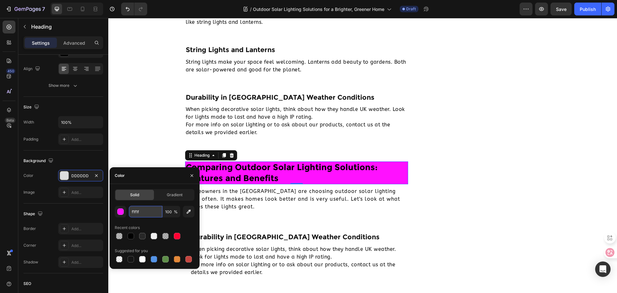
type input "f1f1f1"
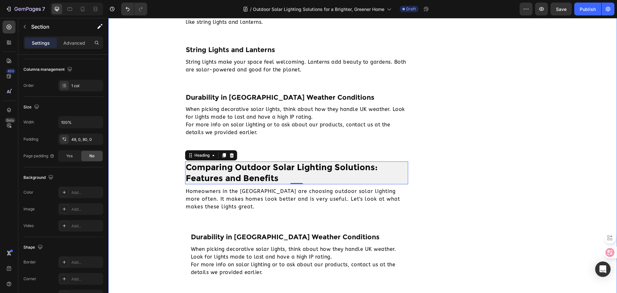
click at [141, 139] on div "Outdoor Solar Lighting Solutions for a Brighter, Greener Home Heading Image By …" at bounding box center [362, 56] width 509 height 1948
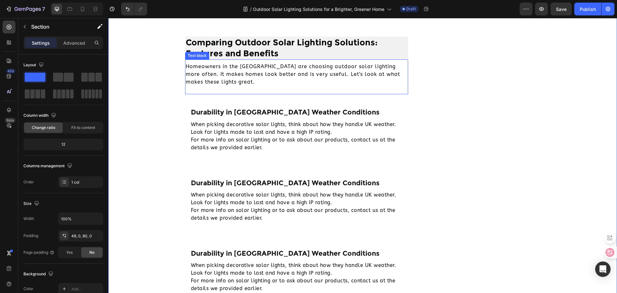
scroll to position [1093, 0]
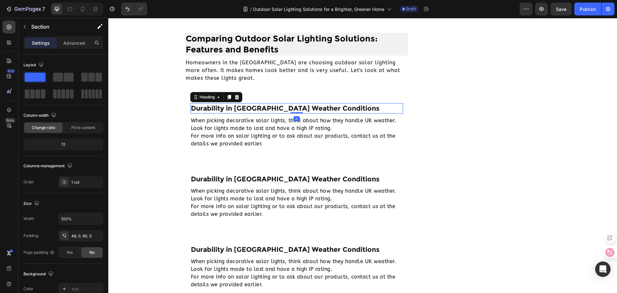
click at [257, 107] on h2 "Durability in [GEOGRAPHIC_DATA] Weather Conditions" at bounding box center [296, 108] width 213 height 10
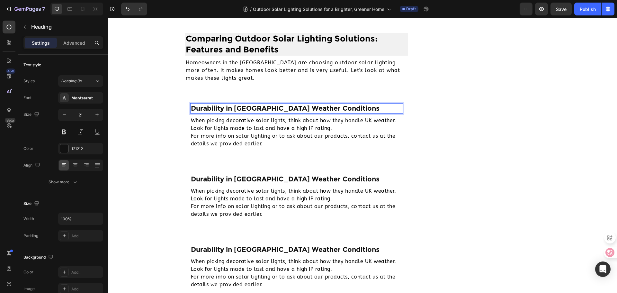
click at [257, 107] on h2 "Durability in [GEOGRAPHIC_DATA] Weather Conditions" at bounding box center [296, 108] width 213 height 10
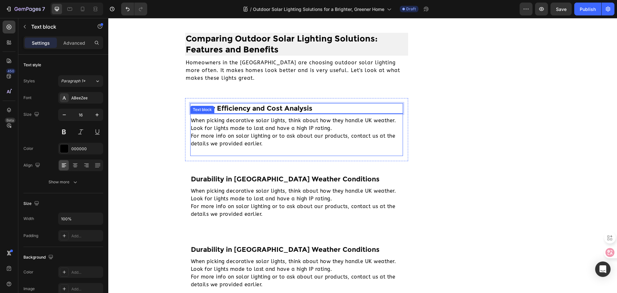
click at [241, 132] on p "When picking decorative solar lights, think about how they handle UK weather. L…" at bounding box center [297, 132] width 212 height 31
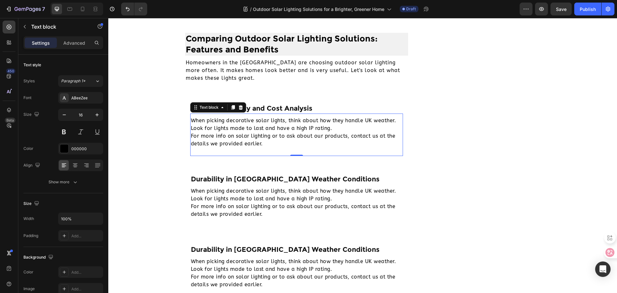
click at [229, 126] on p "When picking decorative solar lights, think about how they handle UK weather. L…" at bounding box center [297, 132] width 212 height 31
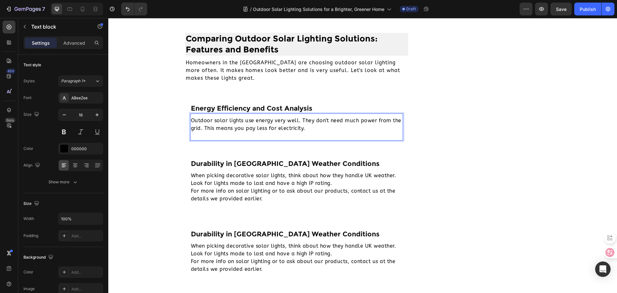
click at [191, 120] on p "Outdoor solar lights use energy very well. They don't need much power from the …" at bounding box center [297, 124] width 212 height 15
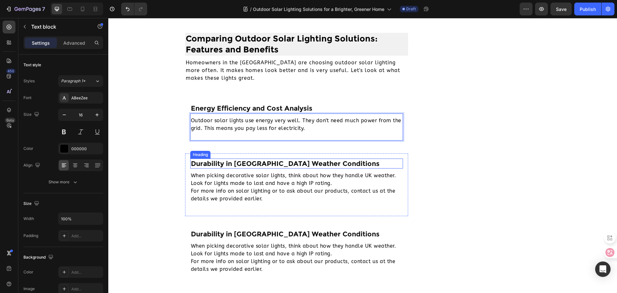
click at [289, 166] on h2 "Durability in [GEOGRAPHIC_DATA] Weather Conditions" at bounding box center [296, 164] width 213 height 10
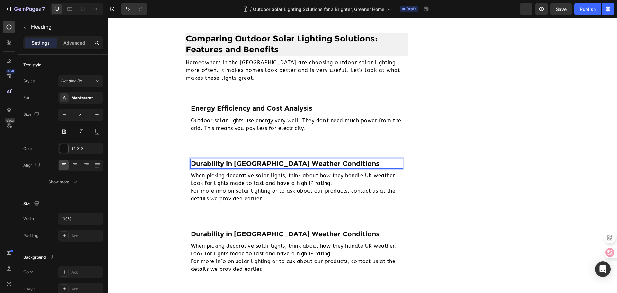
click at [217, 166] on h2 "Durability in [GEOGRAPHIC_DATA] Weather Conditions" at bounding box center [296, 164] width 213 height 10
click at [217, 166] on p "Durability in [GEOGRAPHIC_DATA] Weather Conditions" at bounding box center [297, 163] width 212 height 9
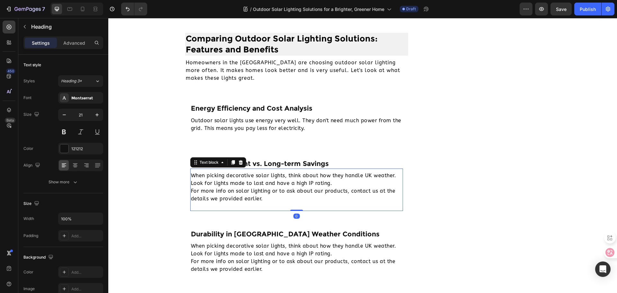
click at [205, 180] on p "When picking decorative solar lights, think about how they handle UK weather. L…" at bounding box center [297, 187] width 212 height 31
click at [245, 189] on p "When picking decorative solar lights, think about how they handle UK weather. L…" at bounding box center [297, 187] width 212 height 31
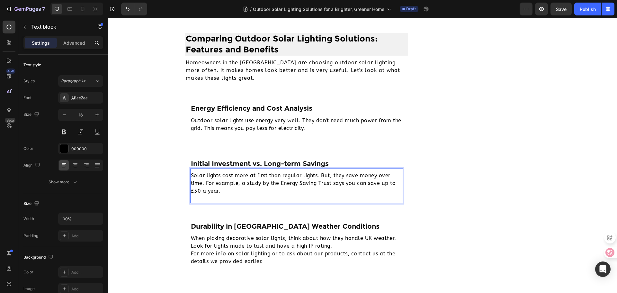
click at [191, 174] on p "Solar lights cost more at first than regular lights. But, they save money over …" at bounding box center [297, 183] width 212 height 23
click at [30, 30] on div "Text block" at bounding box center [54, 26] width 73 height 17
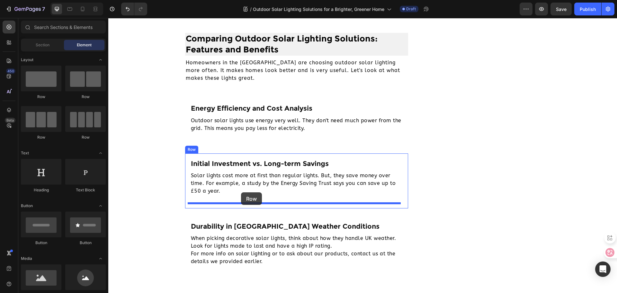
drag, startPoint x: 184, startPoint y: 132, endPoint x: 241, endPoint y: 192, distance: 83.3
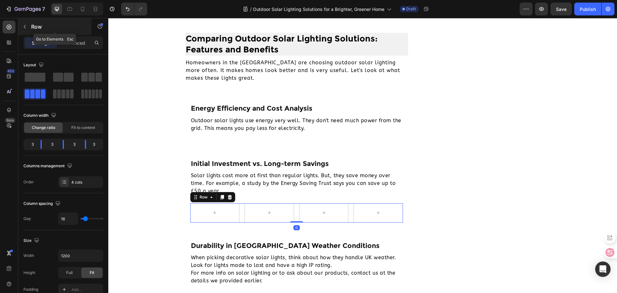
click at [26, 26] on icon "button" at bounding box center [24, 26] width 5 height 5
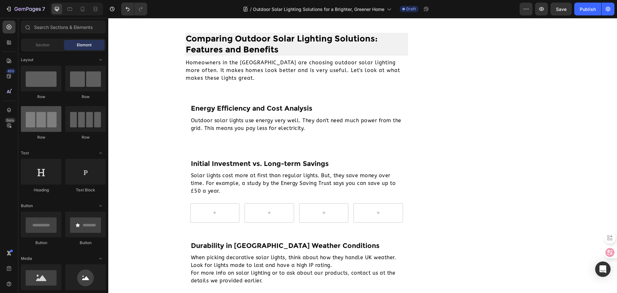
click at [41, 122] on div at bounding box center [41, 119] width 41 height 26
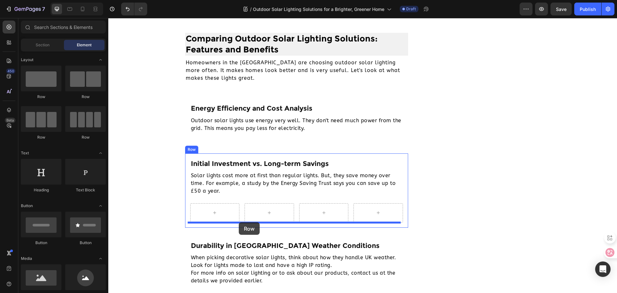
drag, startPoint x: 184, startPoint y: 138, endPoint x: 239, endPoint y: 222, distance: 100.8
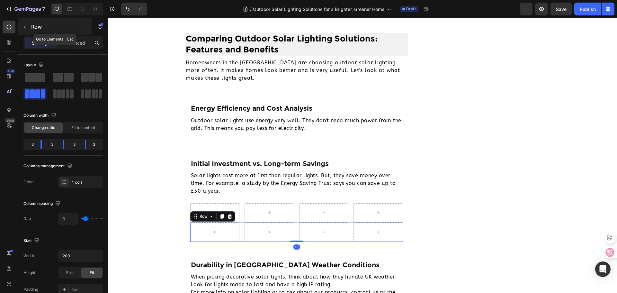
click at [29, 28] on button "button" at bounding box center [25, 27] width 10 height 10
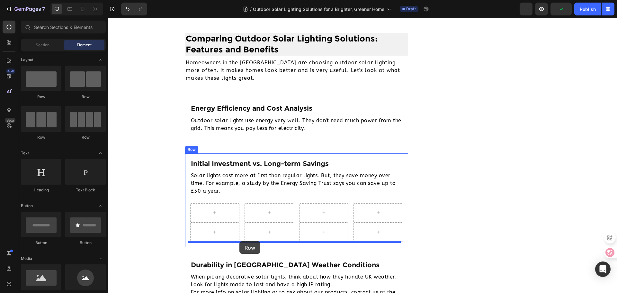
drag, startPoint x: 193, startPoint y: 136, endPoint x: 240, endPoint y: 241, distance: 114.7
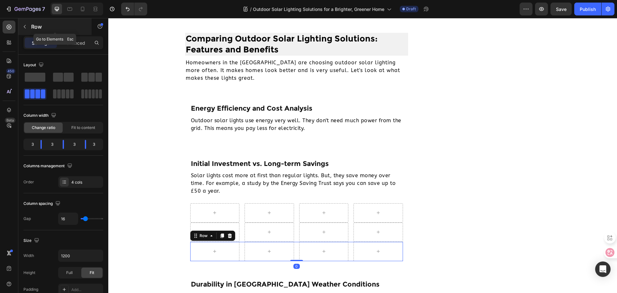
click at [29, 25] on button "button" at bounding box center [25, 27] width 10 height 10
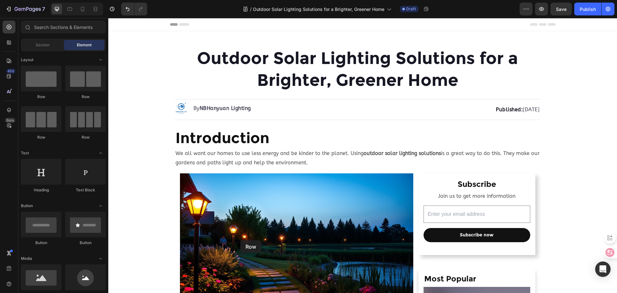
scroll to position [1114, 0]
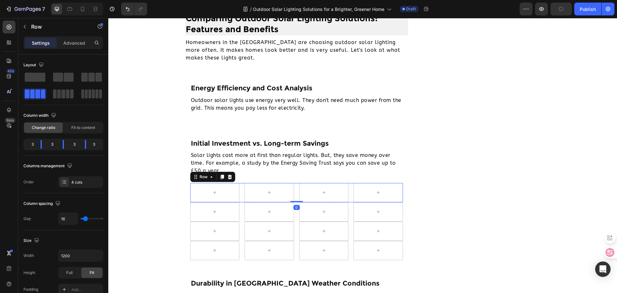
click at [239, 188] on div "Row 0" at bounding box center [296, 192] width 213 height 19
type input "11"
type input "0"
drag, startPoint x: 86, startPoint y: 219, endPoint x: 69, endPoint y: 219, distance: 16.4
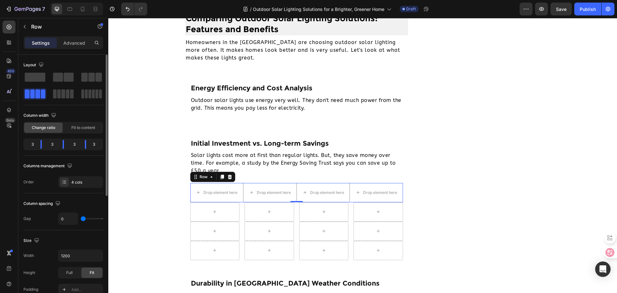
type input "0"
click at [81, 219] on input "range" at bounding box center [92, 218] width 23 height 1
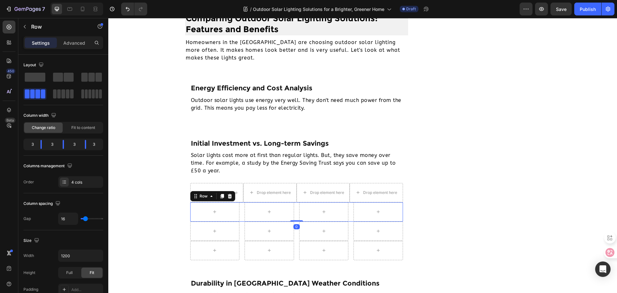
click at [292, 212] on div "Row 0" at bounding box center [296, 211] width 213 height 19
type input "18"
type input "9"
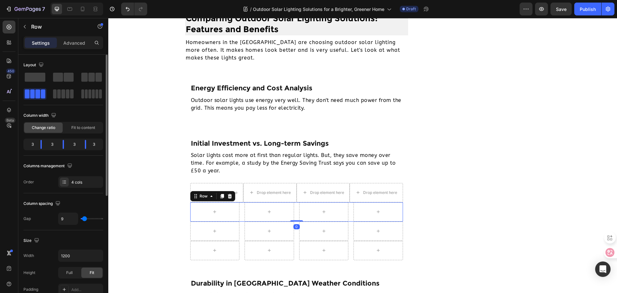
type input "0"
drag, startPoint x: 87, startPoint y: 218, endPoint x: 64, endPoint y: 221, distance: 23.7
type input "0"
click at [81, 219] on input "range" at bounding box center [92, 218] width 23 height 1
click at [294, 229] on div "0" at bounding box center [297, 226] width 6 height 5
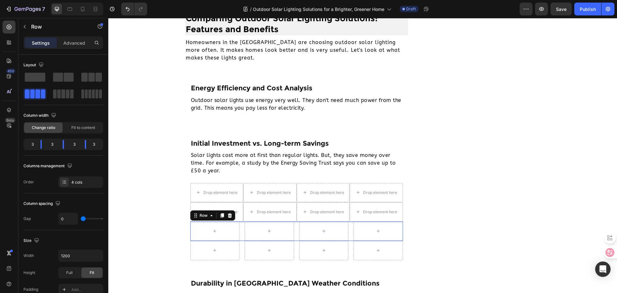
click at [294, 230] on div "Row 0" at bounding box center [296, 231] width 213 height 19
type input "18"
type input "11"
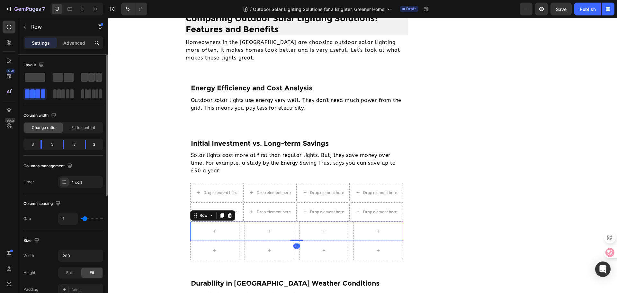
type input "4"
type input "0"
drag, startPoint x: 86, startPoint y: 220, endPoint x: 73, endPoint y: 221, distance: 13.5
type input "0"
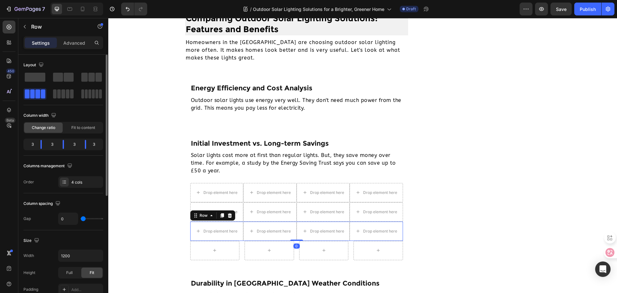
click at [81, 219] on input "range" at bounding box center [92, 218] width 23 height 1
click at [295, 251] on div "Row" at bounding box center [296, 250] width 213 height 19
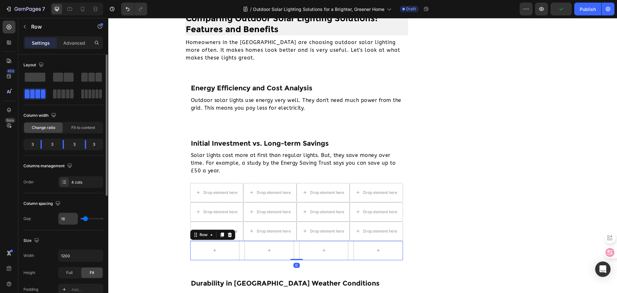
drag, startPoint x: 83, startPoint y: 216, endPoint x: 71, endPoint y: 216, distance: 11.9
click at [71, 216] on div "16" at bounding box center [80, 219] width 45 height 12
type input "9"
type input "7"
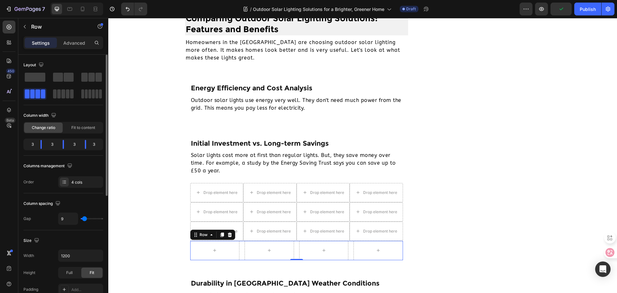
type input "7"
type input "0"
drag, startPoint x: 87, startPoint y: 221, endPoint x: 74, endPoint y: 221, distance: 12.9
type input "0"
click at [81, 219] on input "range" at bounding box center [92, 218] width 23 height 1
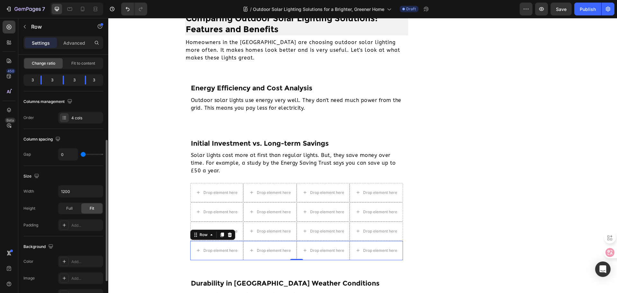
scroll to position [193, 0]
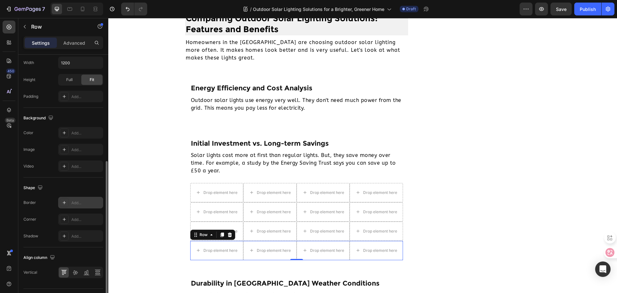
click at [85, 205] on div "Add..." at bounding box center [86, 203] width 30 height 6
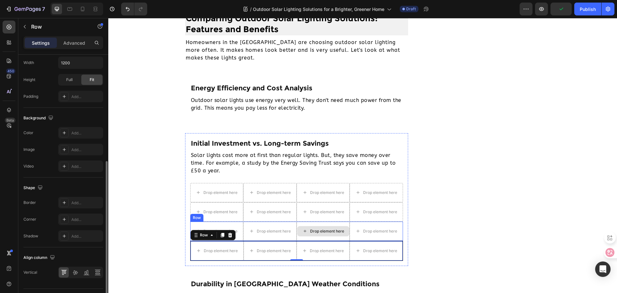
click at [297, 222] on div "Drop element here" at bounding box center [323, 231] width 53 height 19
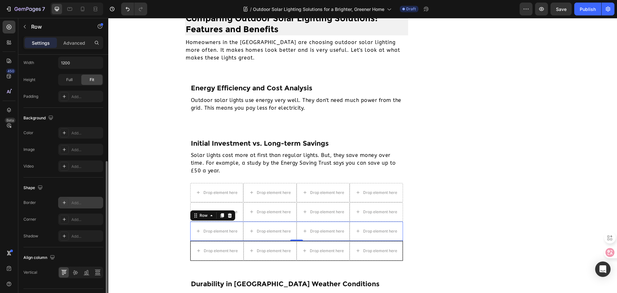
click at [81, 198] on div "Add..." at bounding box center [80, 203] width 45 height 12
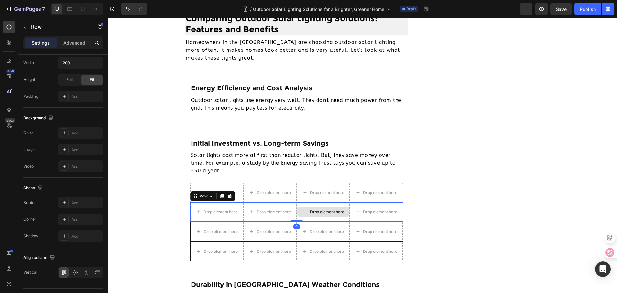
click at [297, 204] on div "Drop element here" at bounding box center [323, 211] width 53 height 19
click at [81, 204] on div "Add..." at bounding box center [86, 203] width 30 height 6
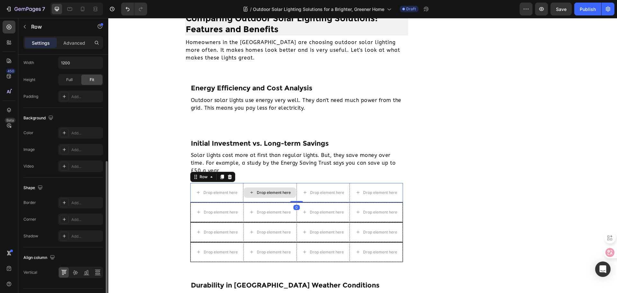
click at [294, 187] on div "Drop element here" at bounding box center [269, 192] width 53 height 19
click at [71, 206] on div "Add..." at bounding box center [80, 203] width 45 height 12
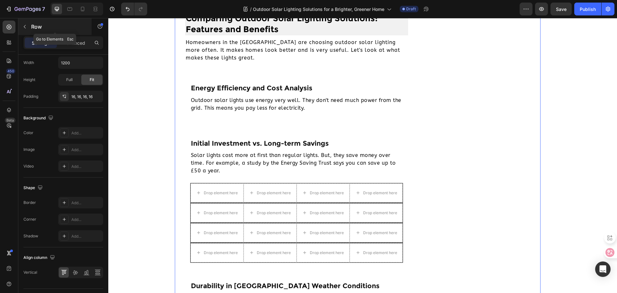
click at [30, 30] on div "Row" at bounding box center [54, 26] width 73 height 17
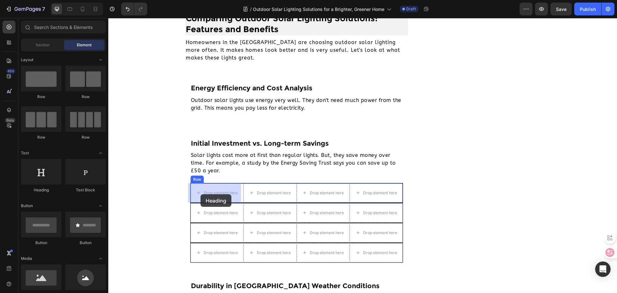
drag, startPoint x: 149, startPoint y: 194, endPoint x: 201, endPoint y: 194, distance: 51.5
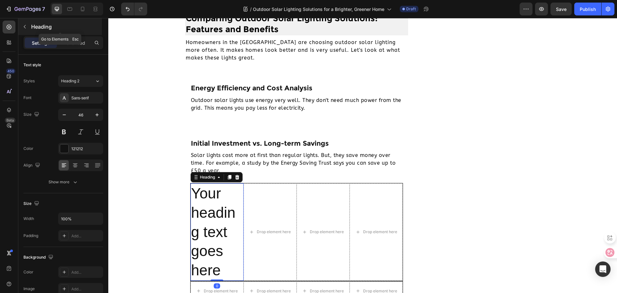
click at [28, 22] on button "button" at bounding box center [25, 27] width 10 height 10
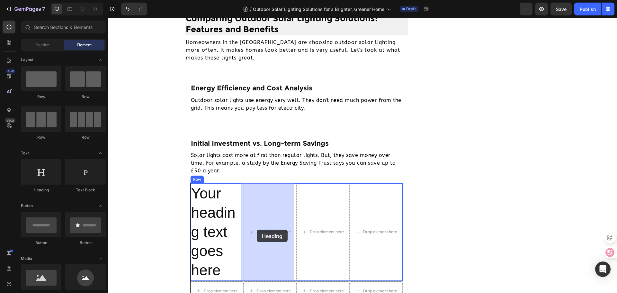
drag, startPoint x: 149, startPoint y: 195, endPoint x: 247, endPoint y: 224, distance: 102.0
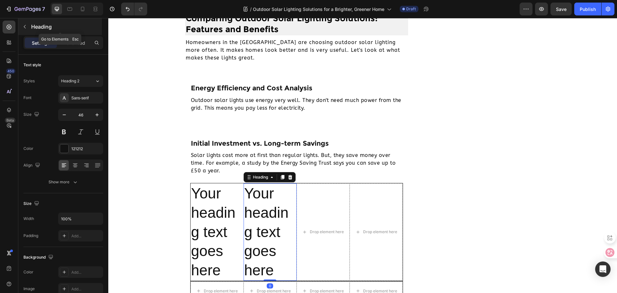
click at [32, 29] on p "Heading" at bounding box center [65, 27] width 69 height 8
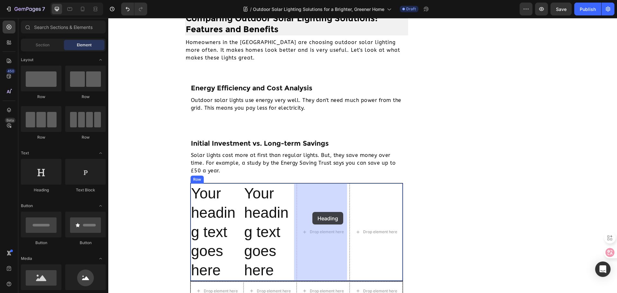
drag, startPoint x: 147, startPoint y: 199, endPoint x: 124, endPoint y: 58, distance: 142.7
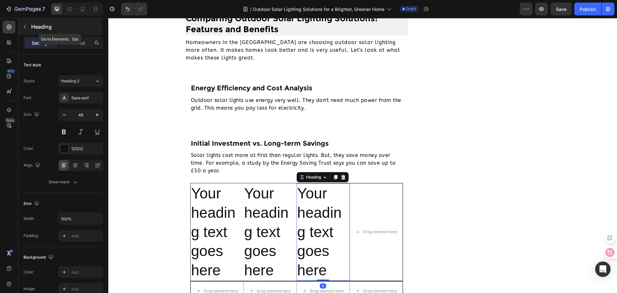
click at [28, 23] on button "button" at bounding box center [25, 27] width 10 height 10
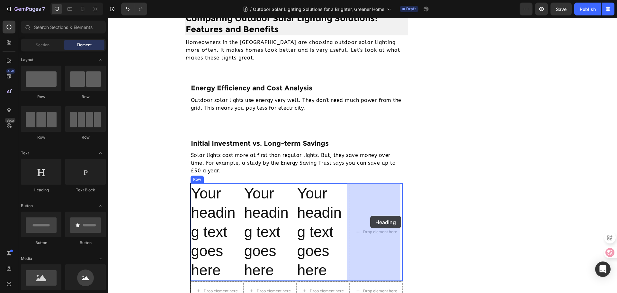
drag, startPoint x: 146, startPoint y: 188, endPoint x: 370, endPoint y: 216, distance: 226.5
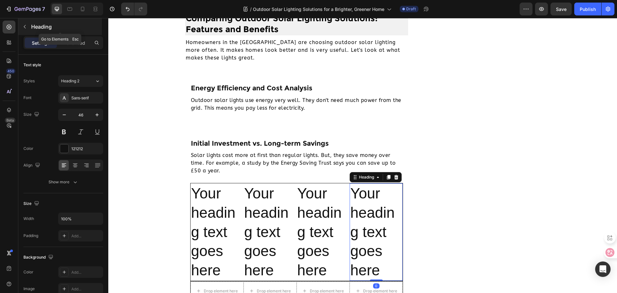
click at [26, 30] on button "button" at bounding box center [25, 27] width 10 height 10
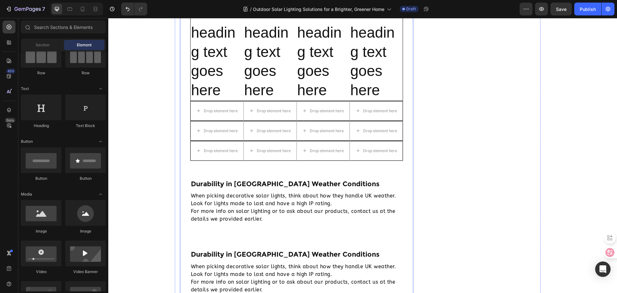
scroll to position [1307, 0]
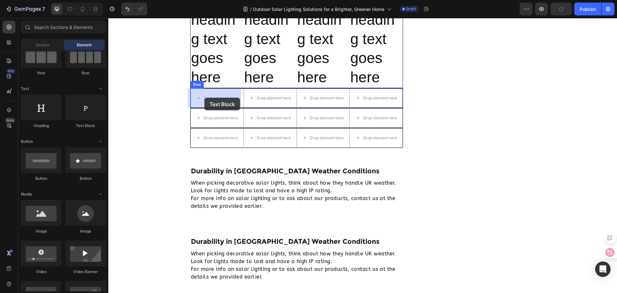
drag, startPoint x: 207, startPoint y: 128, endPoint x: 205, endPoint y: 98, distance: 30.6
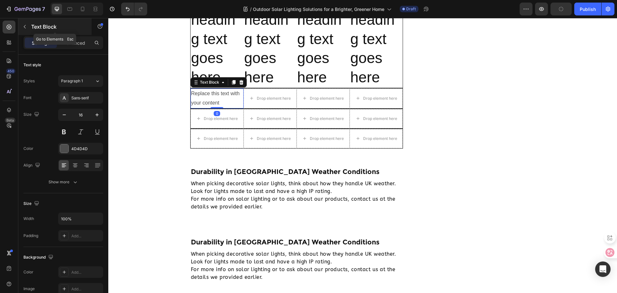
click at [28, 33] on div "Text Block" at bounding box center [54, 26] width 73 height 17
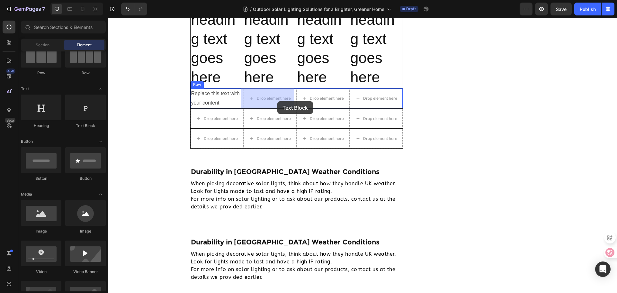
drag, startPoint x: 192, startPoint y: 120, endPoint x: 278, endPoint y: 101, distance: 87.6
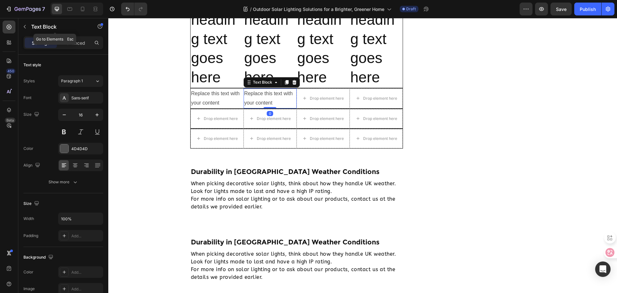
click at [21, 28] on button "button" at bounding box center [25, 27] width 10 height 10
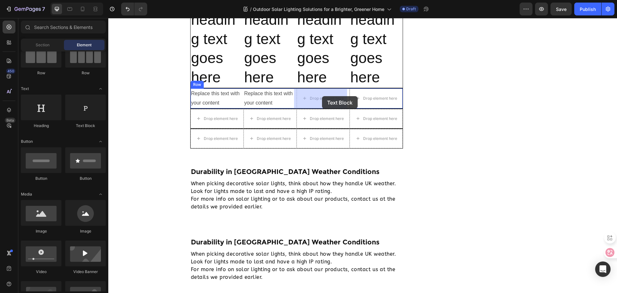
drag, startPoint x: 192, startPoint y: 129, endPoint x: 322, endPoint y: 96, distance: 134.7
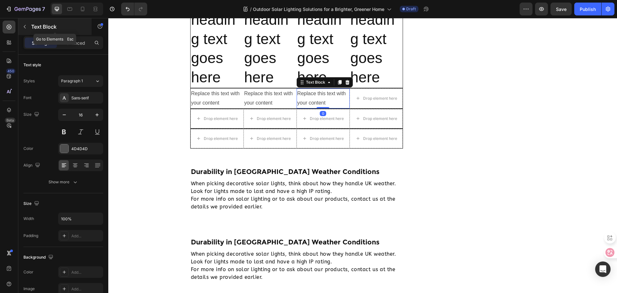
click at [25, 30] on button "button" at bounding box center [25, 27] width 10 height 10
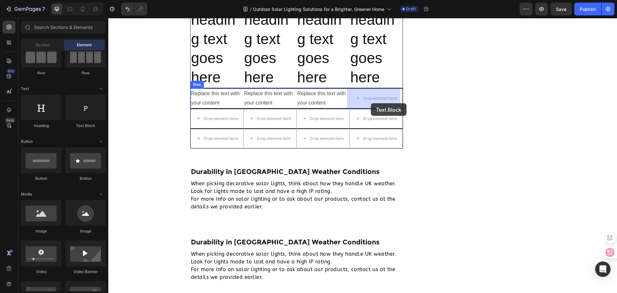
drag, startPoint x: 188, startPoint y: 119, endPoint x: 371, endPoint y: 103, distance: 183.4
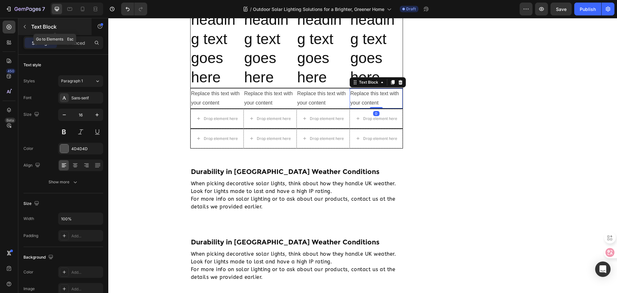
click at [25, 24] on icon "button" at bounding box center [24, 26] width 5 height 5
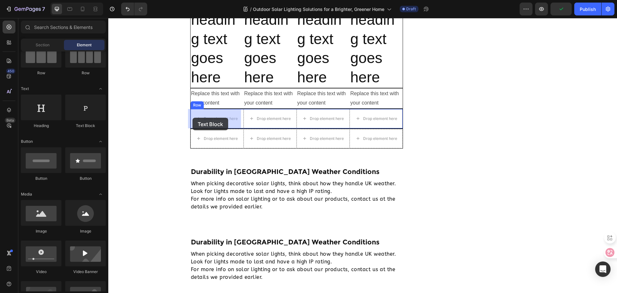
drag, startPoint x: 199, startPoint y: 137, endPoint x: 193, endPoint y: 118, distance: 20.3
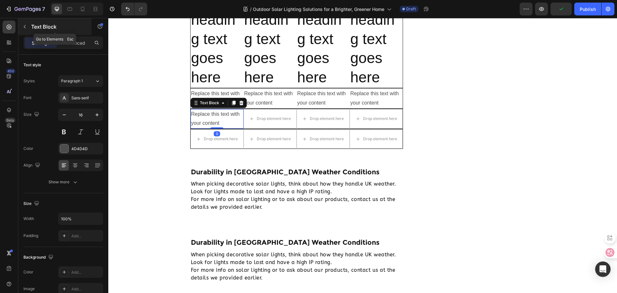
click at [20, 30] on button "button" at bounding box center [25, 27] width 10 height 10
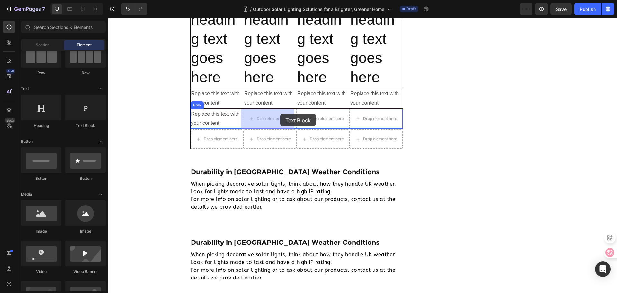
drag, startPoint x: 187, startPoint y: 120, endPoint x: 279, endPoint y: 114, distance: 92.2
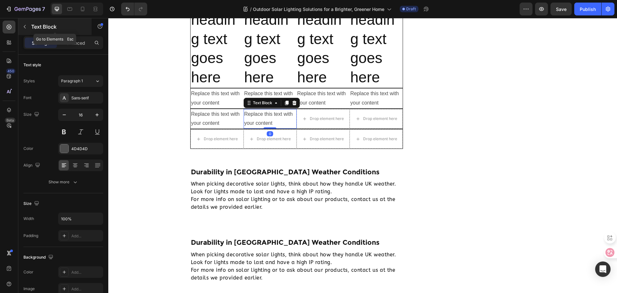
click at [20, 24] on button "button" at bounding box center [25, 27] width 10 height 10
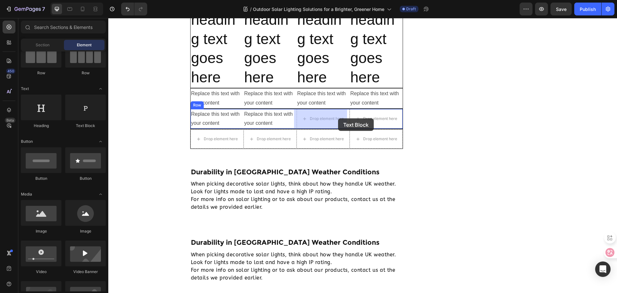
drag, startPoint x: 190, startPoint y: 133, endPoint x: 338, endPoint y: 118, distance: 149.3
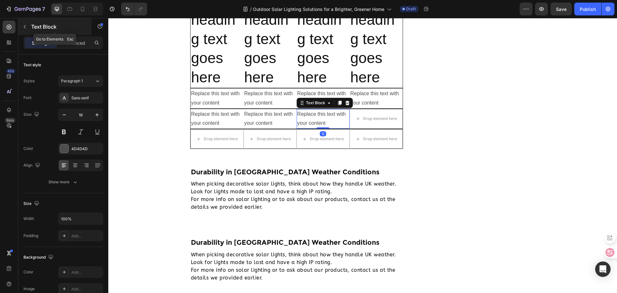
click at [40, 25] on p "Text Block" at bounding box center [58, 27] width 55 height 8
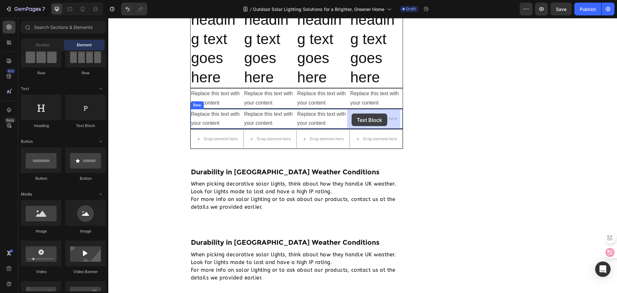
drag, startPoint x: 194, startPoint y: 126, endPoint x: 352, endPoint y: 114, distance: 158.4
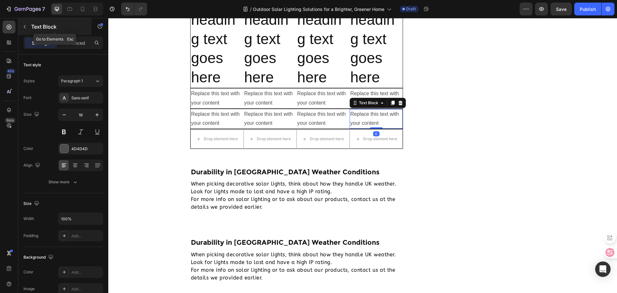
click at [25, 24] on button "button" at bounding box center [25, 27] width 10 height 10
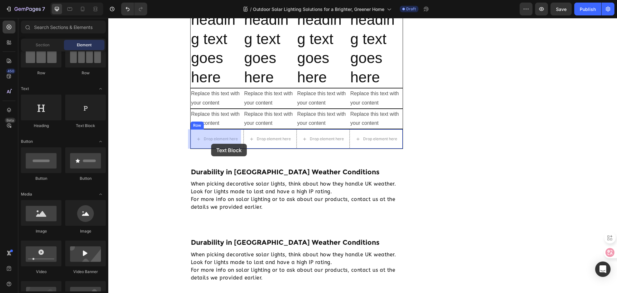
drag, startPoint x: 198, startPoint y: 129, endPoint x: 211, endPoint y: 144, distance: 19.4
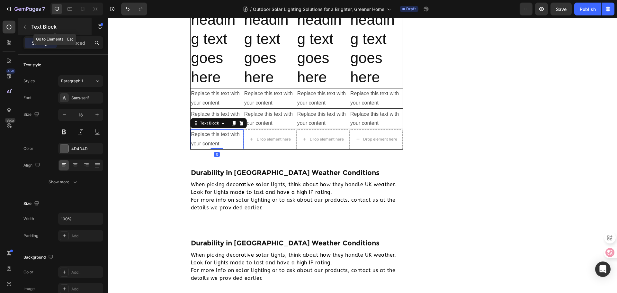
click at [31, 28] on p "Text Block" at bounding box center [58, 27] width 55 height 8
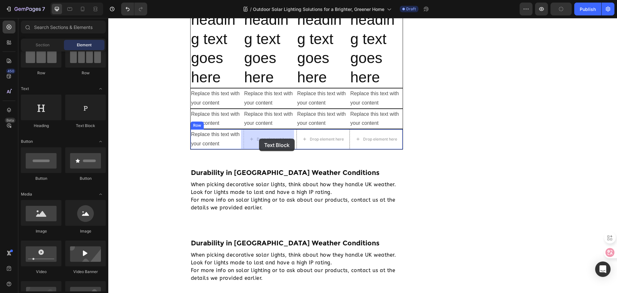
drag, startPoint x: 202, startPoint y: 136, endPoint x: 263, endPoint y: 140, distance: 61.2
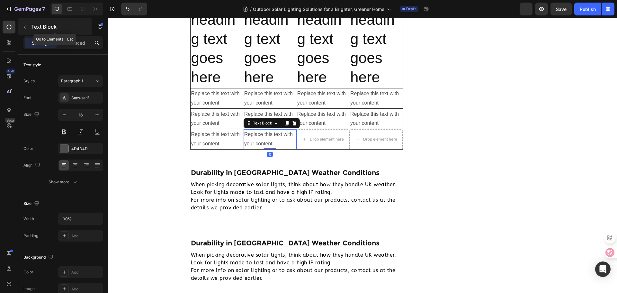
click at [29, 28] on button "button" at bounding box center [25, 27] width 10 height 10
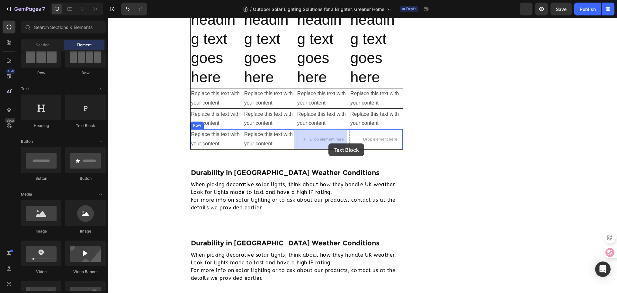
drag, startPoint x: 197, startPoint y: 125, endPoint x: 328, endPoint y: 143, distance: 132.2
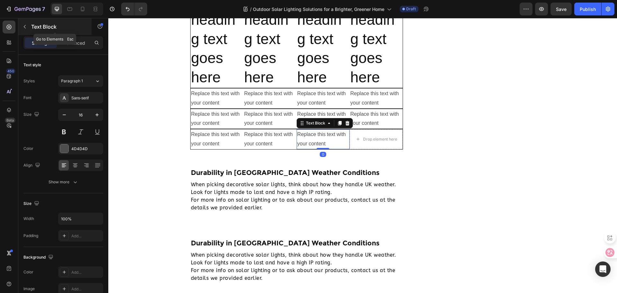
click at [31, 22] on div "Text Block" at bounding box center [54, 26] width 73 height 17
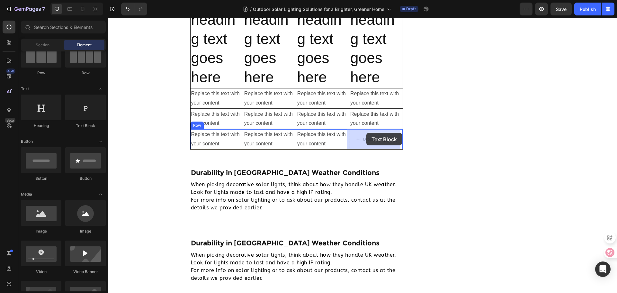
drag, startPoint x: 197, startPoint y: 129, endPoint x: 367, endPoint y: 133, distance: 170.2
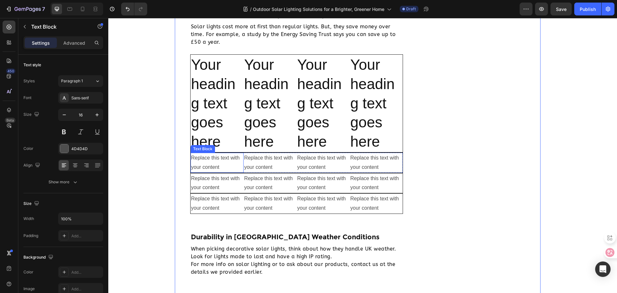
click at [231, 167] on div "Replace this text with your content" at bounding box center [217, 163] width 53 height 20
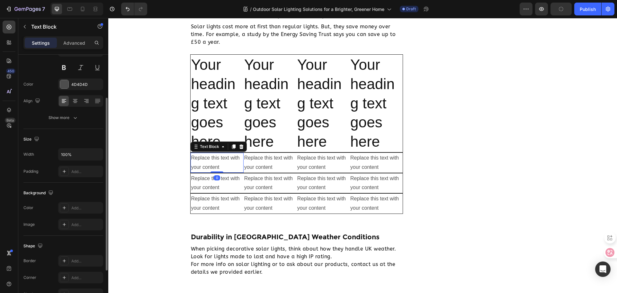
scroll to position [124, 0]
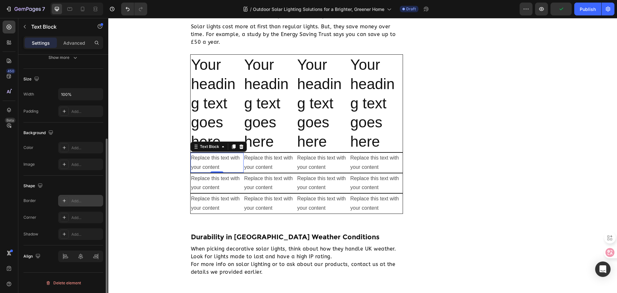
click at [72, 202] on div "Add..." at bounding box center [86, 201] width 30 height 6
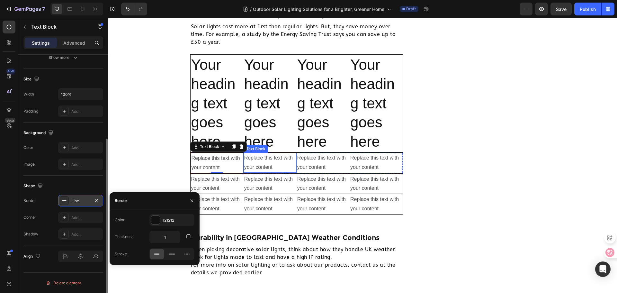
click at [286, 166] on div "Replace this text with your content" at bounding box center [270, 163] width 53 height 20
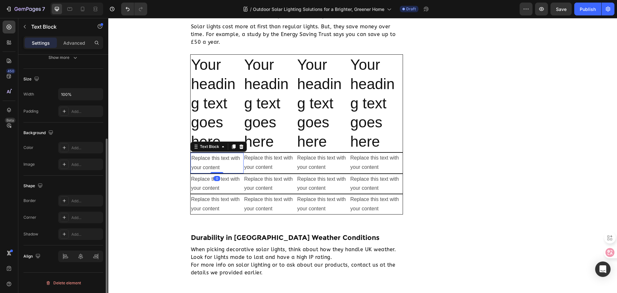
click at [229, 167] on div "Replace this text with your content" at bounding box center [217, 163] width 53 height 21
click at [84, 200] on div "Line" at bounding box center [80, 201] width 19 height 6
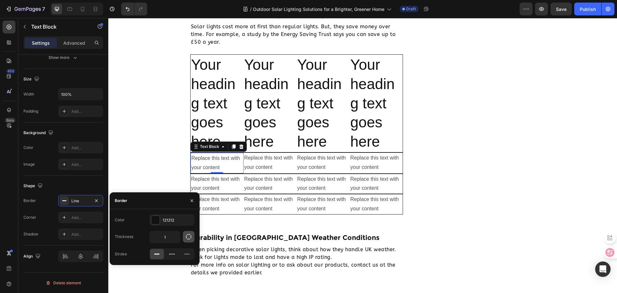
click at [193, 234] on button "button" at bounding box center [189, 237] width 12 height 12
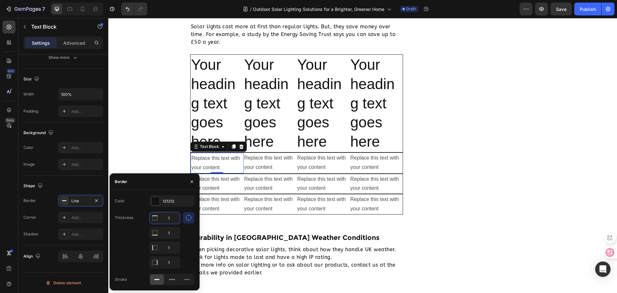
click at [167, 217] on input "1" at bounding box center [165, 218] width 30 height 12
type input "0"
click at [170, 235] on input "1" at bounding box center [165, 233] width 30 height 12
type input "0"
click at [169, 247] on input "1" at bounding box center [165, 248] width 30 height 12
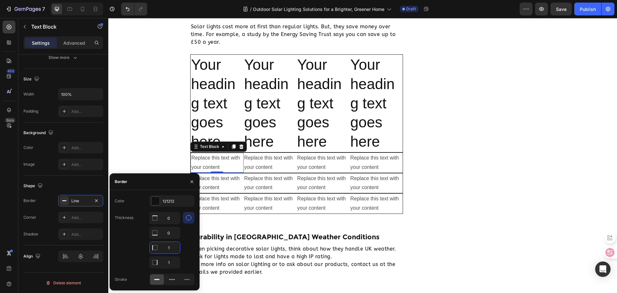
type input "0"
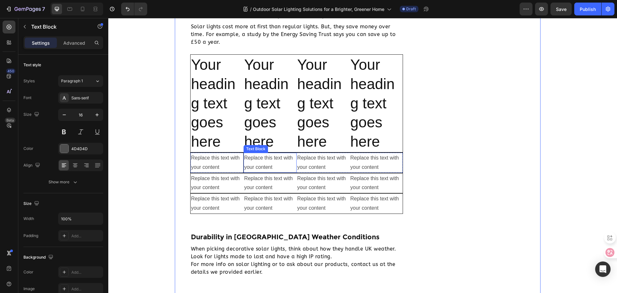
click at [281, 160] on div "Replace this text with your content" at bounding box center [270, 163] width 53 height 20
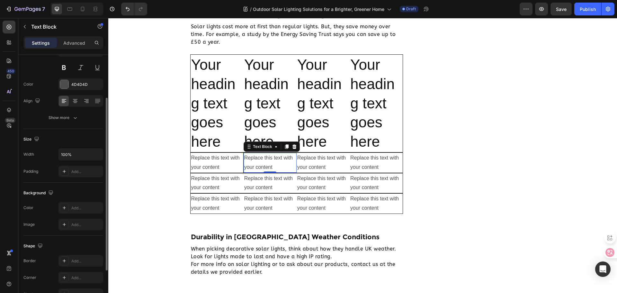
scroll to position [96, 0]
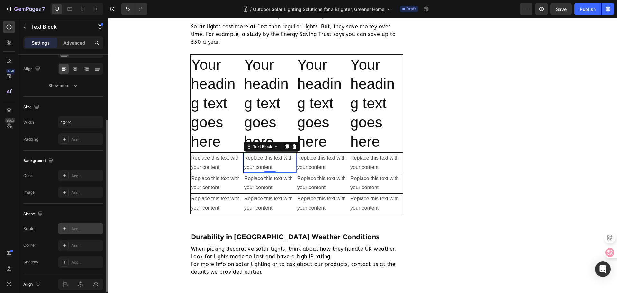
click at [90, 228] on div "Add..." at bounding box center [86, 229] width 30 height 6
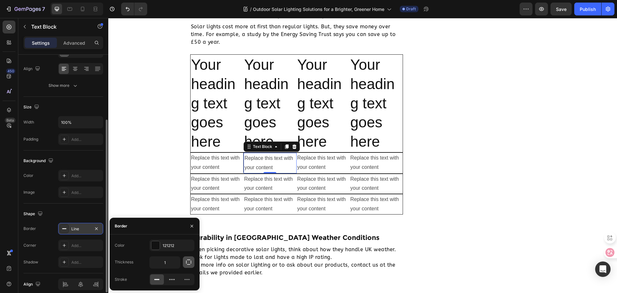
click at [187, 259] on icon "button" at bounding box center [189, 262] width 6 height 6
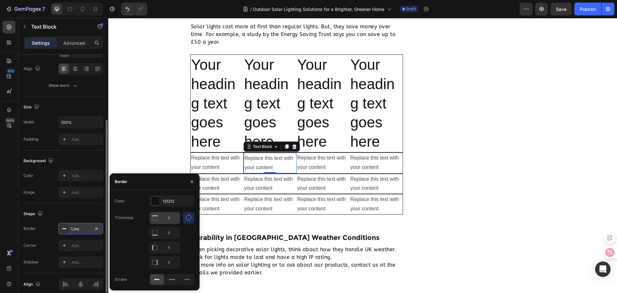
click at [173, 217] on input "1" at bounding box center [165, 218] width 30 height 12
type input "0"
click at [173, 238] on input "1" at bounding box center [165, 233] width 30 height 12
type input "0"
click at [171, 244] on input "1" at bounding box center [165, 248] width 30 height 12
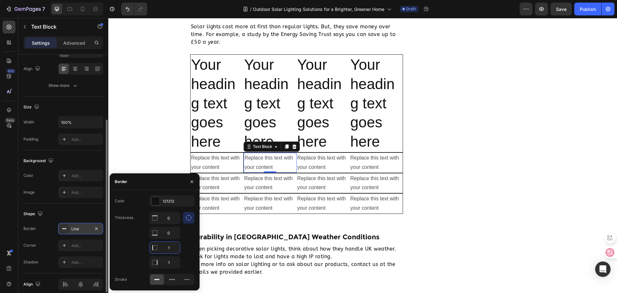
type input "0"
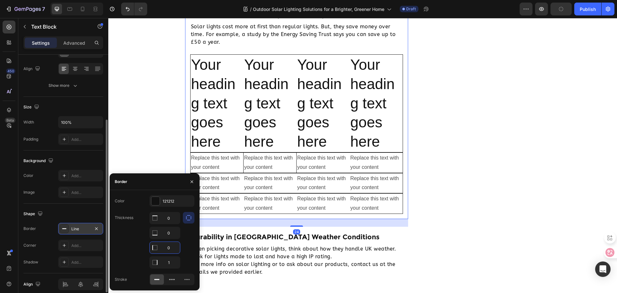
click at [366, 214] on div "Initial Investment vs. Long-term Savings Heading Solar lights cost more at firs…" at bounding box center [297, 112] width 224 height 215
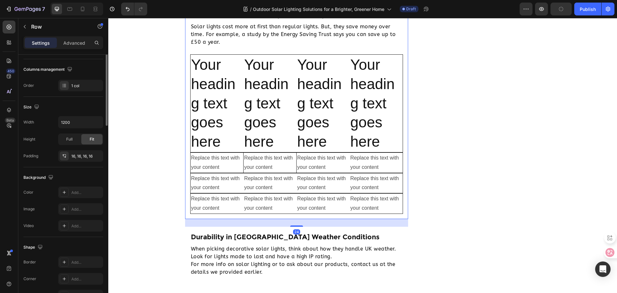
scroll to position [0, 0]
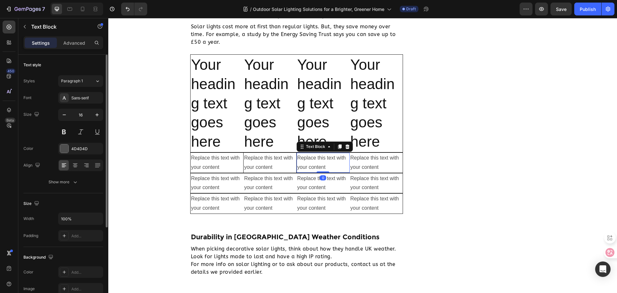
click at [341, 169] on div "Replace this text with your content" at bounding box center [323, 163] width 53 height 20
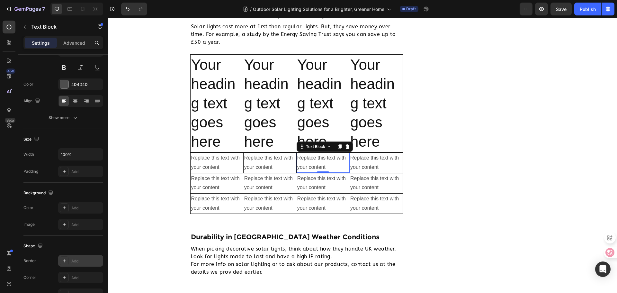
click at [72, 257] on div "Add..." at bounding box center [80, 261] width 45 height 12
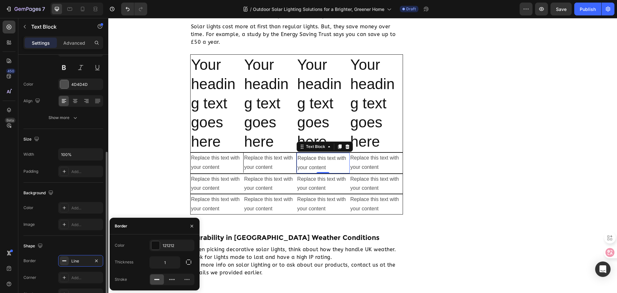
scroll to position [96, 0]
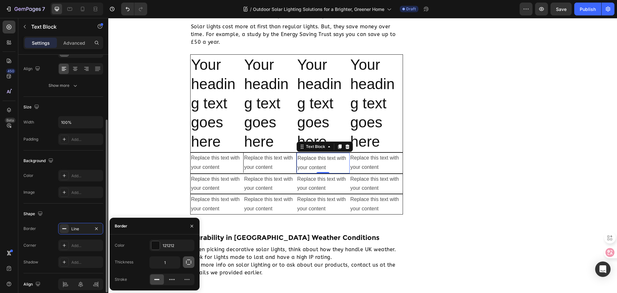
click at [190, 260] on icon "button" at bounding box center [189, 262] width 6 height 6
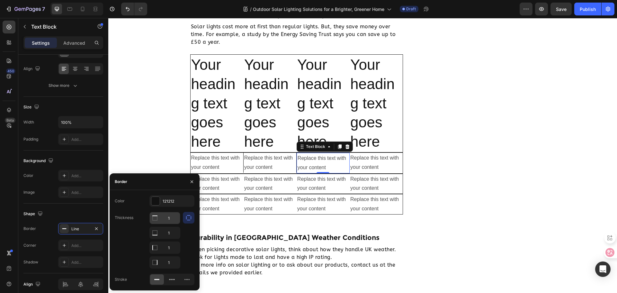
click at [177, 219] on input "1" at bounding box center [165, 218] width 30 height 12
type input "0"
click at [173, 232] on input "1" at bounding box center [165, 233] width 30 height 12
type input "0"
click at [172, 224] on input "1" at bounding box center [165, 218] width 30 height 12
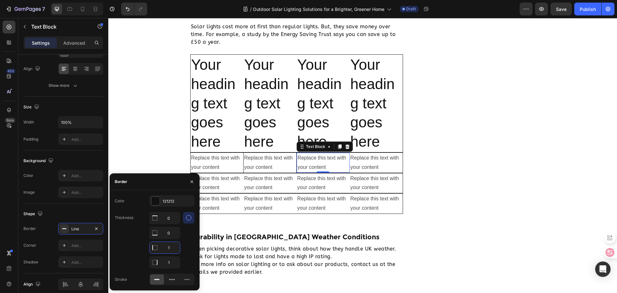
type input "0"
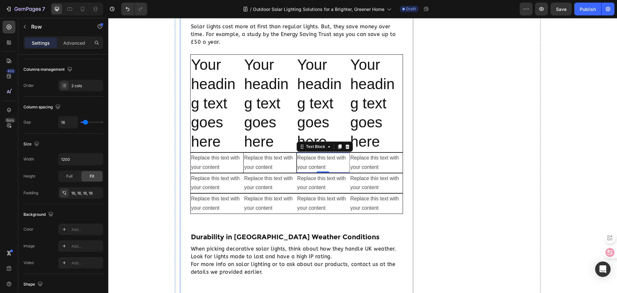
drag, startPoint x: 413, startPoint y: 192, endPoint x: 400, endPoint y: 189, distance: 13.3
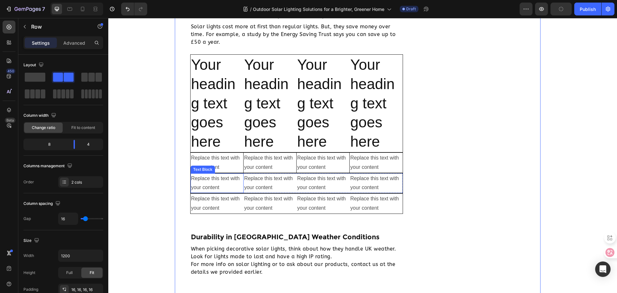
click at [212, 184] on div "Replace this text with your content" at bounding box center [217, 183] width 53 height 20
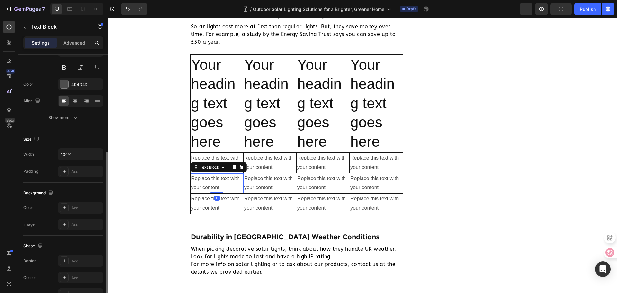
scroll to position [96, 0]
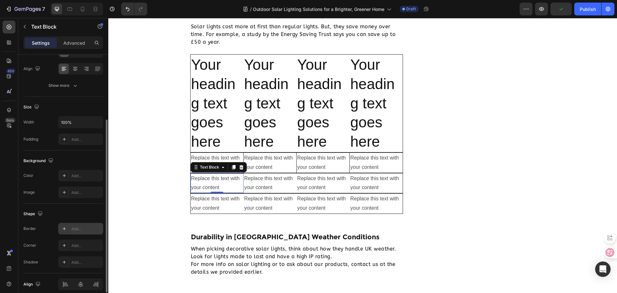
click at [77, 229] on div "Add..." at bounding box center [86, 229] width 30 height 6
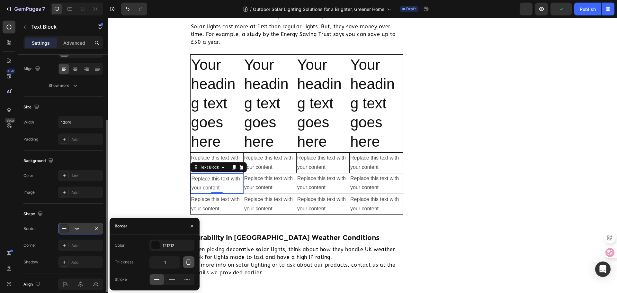
click at [190, 266] on button "button" at bounding box center [189, 262] width 12 height 12
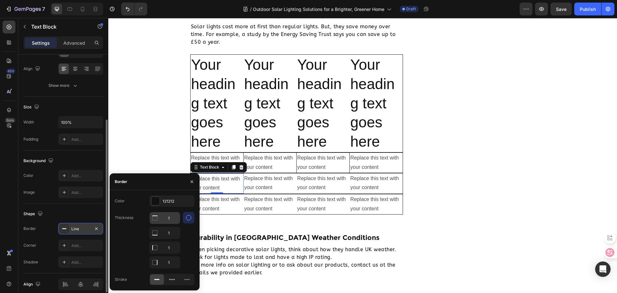
click at [174, 222] on input "1" at bounding box center [165, 218] width 30 height 12
type input "0"
click at [174, 231] on input "1" at bounding box center [165, 233] width 30 height 12
type input "0"
click at [170, 224] on input "1" at bounding box center [165, 218] width 30 height 12
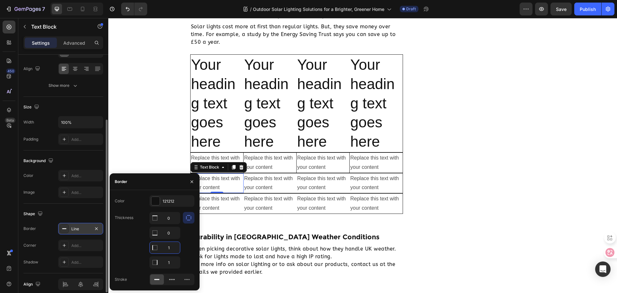
type input "0"
click at [262, 185] on div "Replace this text with your content" at bounding box center [270, 183] width 53 height 20
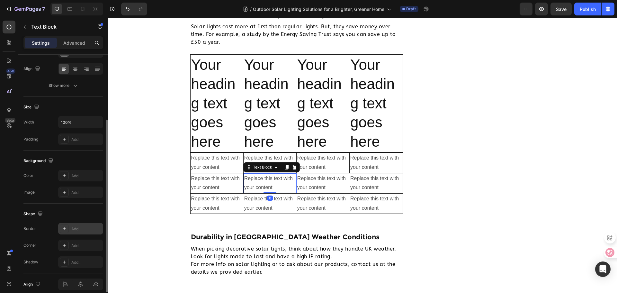
click at [78, 225] on div "Add..." at bounding box center [80, 229] width 45 height 12
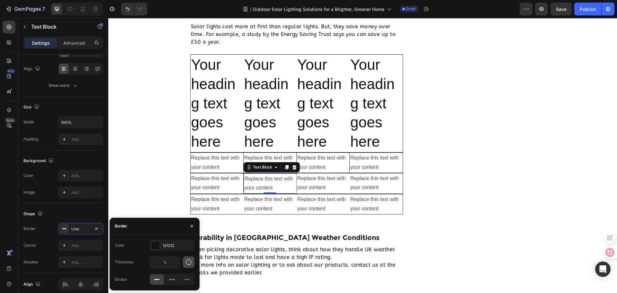
click at [186, 261] on icon "button" at bounding box center [189, 262] width 6 height 6
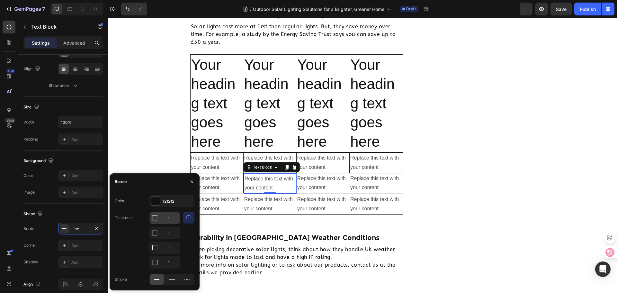
click at [168, 221] on input "1" at bounding box center [165, 218] width 30 height 12
type input "0"
click at [170, 236] on input "1" at bounding box center [165, 233] width 30 height 12
type input "0"
click at [170, 245] on input "1" at bounding box center [165, 248] width 30 height 12
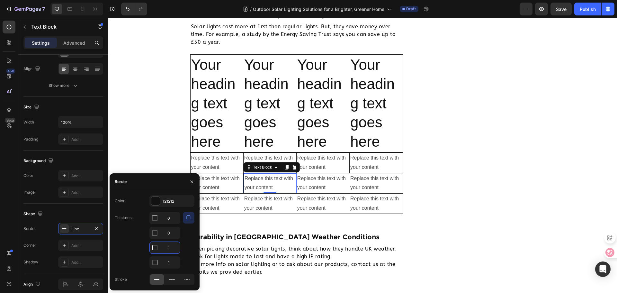
type input "0"
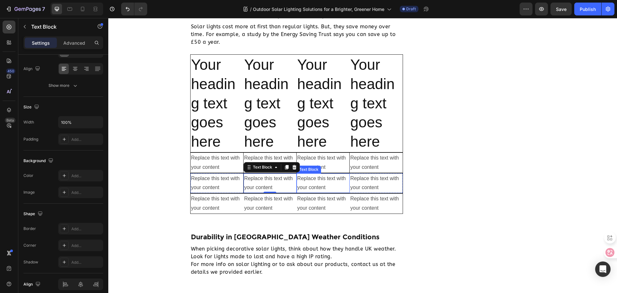
click at [320, 179] on div "Replace this text with your content" at bounding box center [323, 183] width 53 height 20
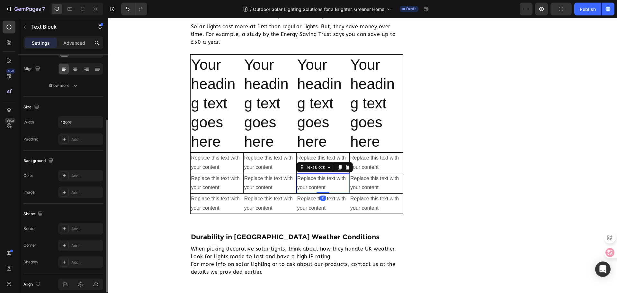
click at [84, 222] on div "Shape Border Add... Corner Add... Shadow Add..." at bounding box center [63, 239] width 80 height 70
click at [93, 231] on div "Add..." at bounding box center [86, 229] width 30 height 6
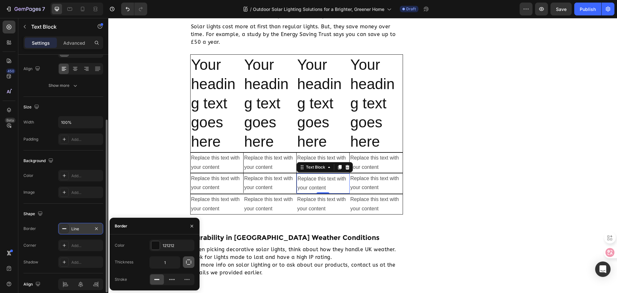
click at [188, 259] on icon "button" at bounding box center [189, 262] width 6 height 6
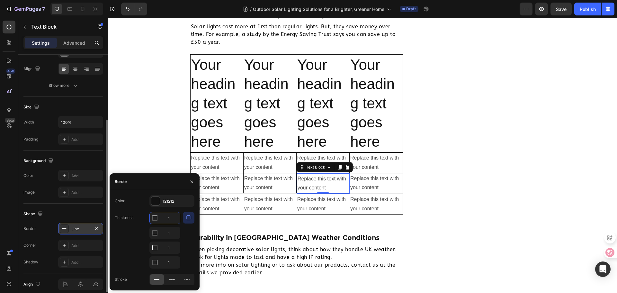
click at [166, 218] on input "1" at bounding box center [165, 218] width 30 height 12
type input "0"
click at [167, 237] on input "1" at bounding box center [165, 233] width 30 height 12
type input "0"
click at [166, 248] on input "1" at bounding box center [165, 248] width 30 height 12
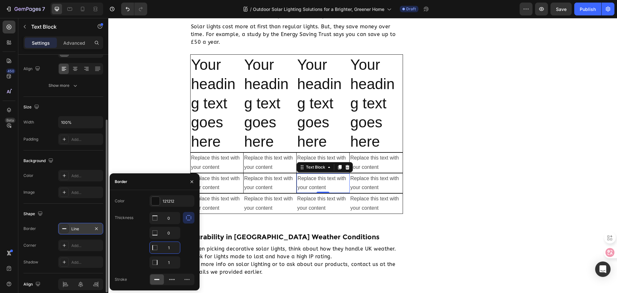
type input "0"
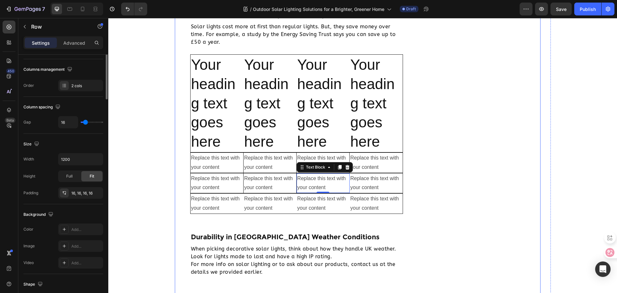
scroll to position [0, 0]
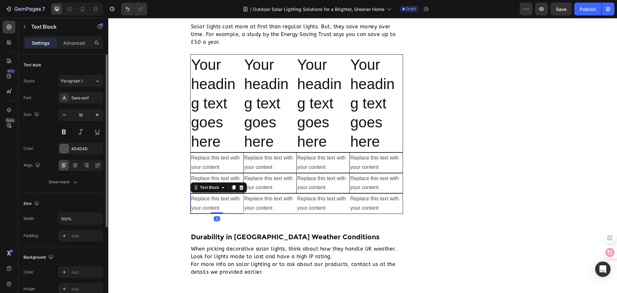
click at [226, 204] on div "Replace this text with your content" at bounding box center [217, 204] width 53 height 20
click at [85, 275] on div "Add..." at bounding box center [86, 273] width 30 height 6
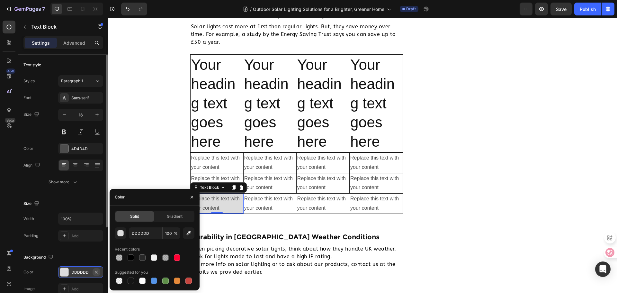
click at [97, 271] on icon "button" at bounding box center [96, 271] width 3 height 3
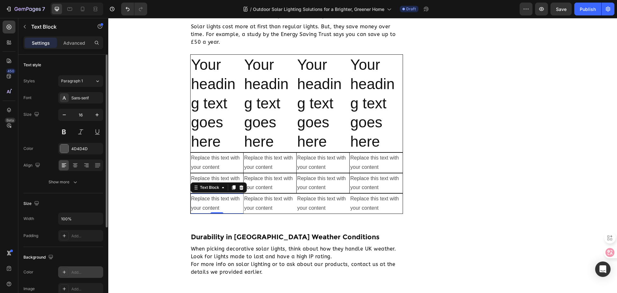
scroll to position [96, 0]
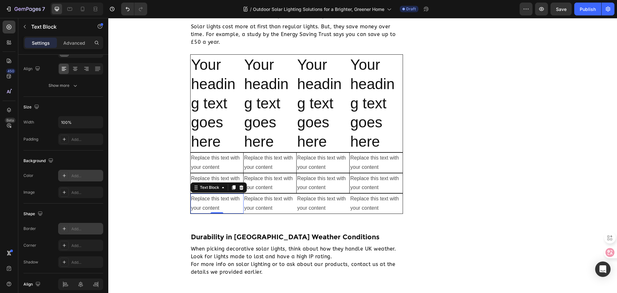
click at [88, 228] on div "Add..." at bounding box center [86, 229] width 30 height 6
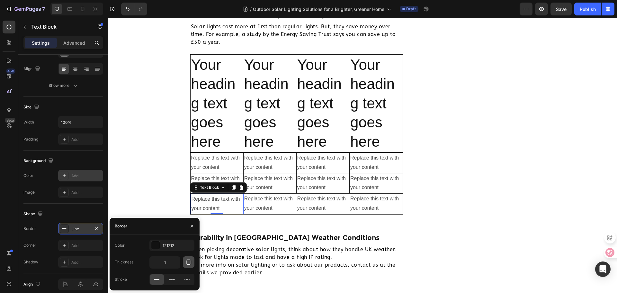
click at [188, 263] on icon "button" at bounding box center [189, 262] width 6 height 6
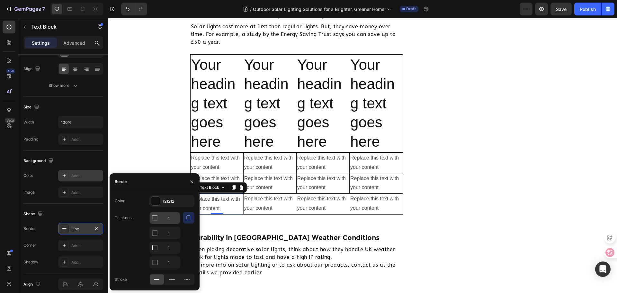
click at [177, 220] on input "1" at bounding box center [165, 218] width 30 height 12
type input "0"
click at [172, 235] on input "1" at bounding box center [165, 233] width 30 height 12
type input "0"
click at [172, 246] on input "1" at bounding box center [165, 248] width 30 height 12
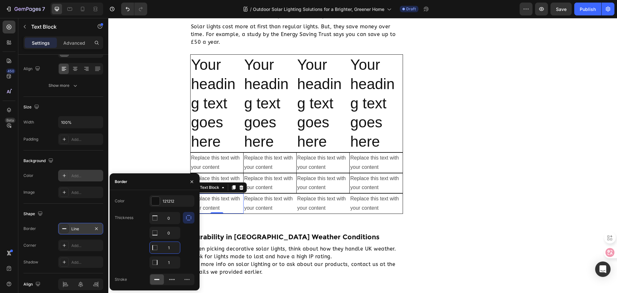
type input "0"
click at [270, 204] on div "Replace this text with your content" at bounding box center [270, 204] width 53 height 20
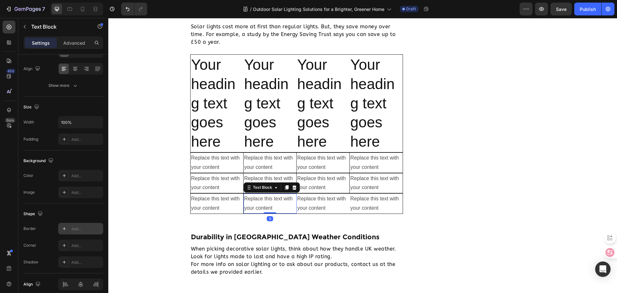
click at [87, 227] on div "Add..." at bounding box center [86, 229] width 30 height 6
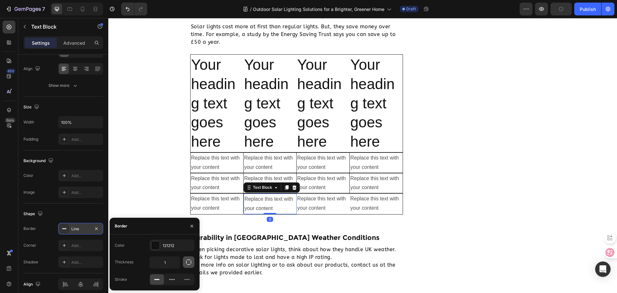
click at [186, 258] on button "button" at bounding box center [189, 262] width 12 height 12
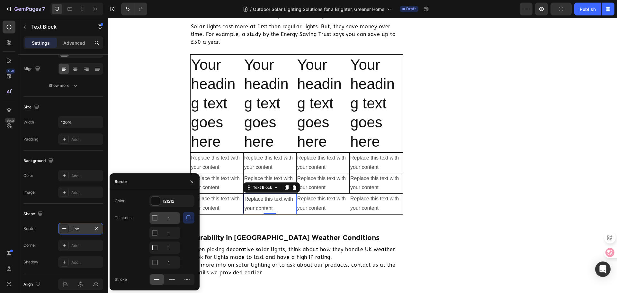
click at [162, 218] on input "1" at bounding box center [165, 218] width 30 height 12
type input "0"
click at [165, 235] on input "1" at bounding box center [165, 233] width 30 height 12
type input "0"
click at [167, 247] on input "1" at bounding box center [165, 248] width 30 height 12
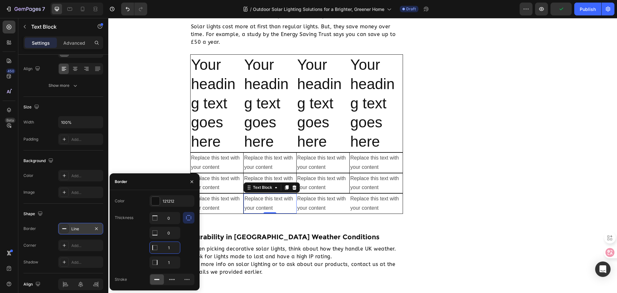
type input "0"
click at [315, 196] on div "Replace this text with your content" at bounding box center [323, 204] width 53 height 20
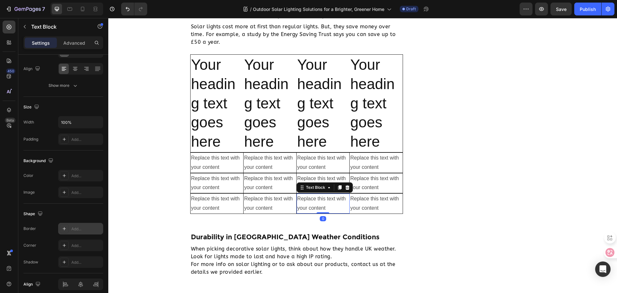
click at [75, 229] on div "Add..." at bounding box center [86, 229] width 30 height 6
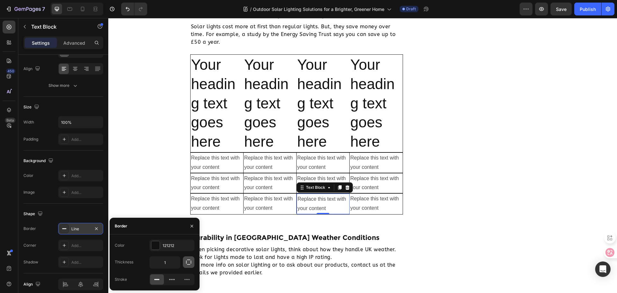
click at [188, 264] on icon "button" at bounding box center [188, 262] width 5 height 5
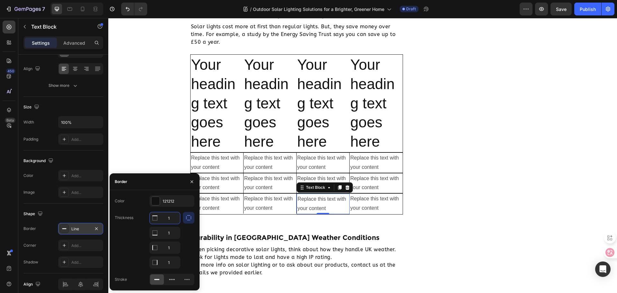
click at [178, 221] on input "1" at bounding box center [165, 218] width 30 height 12
type input "0"
click at [173, 233] on input "1" at bounding box center [165, 233] width 30 height 12
type input "0"
click at [172, 224] on input "1" at bounding box center [165, 218] width 30 height 12
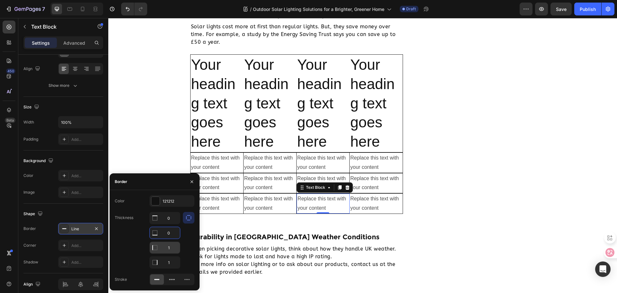
type input "0"
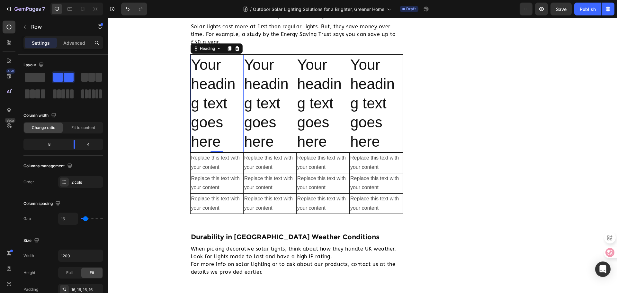
click at [230, 102] on h2 "Your heading text goes here" at bounding box center [217, 103] width 53 height 97
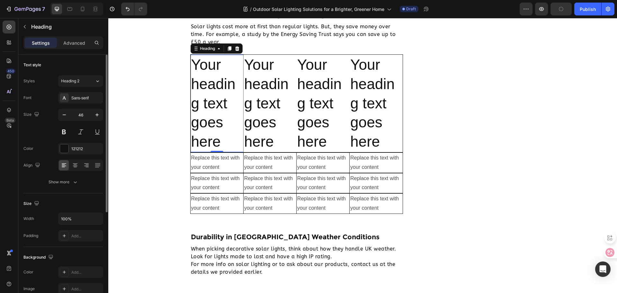
scroll to position [96, 0]
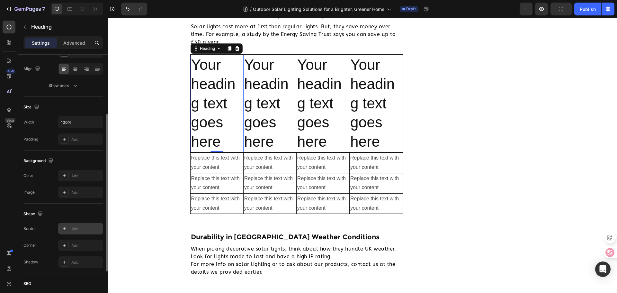
click at [84, 231] on div "Add..." at bounding box center [86, 229] width 30 height 6
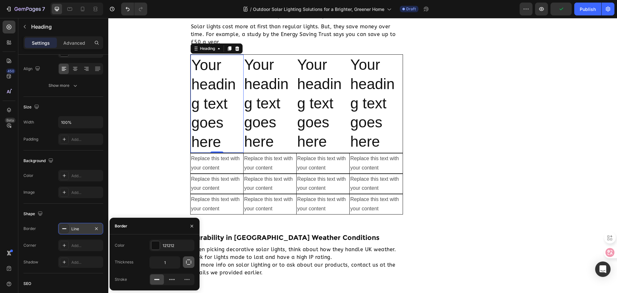
click at [192, 259] on button "button" at bounding box center [189, 262] width 12 height 12
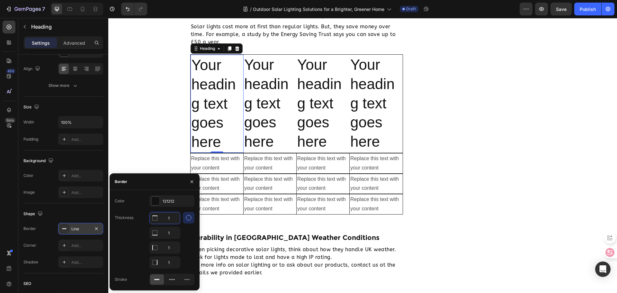
click at [169, 214] on input "1" at bounding box center [165, 218] width 30 height 12
type input "0"
drag, startPoint x: 174, startPoint y: 233, endPoint x: 172, endPoint y: 240, distance: 6.6
click at [174, 233] on input "1" at bounding box center [165, 233] width 30 height 12
type input "0"
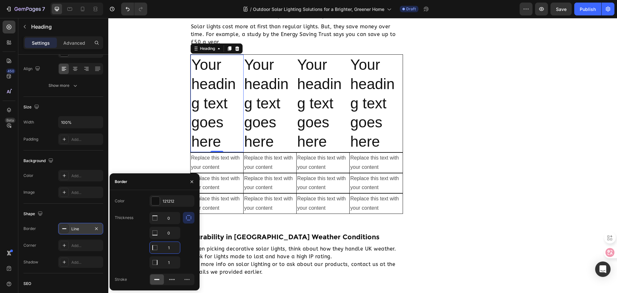
click at [169, 246] on input "1" at bounding box center [165, 248] width 30 height 12
type input "0"
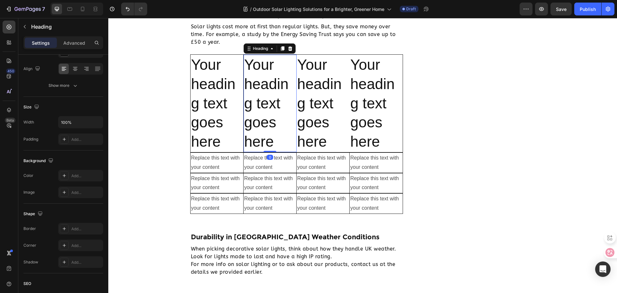
click at [277, 137] on h2 "Your heading text goes here" at bounding box center [270, 103] width 53 height 97
click at [83, 230] on div "Add..." at bounding box center [86, 229] width 30 height 6
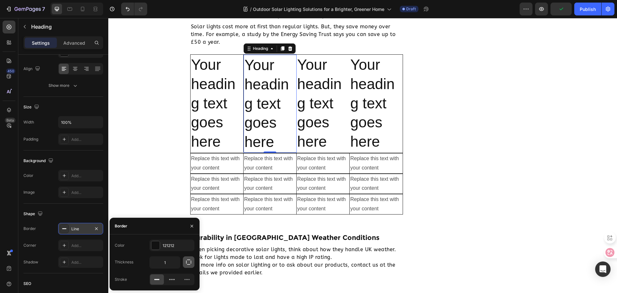
click at [191, 262] on icon "button" at bounding box center [188, 262] width 5 height 5
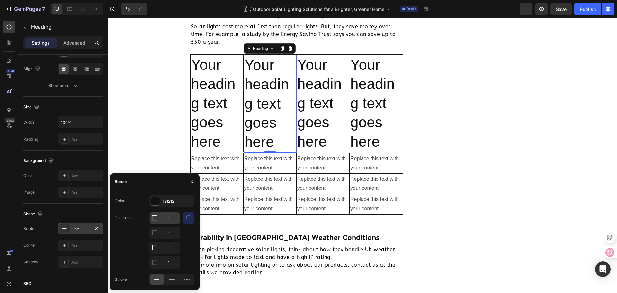
click at [171, 221] on input "1" at bounding box center [165, 218] width 30 height 12
type input "0"
click at [171, 235] on input "1" at bounding box center [165, 233] width 30 height 12
type input "0"
click at [171, 224] on input "1" at bounding box center [165, 218] width 30 height 12
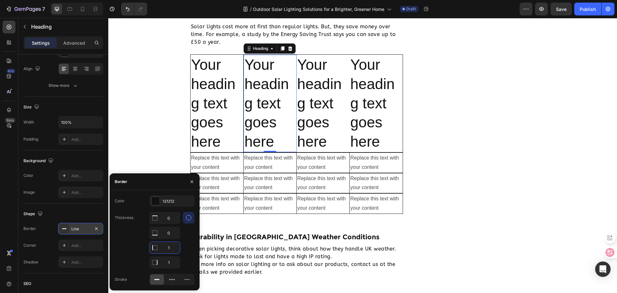
type input "0"
click at [337, 137] on h2 "Your heading text goes here" at bounding box center [323, 103] width 53 height 97
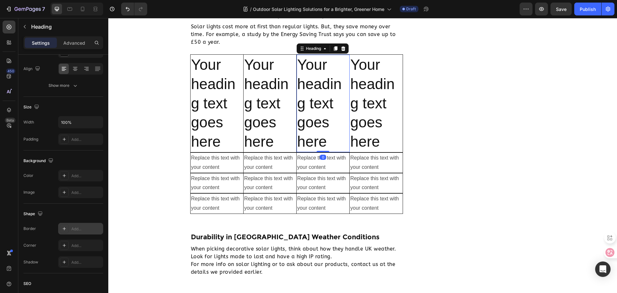
click at [87, 230] on div "Add..." at bounding box center [86, 229] width 30 height 6
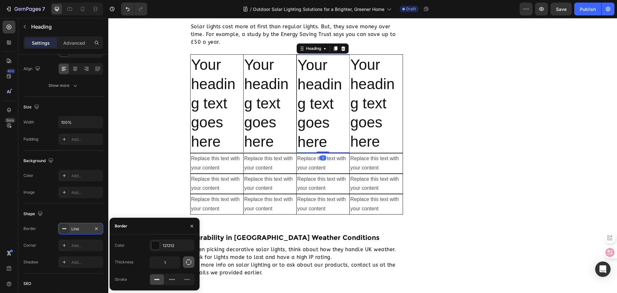
click at [188, 266] on button "button" at bounding box center [189, 262] width 12 height 12
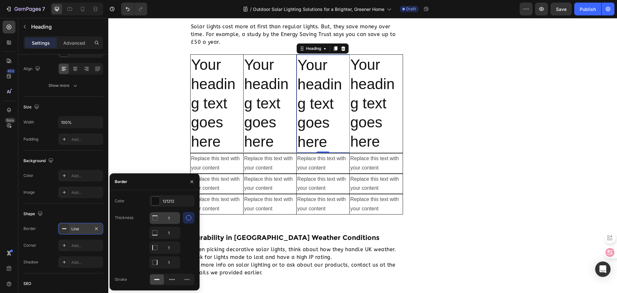
click at [170, 218] on input "1" at bounding box center [165, 218] width 30 height 12
type input "0"
click at [169, 235] on input "1" at bounding box center [165, 233] width 30 height 12
type input "0"
click at [172, 224] on input "1" at bounding box center [165, 218] width 30 height 12
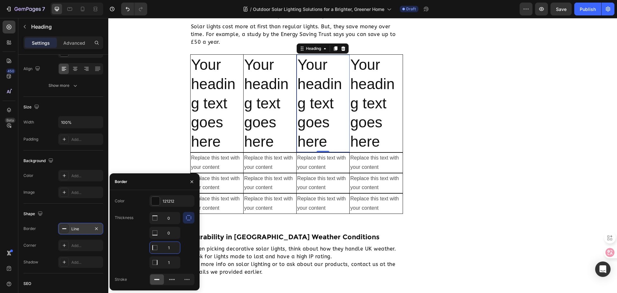
type input "0"
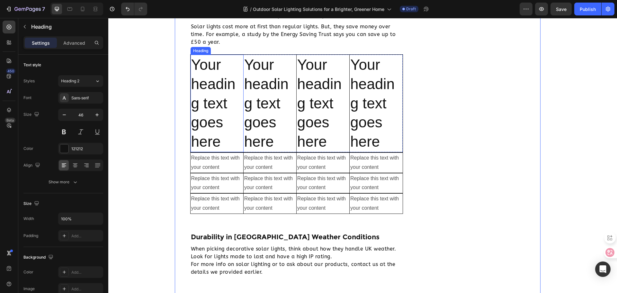
click at [205, 128] on h2 "Your heading text goes here" at bounding box center [217, 103] width 53 height 97
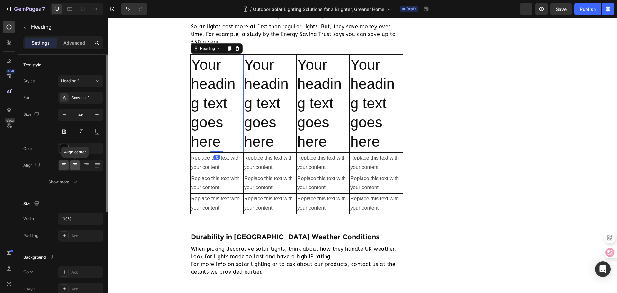
click at [78, 166] on icon at bounding box center [75, 165] width 6 height 6
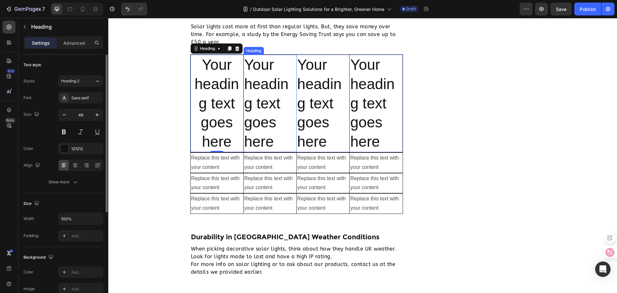
click at [262, 134] on h2 "Your heading text goes here" at bounding box center [270, 103] width 53 height 97
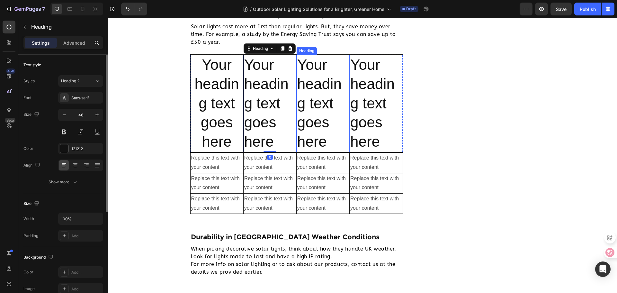
click at [297, 114] on h2 "Your heading text goes here" at bounding box center [323, 103] width 53 height 97
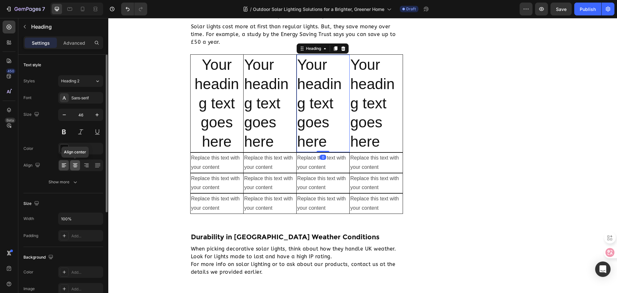
click at [76, 164] on icon at bounding box center [75, 165] width 6 height 6
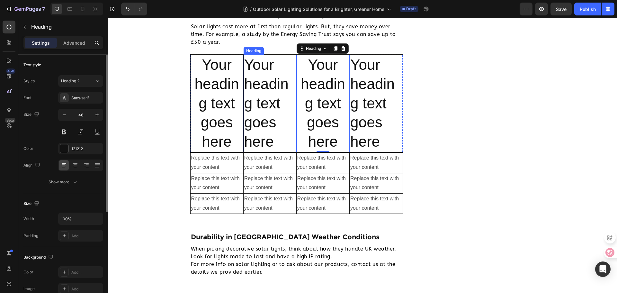
click at [258, 104] on h2 "Your heading text goes here" at bounding box center [270, 103] width 53 height 97
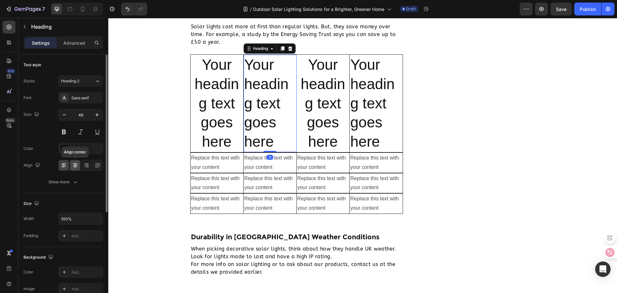
click at [77, 164] on icon at bounding box center [75, 165] width 6 height 6
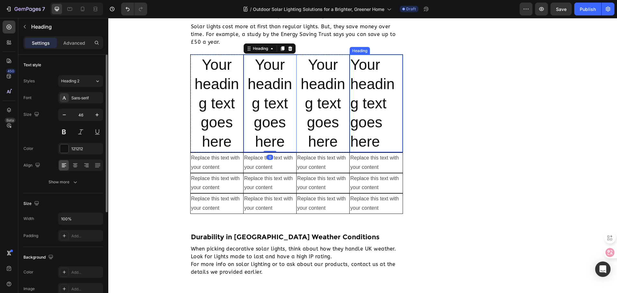
click at [373, 93] on h2 "Your heading text goes here" at bounding box center [376, 103] width 53 height 97
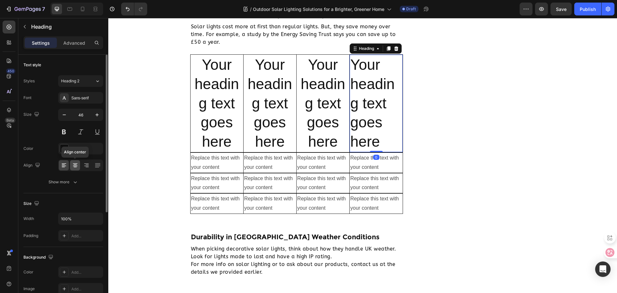
click at [74, 165] on icon at bounding box center [75, 165] width 6 height 6
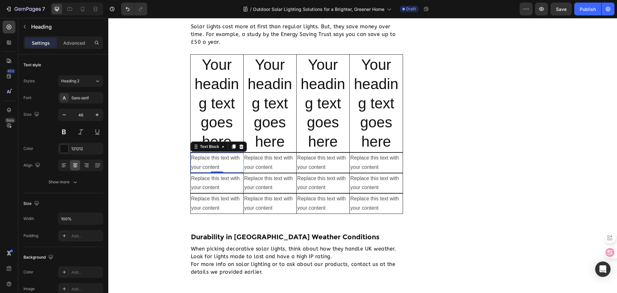
click at [218, 161] on div "Replace this text with your content" at bounding box center [217, 163] width 53 height 20
click at [72, 165] on icon at bounding box center [75, 165] width 6 height 6
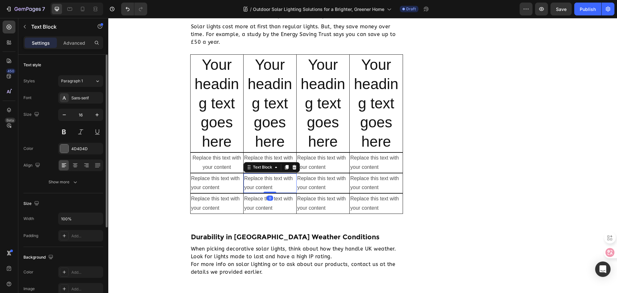
click at [294, 173] on div "Replace this text with your content" at bounding box center [270, 183] width 53 height 20
click at [289, 156] on div "Replace this text with your content" at bounding box center [270, 163] width 53 height 20
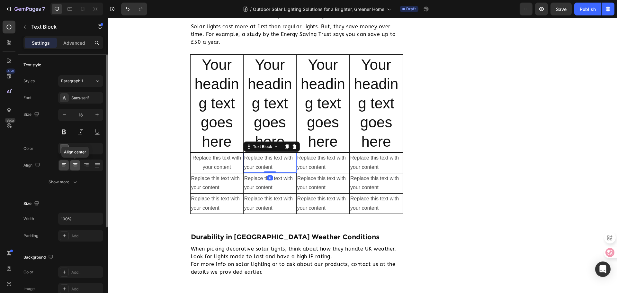
click at [78, 165] on icon at bounding box center [75, 165] width 6 height 6
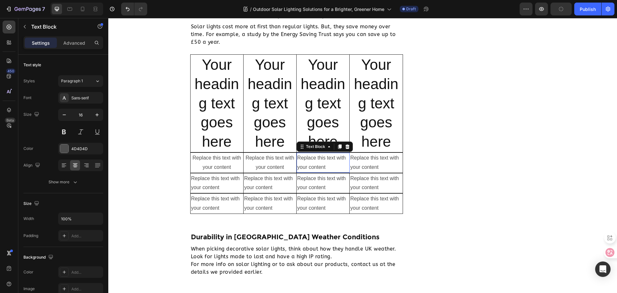
click at [333, 163] on div "Replace this text with your content" at bounding box center [323, 163] width 53 height 20
click at [77, 163] on icon at bounding box center [75, 163] width 5 height 1
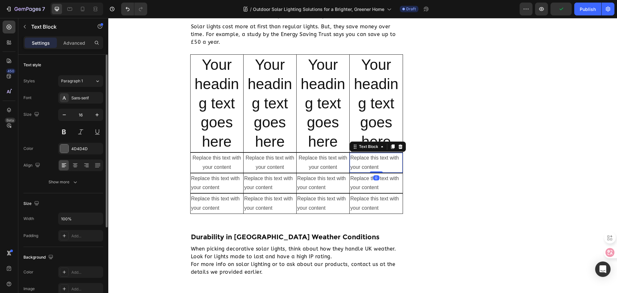
click at [379, 168] on div "Replace this text with your content" at bounding box center [376, 163] width 53 height 20
click at [75, 165] on icon at bounding box center [75, 165] width 3 height 1
click at [240, 183] on div "Replace this text with your content" at bounding box center [217, 183] width 53 height 20
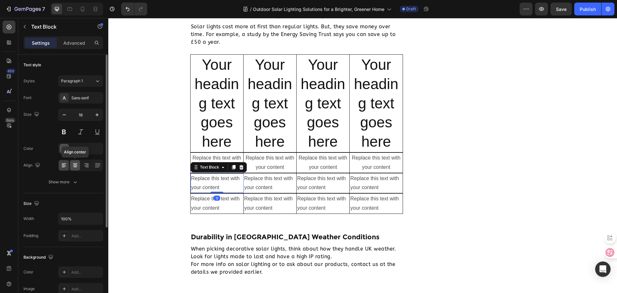
click at [78, 169] on div at bounding box center [75, 165] width 10 height 10
click at [249, 178] on div "Replace this text with your content" at bounding box center [270, 183] width 53 height 20
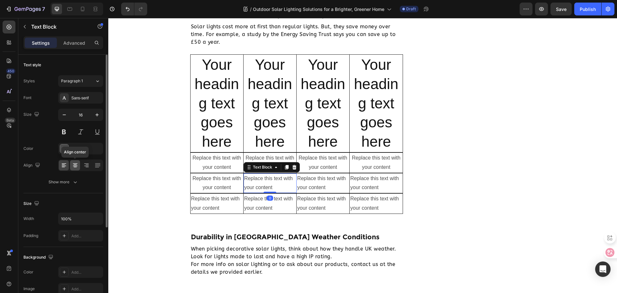
click at [78, 166] on div at bounding box center [75, 165] width 10 height 10
click at [315, 183] on div "Replace this text with your content" at bounding box center [323, 183] width 53 height 20
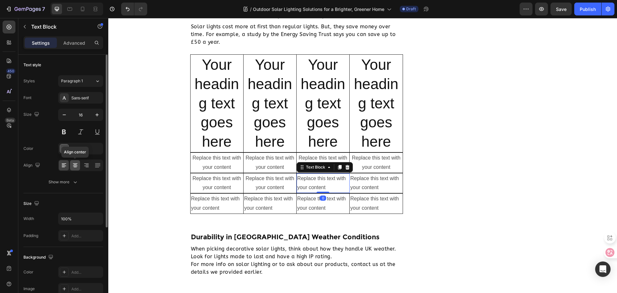
click at [74, 166] on icon at bounding box center [75, 166] width 5 height 1
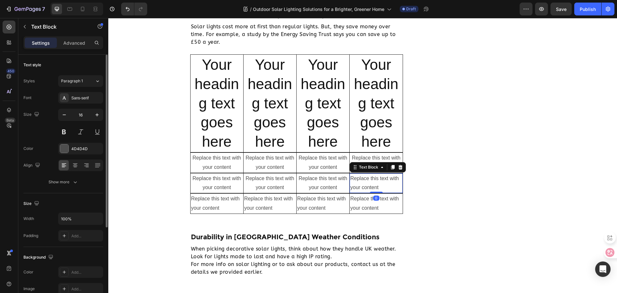
click at [368, 183] on div "Replace this text with your content" at bounding box center [376, 183] width 53 height 20
click at [71, 164] on div at bounding box center [75, 165] width 10 height 10
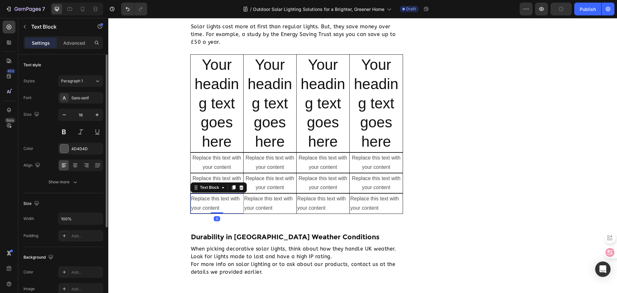
click at [211, 200] on div "Replace this text with your content" at bounding box center [217, 204] width 53 height 20
click at [75, 165] on icon at bounding box center [75, 165] width 3 height 1
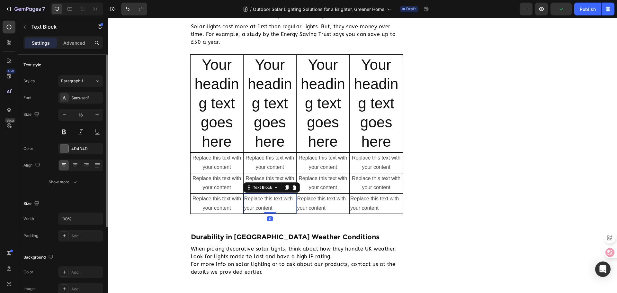
click at [257, 205] on div "Replace this text with your content" at bounding box center [270, 204] width 53 height 20
click at [74, 162] on icon at bounding box center [75, 165] width 6 height 6
click at [310, 206] on div "Replace this text with your content" at bounding box center [323, 204] width 53 height 20
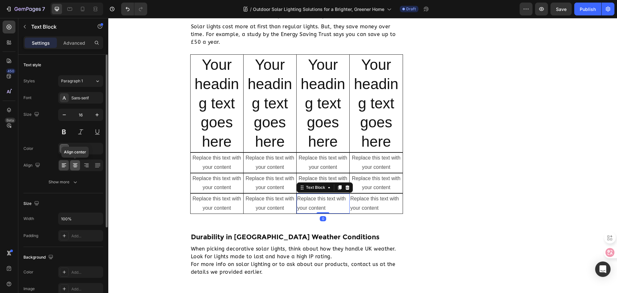
click at [76, 167] on icon at bounding box center [75, 167] width 3 height 1
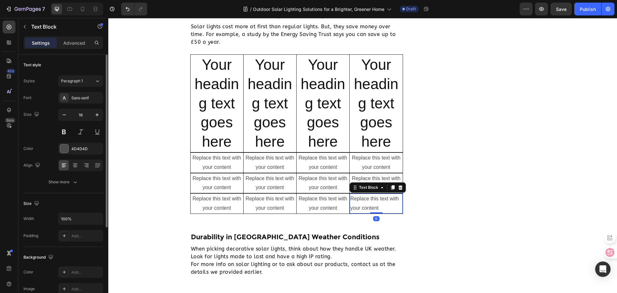
click at [374, 205] on div "Replace this text with your content" at bounding box center [376, 204] width 53 height 20
click at [77, 166] on icon at bounding box center [75, 165] width 6 height 6
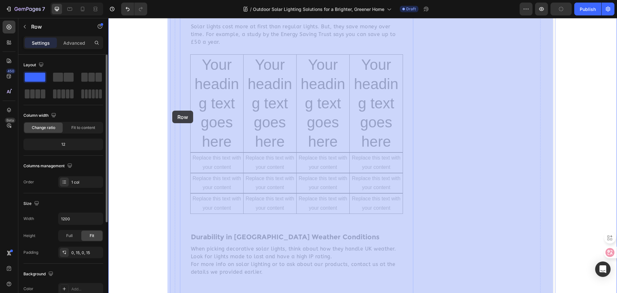
drag, startPoint x: 181, startPoint y: 108, endPoint x: 170, endPoint y: 111, distance: 11.0
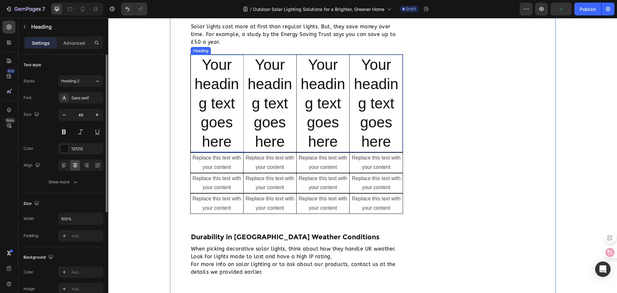
click at [227, 129] on h2 "Your heading text goes here" at bounding box center [217, 103] width 53 height 97
click at [89, 98] on div "Sans-serif" at bounding box center [86, 98] width 30 height 6
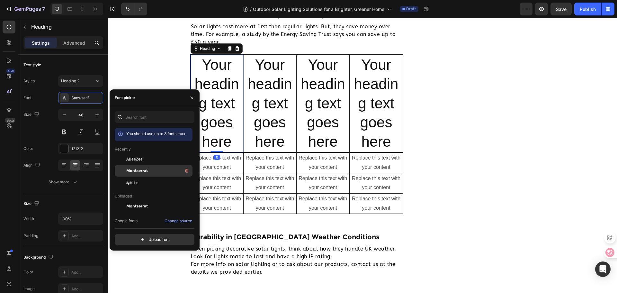
click at [126, 167] on div at bounding box center [121, 171] width 12 height 12
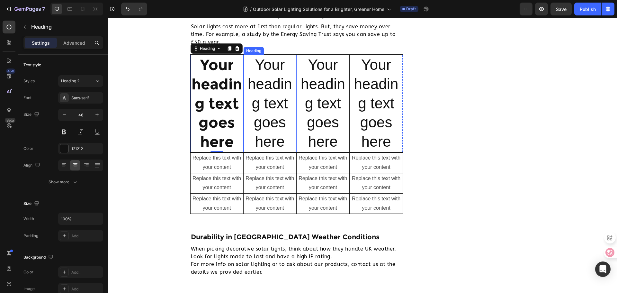
click at [274, 93] on h2 "Your heading text goes here" at bounding box center [270, 103] width 53 height 97
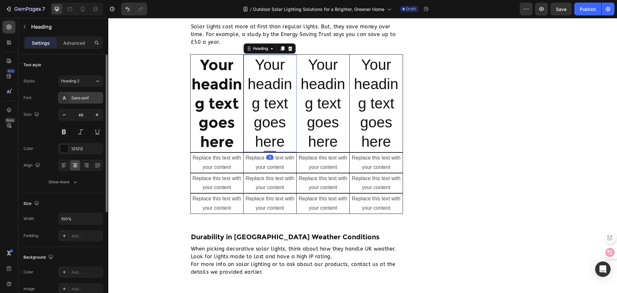
click at [82, 100] on div "Sans-serif" at bounding box center [86, 98] width 30 height 6
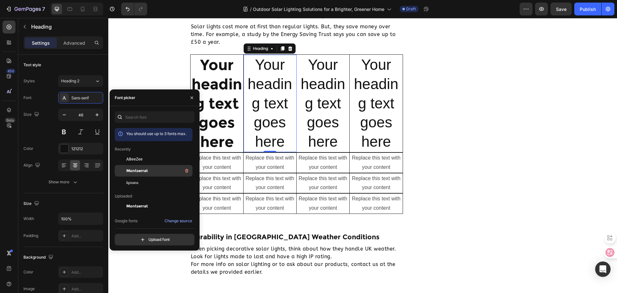
click at [144, 173] on span "Montserrat" at bounding box center [137, 171] width 22 height 6
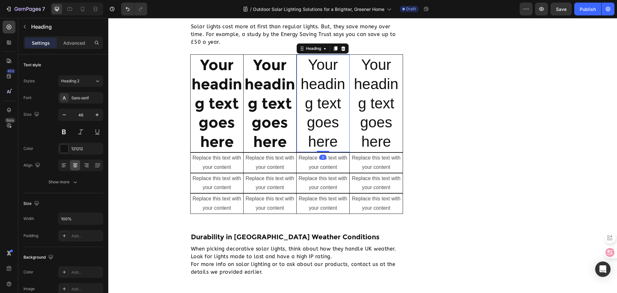
click at [315, 111] on h2 "Your heading text goes here" at bounding box center [323, 103] width 53 height 97
click at [73, 98] on div "Sans-serif" at bounding box center [86, 98] width 30 height 6
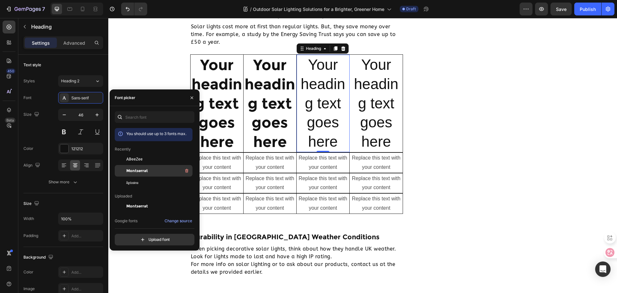
click at [148, 167] on div "Montserrat" at bounding box center [158, 171] width 65 height 8
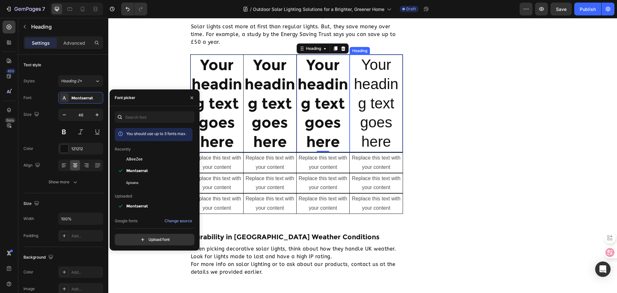
click at [361, 107] on h2 "Your heading text goes here" at bounding box center [376, 103] width 53 height 97
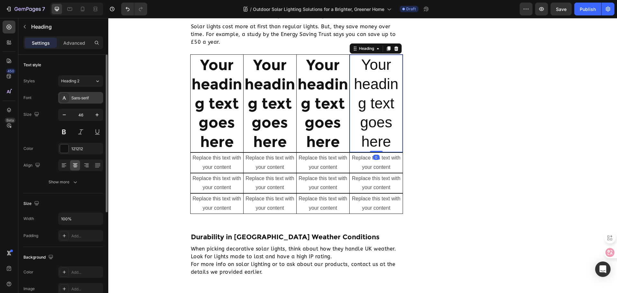
click at [70, 98] on div "Sans-serif" at bounding box center [80, 98] width 45 height 12
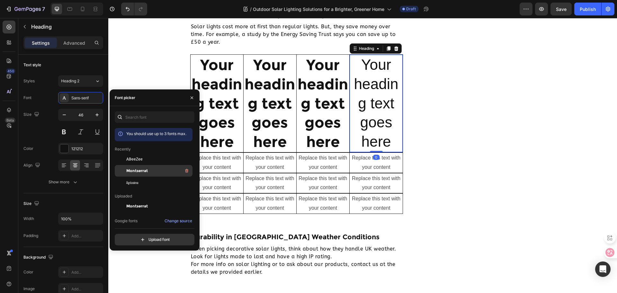
drag, startPoint x: 134, startPoint y: 170, endPoint x: 141, endPoint y: 171, distance: 7.1
click at [134, 170] on span "Montserrat" at bounding box center [137, 171] width 22 height 6
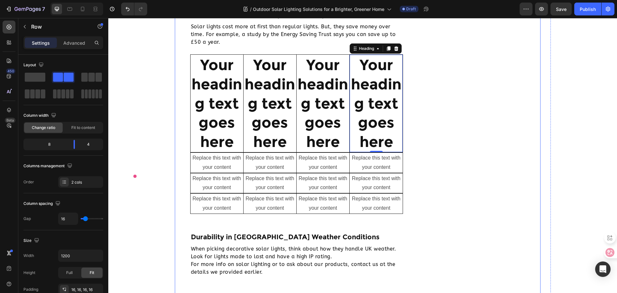
click at [217, 168] on div "Replace this text with your content" at bounding box center [217, 163] width 53 height 20
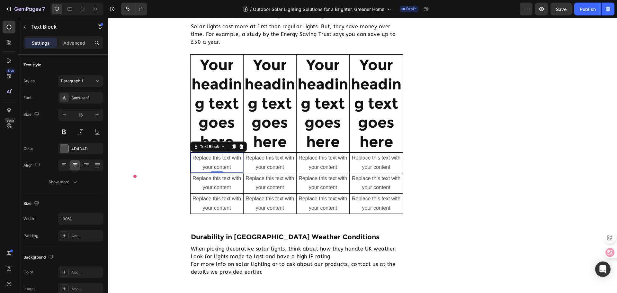
click at [241, 164] on div "Replace this text with your content" at bounding box center [217, 163] width 53 height 20
click at [284, 165] on div "Replace this text with your content" at bounding box center [270, 163] width 53 height 20
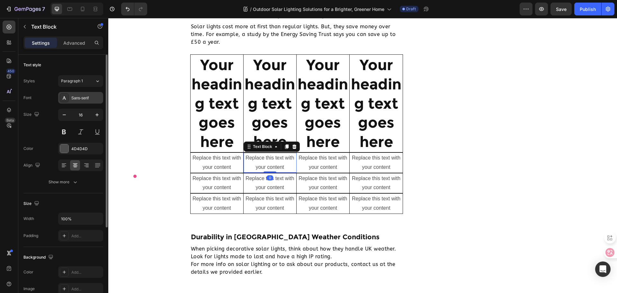
click at [92, 100] on div "Sans-serif" at bounding box center [86, 98] width 30 height 6
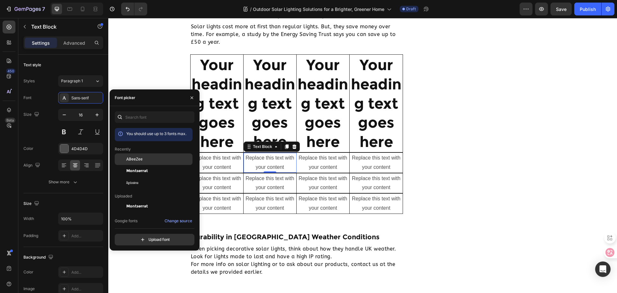
click at [150, 200] on div "ABeeZee" at bounding box center [154, 206] width 78 height 12
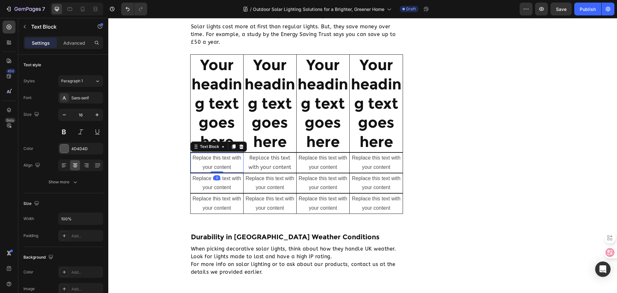
click at [223, 160] on p "Replace this text with your content" at bounding box center [216, 162] width 51 height 19
click at [86, 98] on div "Sans-serif" at bounding box center [86, 98] width 30 height 6
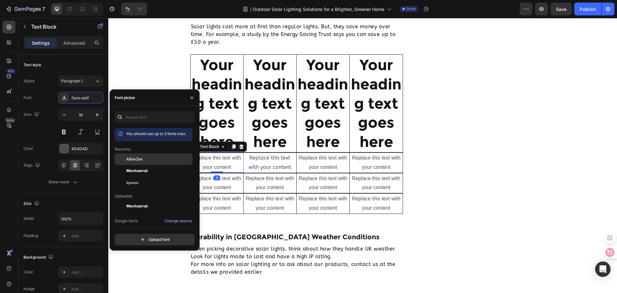
click at [140, 200] on div "ABeeZee" at bounding box center [154, 206] width 78 height 12
drag, startPoint x: 328, startPoint y: 165, endPoint x: 231, endPoint y: 161, distance: 96.6
click at [324, 165] on div "Replace this text with your content" at bounding box center [323, 163] width 53 height 20
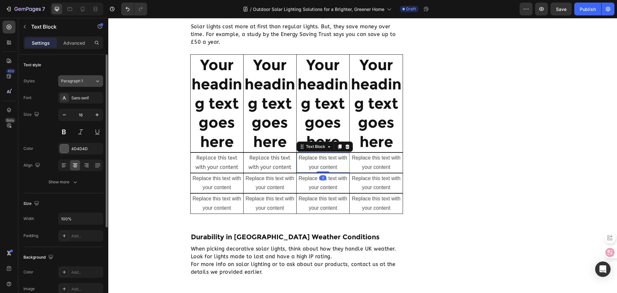
click at [89, 78] on div "Paragraph 1" at bounding box center [78, 81] width 34 height 6
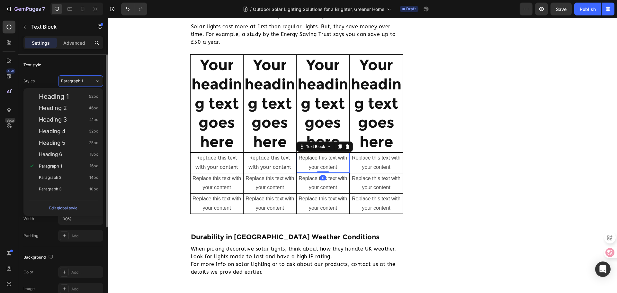
click at [79, 61] on div "Text style" at bounding box center [63, 65] width 80 height 10
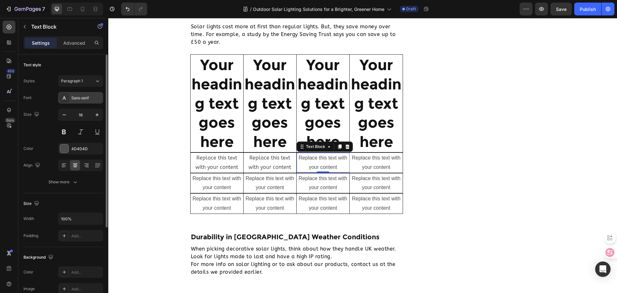
click at [88, 98] on div "Sans-serif" at bounding box center [86, 98] width 30 height 6
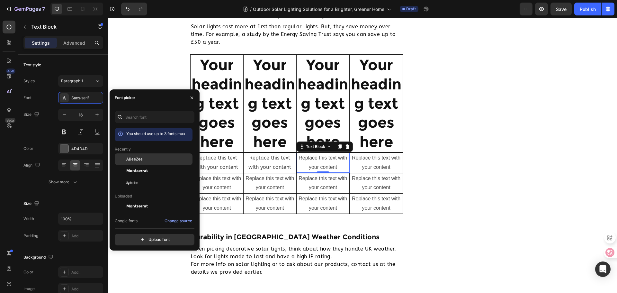
click at [139, 157] on span "ABeeZee" at bounding box center [134, 159] width 16 height 6
click at [381, 166] on div "Replace this text with your content" at bounding box center [376, 163] width 53 height 20
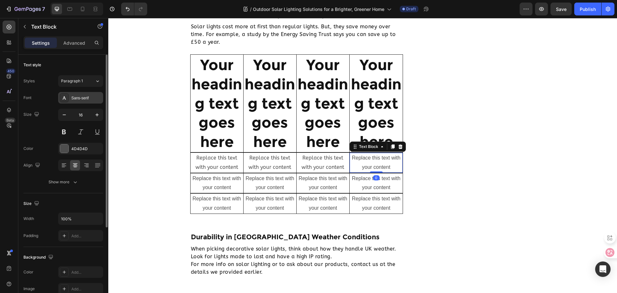
click at [82, 101] on div "Sans-serif" at bounding box center [80, 98] width 45 height 12
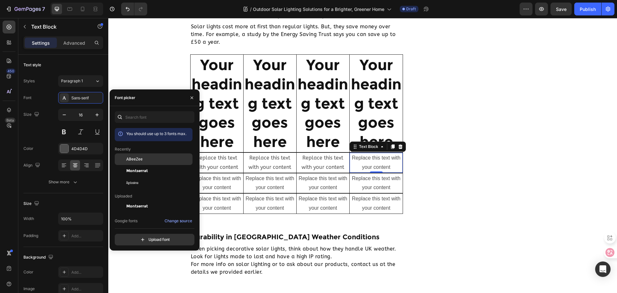
click at [145, 160] on div "ABeeZee" at bounding box center [158, 159] width 65 height 6
click at [224, 185] on div "Replace this text with your content" at bounding box center [217, 183] width 53 height 20
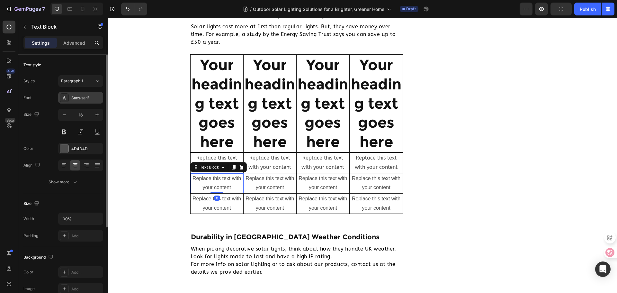
click at [77, 97] on div "Sans-serif" at bounding box center [86, 98] width 30 height 6
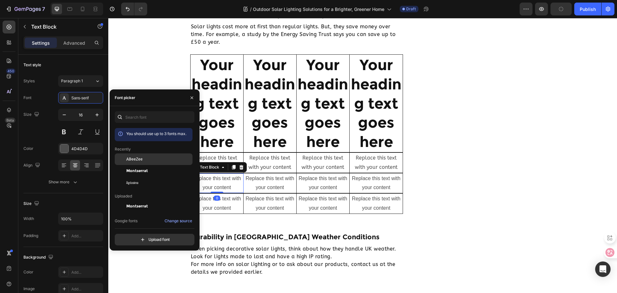
click at [133, 160] on span "ABeeZee" at bounding box center [134, 159] width 16 height 6
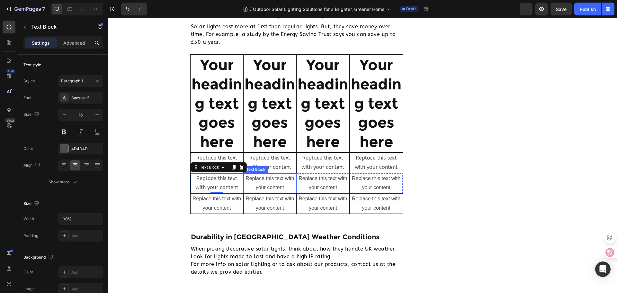
click at [276, 180] on div "Replace this text with your content" at bounding box center [270, 183] width 53 height 20
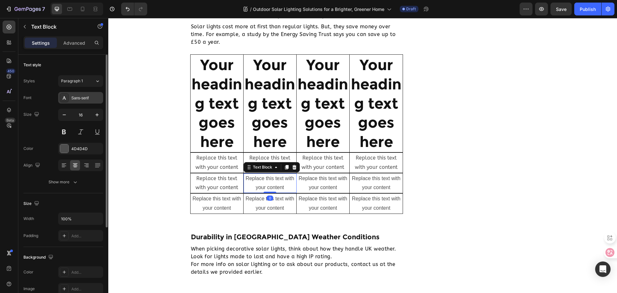
click at [91, 96] on div "Sans-serif" at bounding box center [86, 98] width 30 height 6
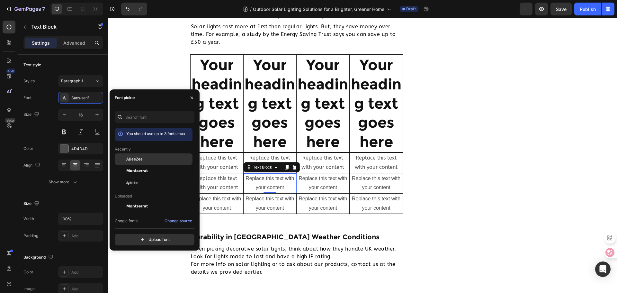
click at [129, 200] on div "ABeeZee" at bounding box center [154, 206] width 78 height 12
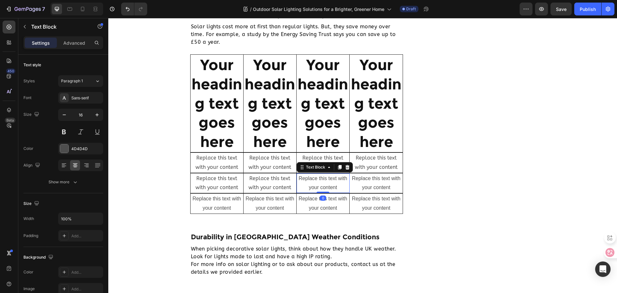
drag, startPoint x: 315, startPoint y: 180, endPoint x: 215, endPoint y: 141, distance: 107.6
click at [315, 180] on div "Replace this text with your content" at bounding box center [323, 183] width 53 height 20
click at [80, 95] on div "Sans-serif" at bounding box center [80, 98] width 45 height 12
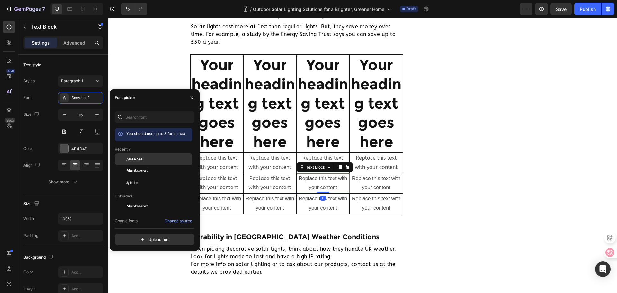
click at [141, 162] on span "ABeeZee" at bounding box center [134, 159] width 16 height 6
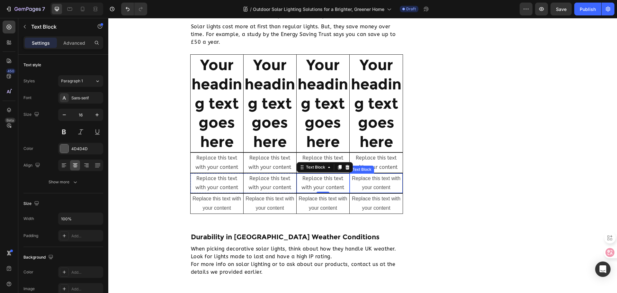
click at [370, 179] on div "Replace this text with your content" at bounding box center [376, 183] width 53 height 20
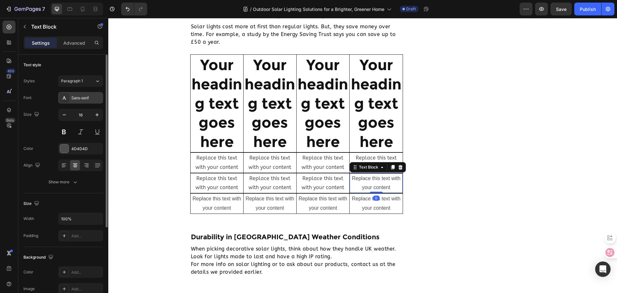
click at [78, 98] on div "Sans-serif" at bounding box center [86, 98] width 30 height 6
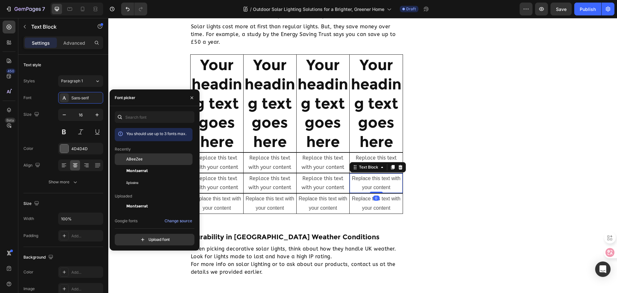
click at [146, 159] on div "ABeeZee" at bounding box center [158, 159] width 65 height 6
click at [229, 206] on div "Replace this text with your content" at bounding box center [217, 204] width 53 height 20
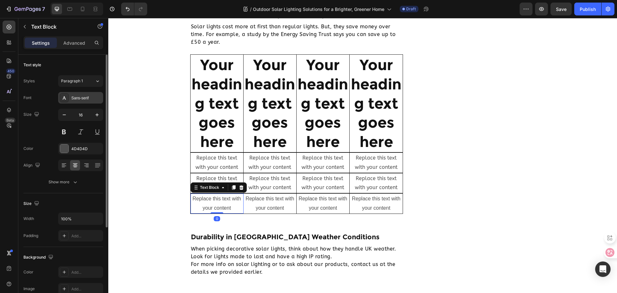
click at [87, 93] on div "Sans-serif" at bounding box center [80, 98] width 45 height 12
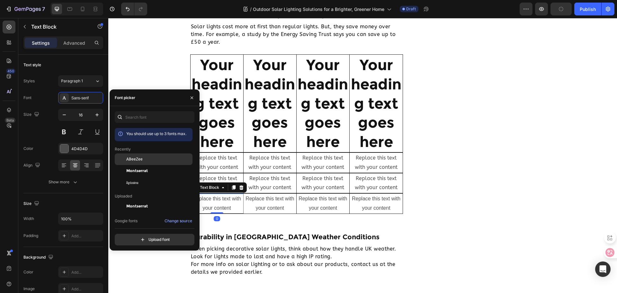
click at [130, 200] on div "ABeeZee" at bounding box center [154, 206] width 78 height 12
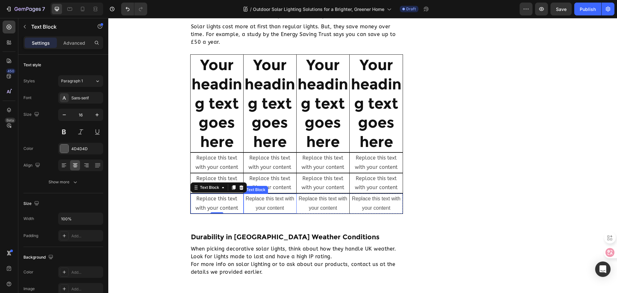
click at [270, 209] on div "Replace this text with your content" at bounding box center [270, 204] width 53 height 20
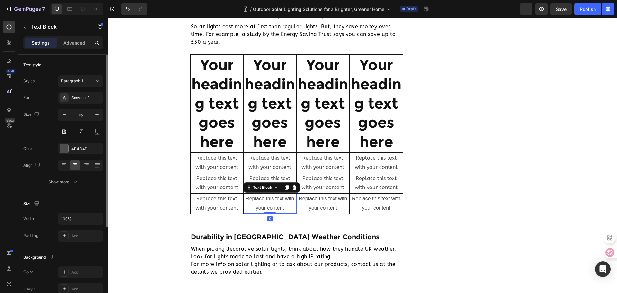
click at [76, 91] on div "Styles Paragraph 1 Font Sans-serif Size 16 Color 4D4D4D Align Show more" at bounding box center [63, 131] width 80 height 113
click at [76, 93] on div "Sans-serif" at bounding box center [80, 98] width 45 height 12
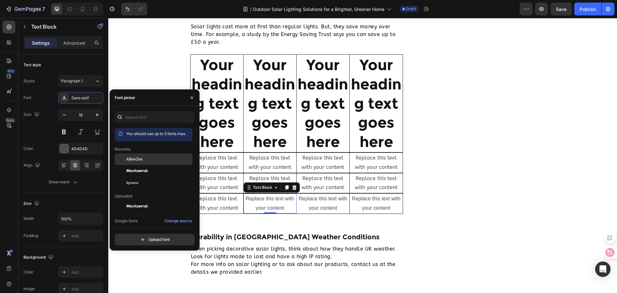
click at [136, 157] on span "ABeeZee" at bounding box center [134, 159] width 16 height 6
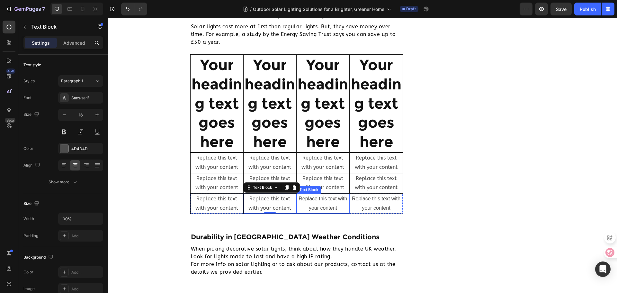
click at [312, 207] on div "Replace this text with your content" at bounding box center [323, 204] width 53 height 20
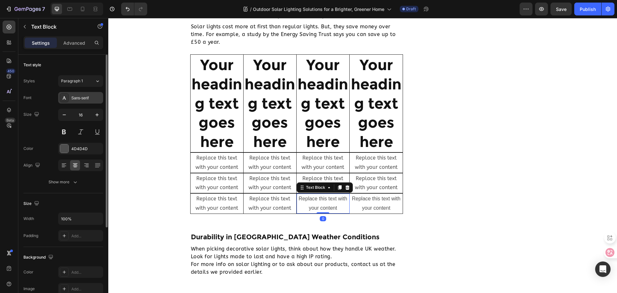
click at [93, 96] on div "Sans-serif" at bounding box center [86, 98] width 30 height 6
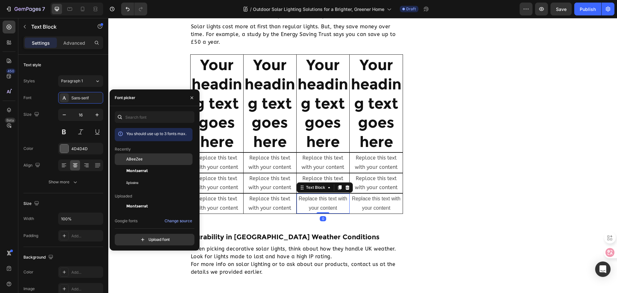
drag, startPoint x: 157, startPoint y: 160, endPoint x: 92, endPoint y: 155, distance: 64.8
click at [157, 160] on div "ABeeZee" at bounding box center [158, 159] width 65 height 6
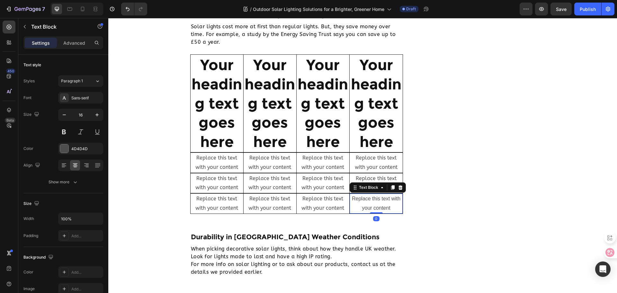
click at [371, 203] on div "Replace this text with your content" at bounding box center [376, 204] width 53 height 20
click at [94, 93] on div "Sans-serif" at bounding box center [80, 98] width 45 height 12
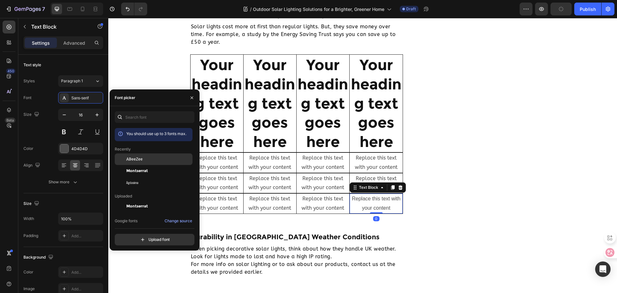
click at [141, 200] on div "ABeeZee" at bounding box center [154, 206] width 78 height 12
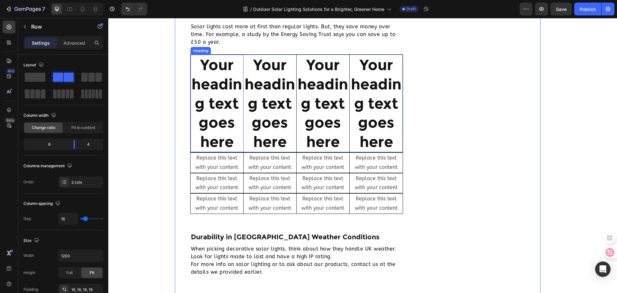
click at [211, 121] on h2 "Your heading text goes here" at bounding box center [217, 103] width 53 height 97
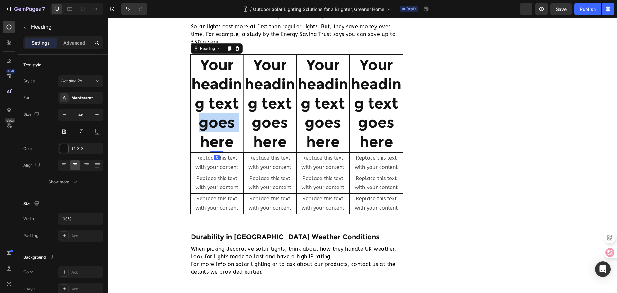
click at [211, 121] on h2 "Your heading text goes here" at bounding box center [217, 103] width 53 height 97
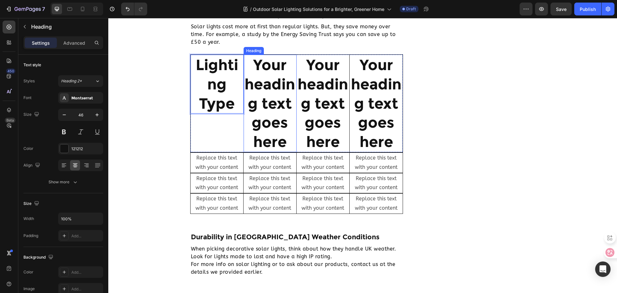
drag, startPoint x: 261, startPoint y: 88, endPoint x: 243, endPoint y: 94, distance: 19.0
click at [261, 88] on h2 "Your heading text goes here" at bounding box center [270, 103] width 53 height 97
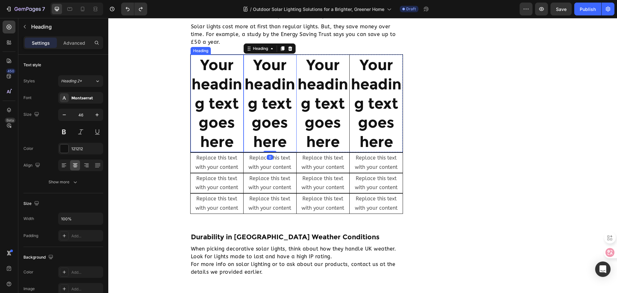
click at [215, 86] on h2 "Your heading text goes here" at bounding box center [217, 103] width 53 height 97
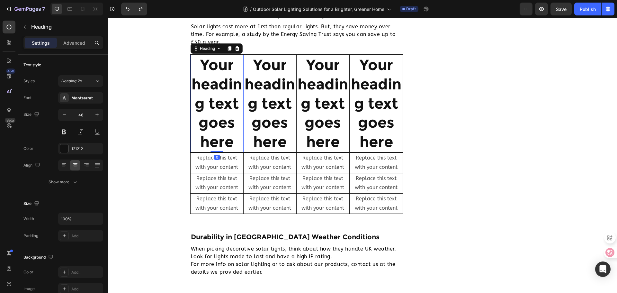
click at [215, 86] on h2 "Your heading text goes here" at bounding box center [217, 103] width 53 height 97
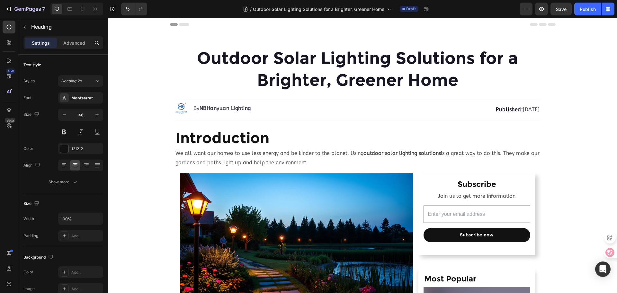
scroll to position [1242, 0]
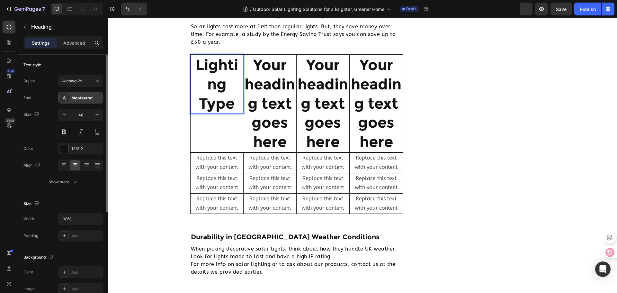
click at [87, 100] on div "Montserrat" at bounding box center [86, 98] width 30 height 6
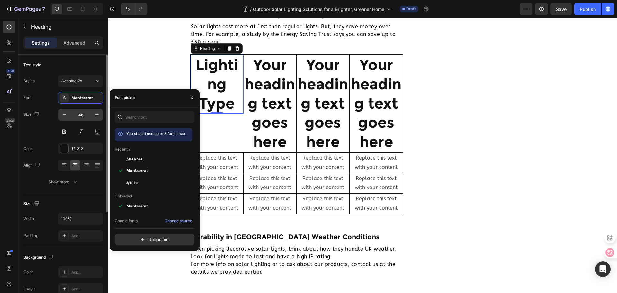
click at [75, 114] on input "46" at bounding box center [80, 115] width 21 height 12
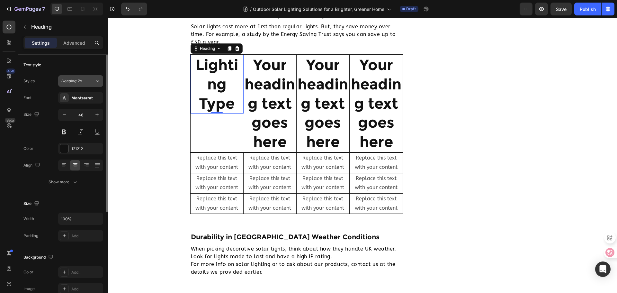
click at [91, 82] on div "Heading 2*" at bounding box center [78, 81] width 34 height 6
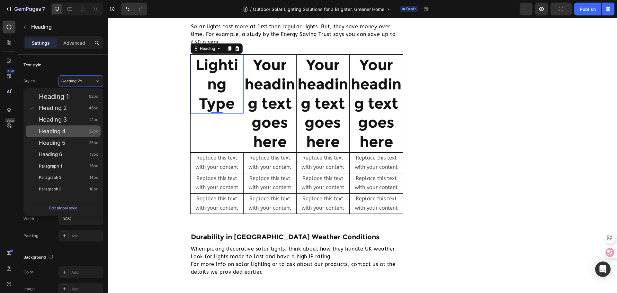
click at [76, 130] on div "Heading 4 32px" at bounding box center [68, 131] width 59 height 6
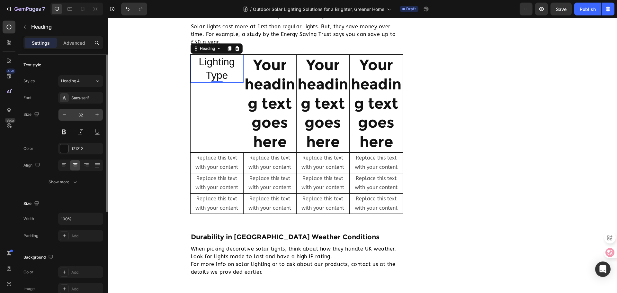
click at [87, 113] on input "32" at bounding box center [80, 115] width 21 height 12
click at [80, 115] on input "32" at bounding box center [80, 115] width 21 height 12
type input "22"
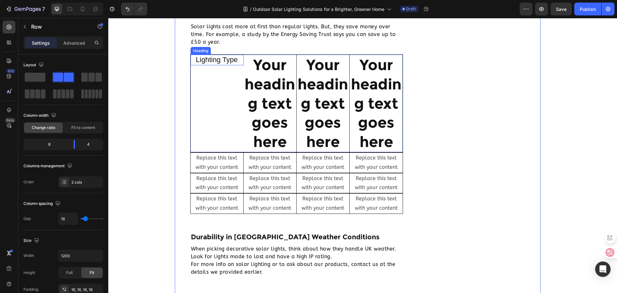
click at [204, 58] on p "Lighting Type" at bounding box center [216, 59] width 51 height 9
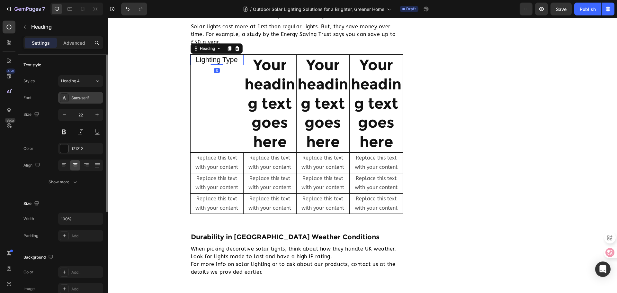
click at [86, 97] on div "Sans-serif" at bounding box center [86, 98] width 30 height 6
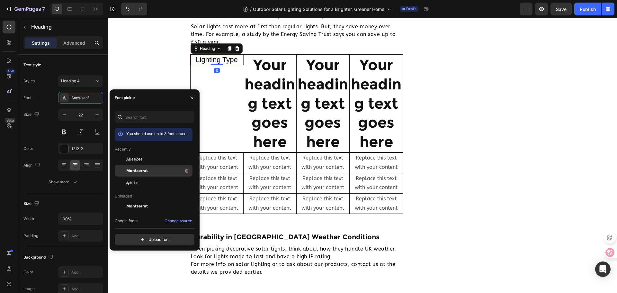
click at [157, 172] on div "Montserrat" at bounding box center [158, 171] width 65 height 8
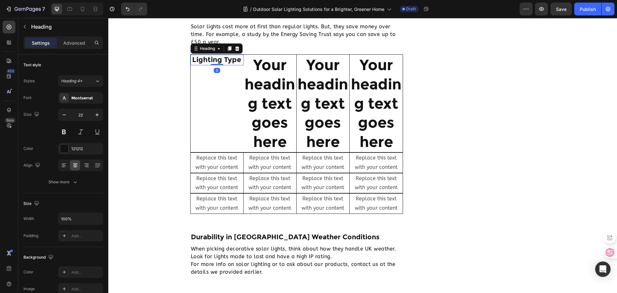
click at [225, 63] on p "Lighting Type" at bounding box center [216, 59] width 51 height 9
click at [229, 45] on div at bounding box center [230, 49] width 8 height 8
click at [229, 61] on icon at bounding box center [229, 59] width 5 height 5
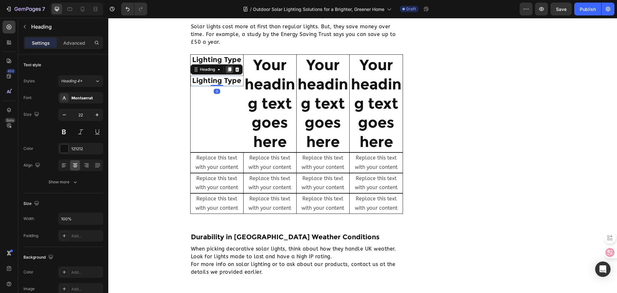
click at [227, 71] on icon at bounding box center [229, 69] width 5 height 5
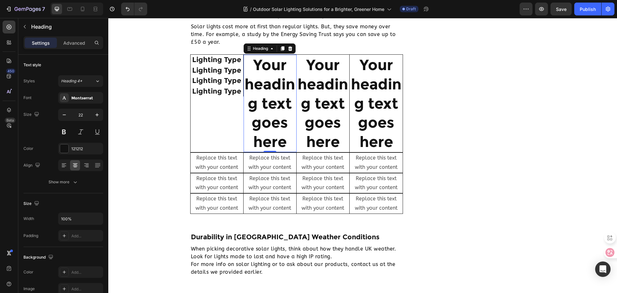
click at [266, 85] on h2 "Your heading text goes here" at bounding box center [270, 103] width 53 height 97
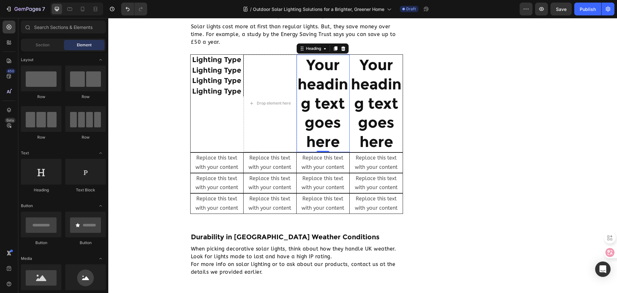
click at [327, 91] on h2 "Your heading text goes here" at bounding box center [323, 103] width 53 height 97
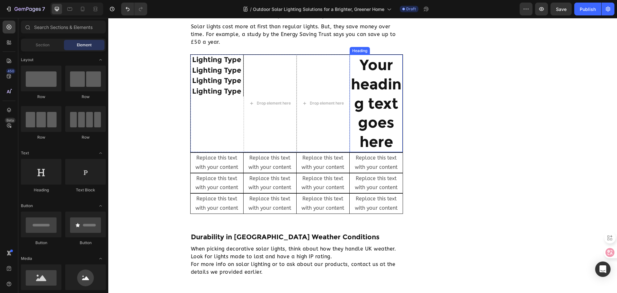
click at [387, 95] on h2 "Your heading text goes here" at bounding box center [376, 103] width 53 height 97
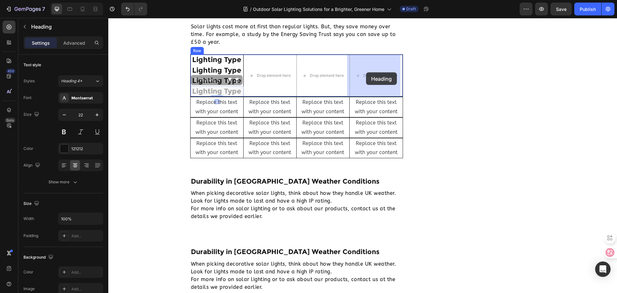
drag, startPoint x: 219, startPoint y: 91, endPoint x: 366, endPoint y: 72, distance: 148.2
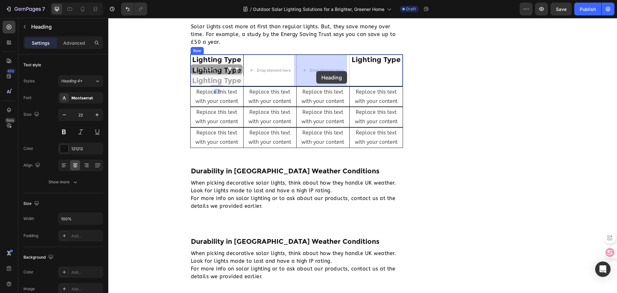
drag, startPoint x: 217, startPoint y: 80, endPoint x: 316, endPoint y: 71, distance: 99.4
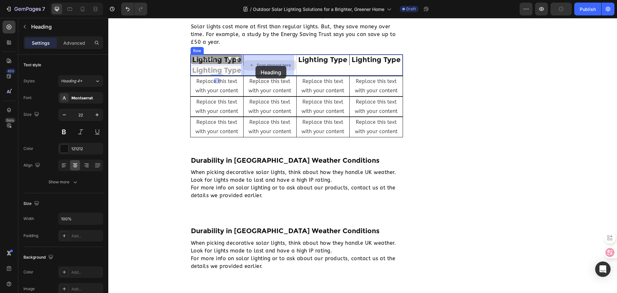
drag, startPoint x: 218, startPoint y: 71, endPoint x: 256, endPoint y: 66, distance: 38.0
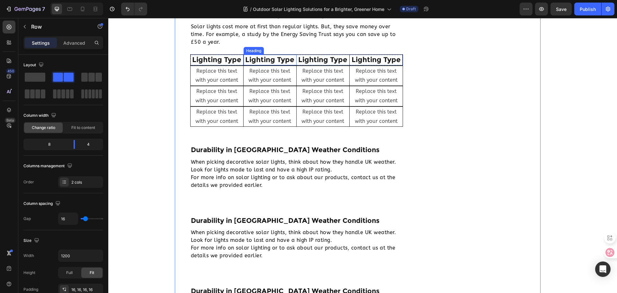
click at [279, 59] on h2 "Lighting Type" at bounding box center [270, 60] width 53 height 11
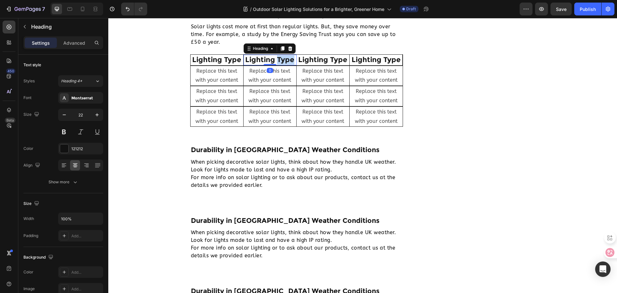
click at [279, 59] on h2 "Lighting Type" at bounding box center [270, 60] width 53 height 11
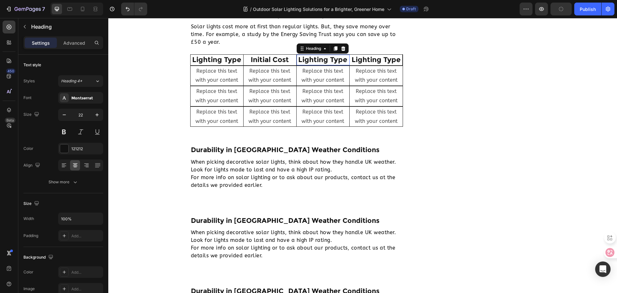
click at [319, 57] on h2 "Lighting Type" at bounding box center [323, 60] width 53 height 11
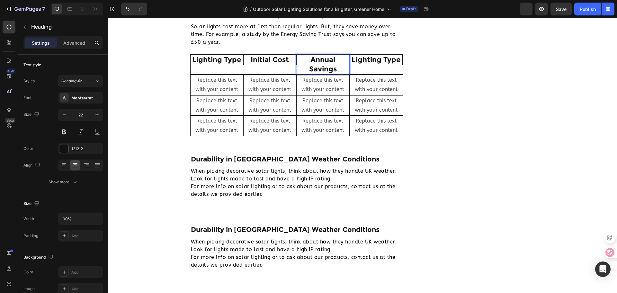
click at [324, 62] on p "Annual Savings" at bounding box center [322, 64] width 51 height 18
click at [326, 68] on p "Annual Savings" at bounding box center [322, 64] width 51 height 18
click at [316, 64] on p "Annual Savings" at bounding box center [322, 64] width 51 height 18
click at [308, 64] on p "Annual Savings" at bounding box center [322, 64] width 51 height 18
click at [305, 71] on p "Annual Savings" at bounding box center [322, 64] width 51 height 18
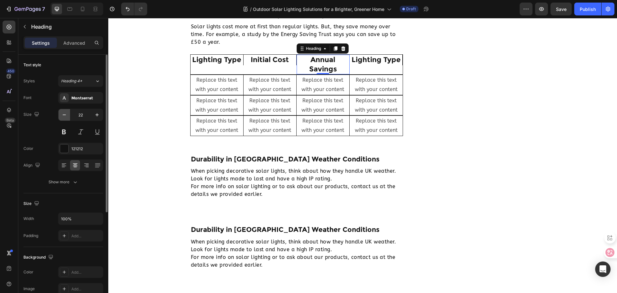
click at [64, 116] on icon "button" at bounding box center [64, 115] width 6 height 6
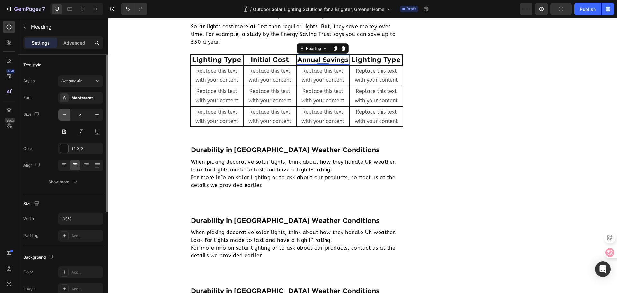
click at [64, 116] on icon "button" at bounding box center [64, 115] width 6 height 6
type input "20"
click at [269, 64] on div "Initial Cost Heading" at bounding box center [270, 60] width 53 height 11
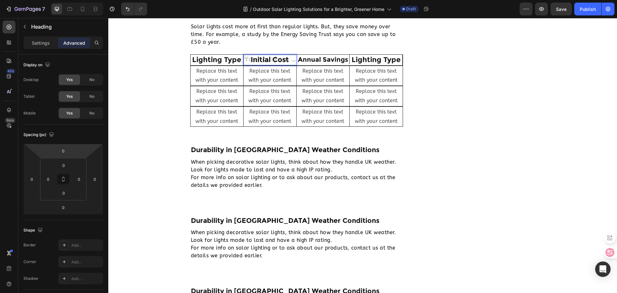
click at [44, 49] on div "Settings Advanced" at bounding box center [63, 45] width 90 height 18
click at [46, 50] on div "Settings Advanced" at bounding box center [63, 45] width 90 height 18
click at [44, 43] on p "Settings" at bounding box center [41, 43] width 18 height 7
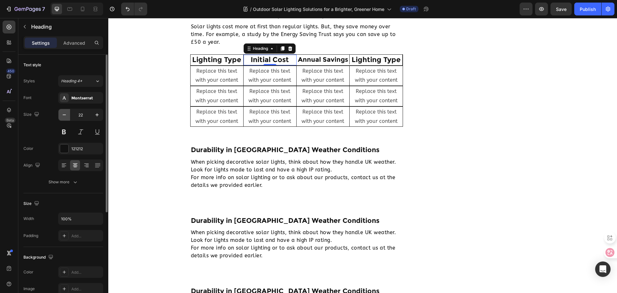
click at [64, 109] on button "button" at bounding box center [65, 115] width 12 height 12
type input "20"
click at [228, 59] on p "Lighting Type" at bounding box center [216, 59] width 51 height 9
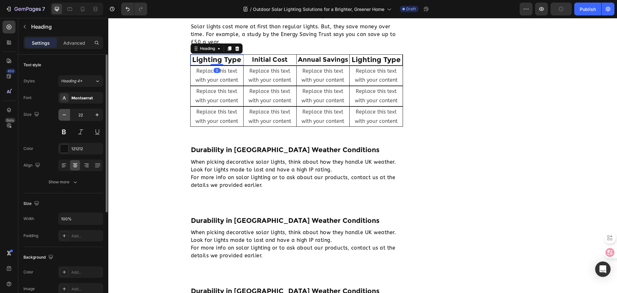
click at [63, 113] on icon "button" at bounding box center [64, 115] width 6 height 6
type input "20"
click at [376, 59] on h2 "Lighting Type" at bounding box center [376, 60] width 53 height 11
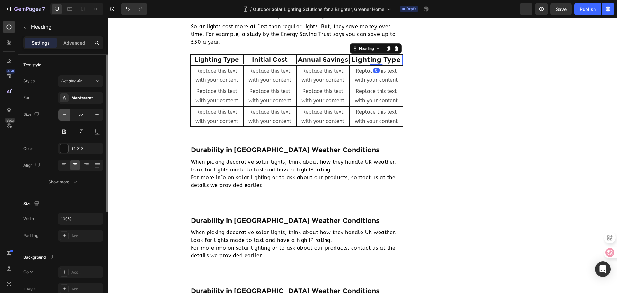
click at [61, 114] on icon "button" at bounding box center [64, 115] width 6 height 6
type input "20"
click at [389, 59] on h2 "Lighting Type" at bounding box center [376, 60] width 53 height 10
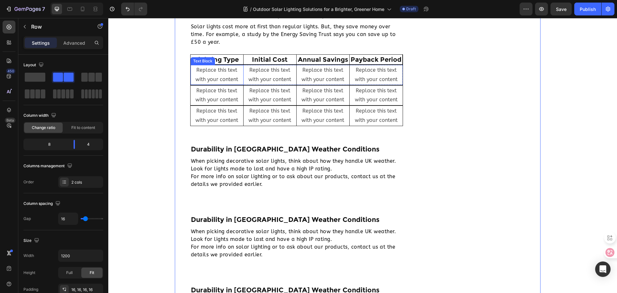
click at [223, 73] on p "Replace this text with your content" at bounding box center [216, 75] width 51 height 19
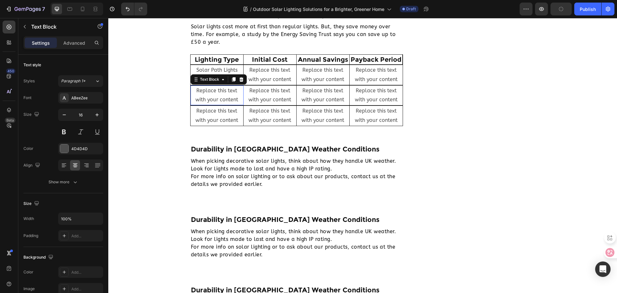
click at [219, 91] on div "Replace this text with your content" at bounding box center [217, 96] width 53 height 20
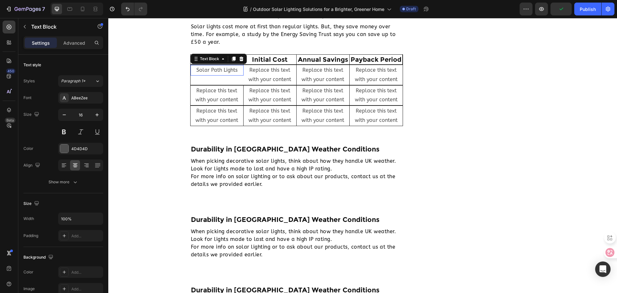
click at [216, 68] on p "Solar Path Lights" at bounding box center [216, 70] width 51 height 9
click at [219, 94] on div "Replace this text with your content" at bounding box center [217, 96] width 53 height 20
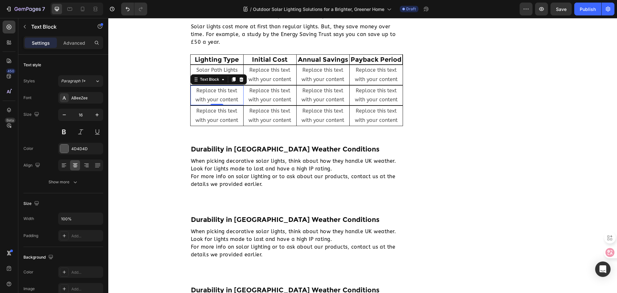
click at [200, 93] on div "Replace this text with your content" at bounding box center [217, 96] width 53 height 20
click at [200, 93] on p "Replace this text with your content" at bounding box center [216, 95] width 51 height 19
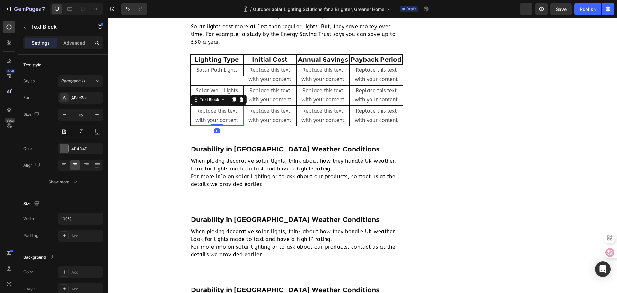
click at [198, 115] on div "Replace this text with your content" at bounding box center [217, 116] width 53 height 20
click at [211, 117] on div "Replace this text with your content" at bounding box center [217, 116] width 53 height 20
click at [211, 117] on p "Replace this text with your content" at bounding box center [216, 115] width 51 height 19
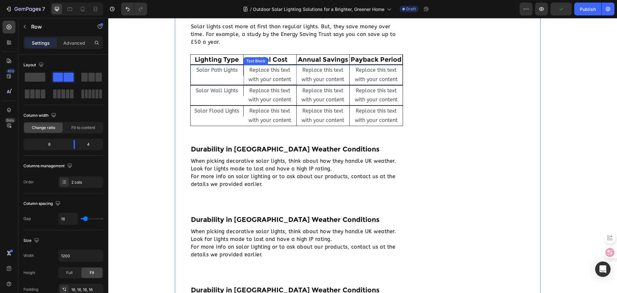
click at [261, 76] on div "Replace this text with your content" at bounding box center [270, 75] width 53 height 20
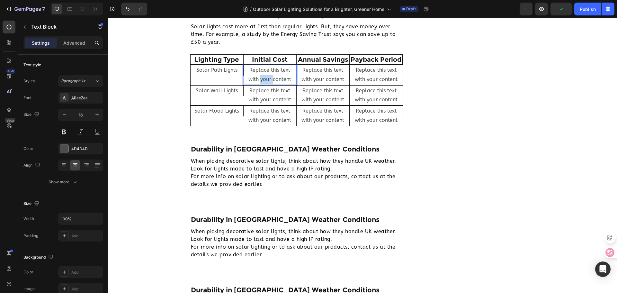
click at [261, 76] on div "Replace this text with your content" at bounding box center [270, 75] width 53 height 20
click at [263, 102] on div "Replace this text with your content" at bounding box center [270, 96] width 53 height 20
click at [261, 96] on div "Replace this text with your content" at bounding box center [270, 96] width 53 height 20
click at [272, 81] on p "£50-£100" at bounding box center [269, 75] width 51 height 19
click at [261, 78] on p "£50-£100" at bounding box center [269, 75] width 51 height 19
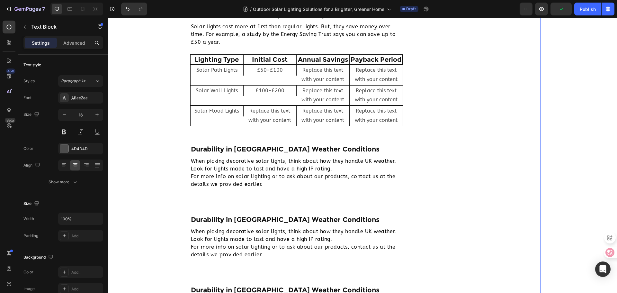
click at [265, 113] on div "Replace this text with your content" at bounding box center [270, 116] width 53 height 20
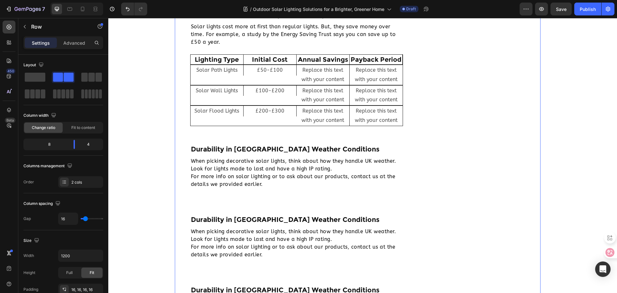
click at [307, 71] on div "Replace this text with your content" at bounding box center [323, 75] width 53 height 20
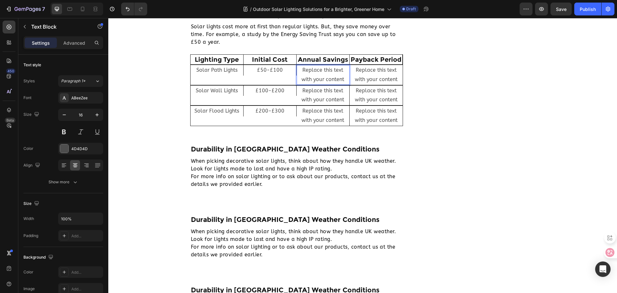
click at [322, 69] on div "Replace this text with your content" at bounding box center [323, 75] width 53 height 20
click at [324, 92] on div "Replace this text with your content" at bounding box center [323, 96] width 53 height 20
click at [324, 111] on div "Replace this text with your content" at bounding box center [323, 116] width 53 height 20
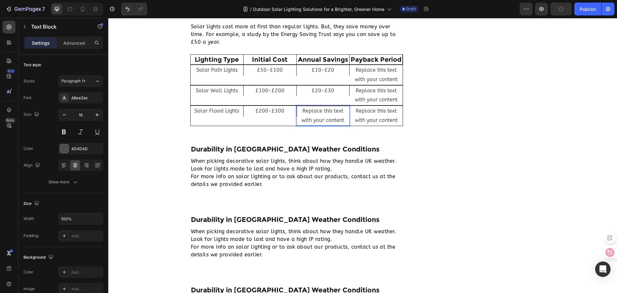
click at [324, 111] on div "Replace this text with your content" at bounding box center [323, 116] width 53 height 20
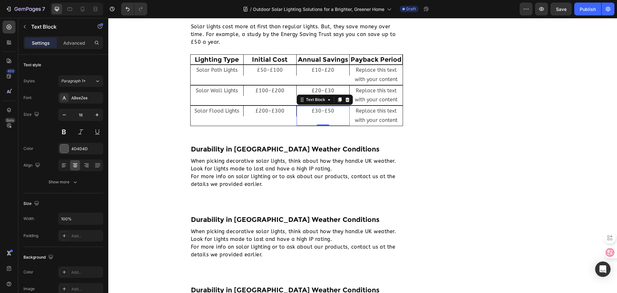
click at [317, 122] on p "£30-£50" at bounding box center [322, 115] width 51 height 19
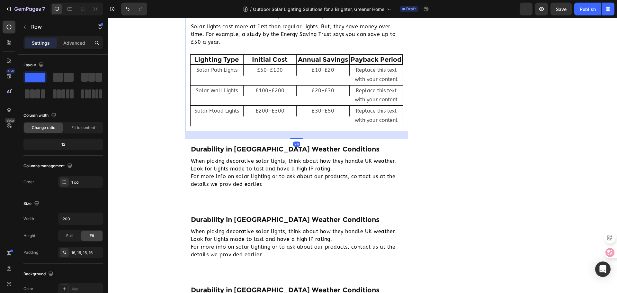
click at [406, 100] on div "Initial Investment vs. Long-term Savings Heading Solar lights cost more at firs…" at bounding box center [297, 68] width 224 height 127
click at [373, 72] on div "Replace this text with your content" at bounding box center [376, 75] width 53 height 20
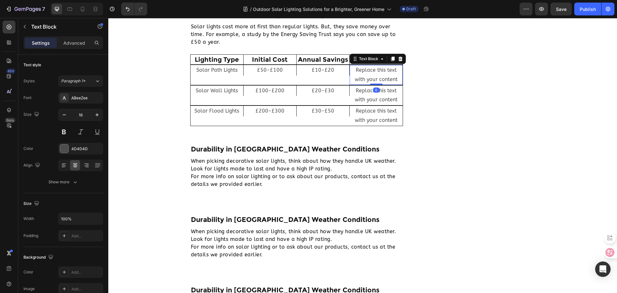
click at [373, 72] on div "Replace this text with your content" at bounding box center [376, 75] width 53 height 20
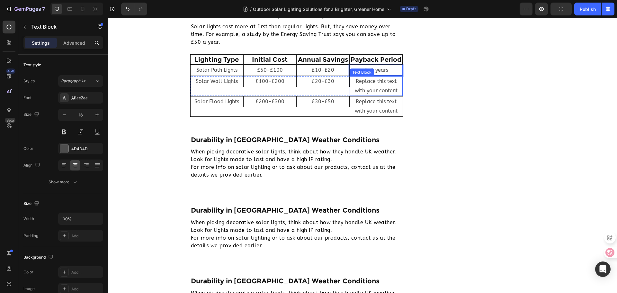
click at [370, 89] on div "Replace this text with your content" at bounding box center [376, 86] width 53 height 20
click at [372, 80] on div "Replace this text with your content" at bounding box center [376, 86] width 53 height 20
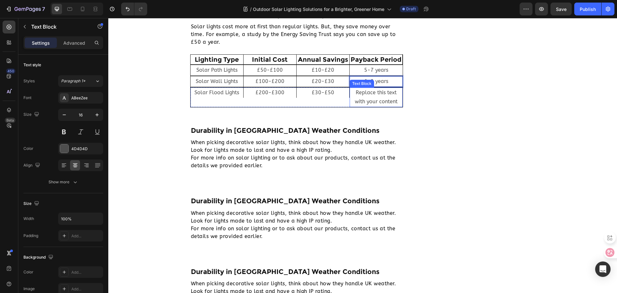
click at [363, 100] on div "Replace this text with your content" at bounding box center [376, 97] width 53 height 20
click at [376, 98] on div "Replace this text with your content" at bounding box center [376, 97] width 53 height 20
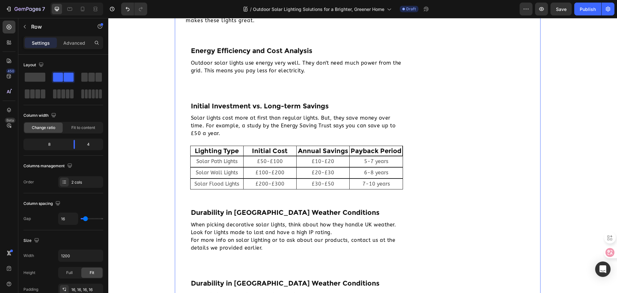
scroll to position [1146, 0]
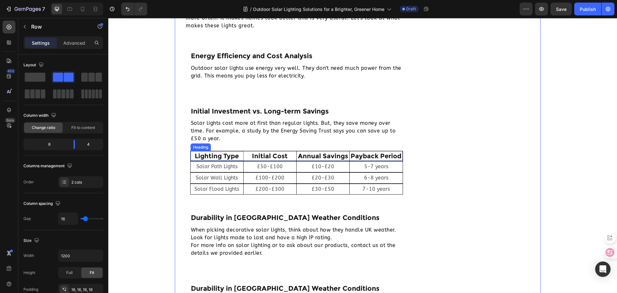
click at [236, 153] on p "Lighting Type" at bounding box center [216, 156] width 51 height 8
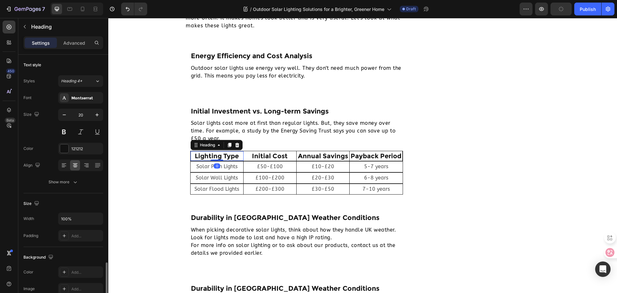
scroll to position [129, 0]
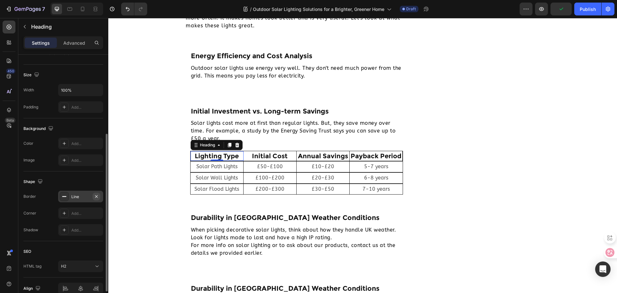
click at [94, 196] on icon "button" at bounding box center [96, 196] width 5 height 5
click at [94, 196] on div "Border Add... Corner Add... Shadow Add..." at bounding box center [63, 213] width 80 height 45
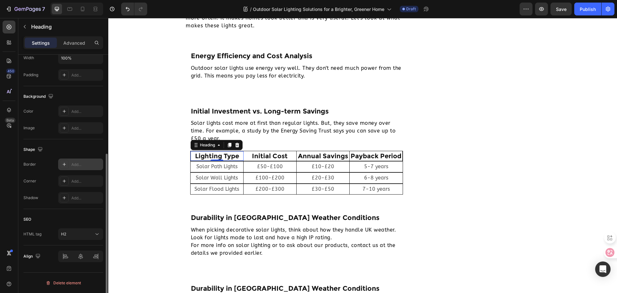
click at [78, 160] on div "Add..." at bounding box center [80, 165] width 45 height 12
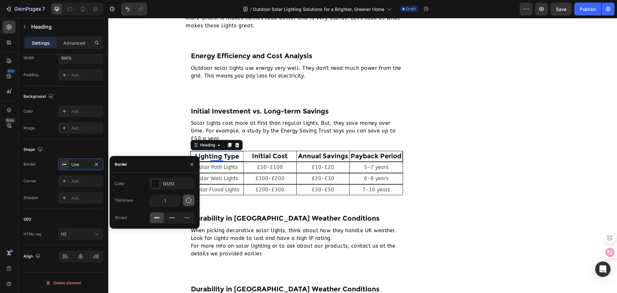
click at [185, 196] on button "button" at bounding box center [189, 201] width 12 height 12
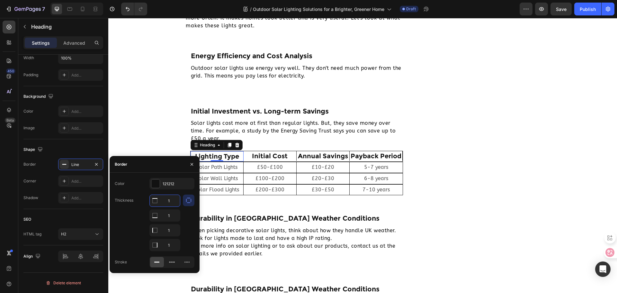
click at [171, 200] on input "1" at bounding box center [165, 201] width 30 height 12
type input "0"
click at [171, 215] on input "1" at bounding box center [165, 216] width 30 height 12
type input "0"
click at [170, 232] on input "1" at bounding box center [165, 230] width 30 height 12
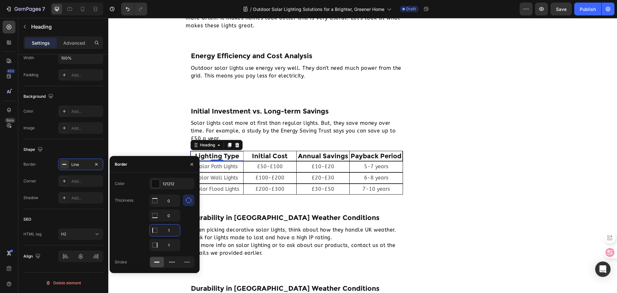
type input "0"
